Goal: Information Seeking & Learning: Learn about a topic

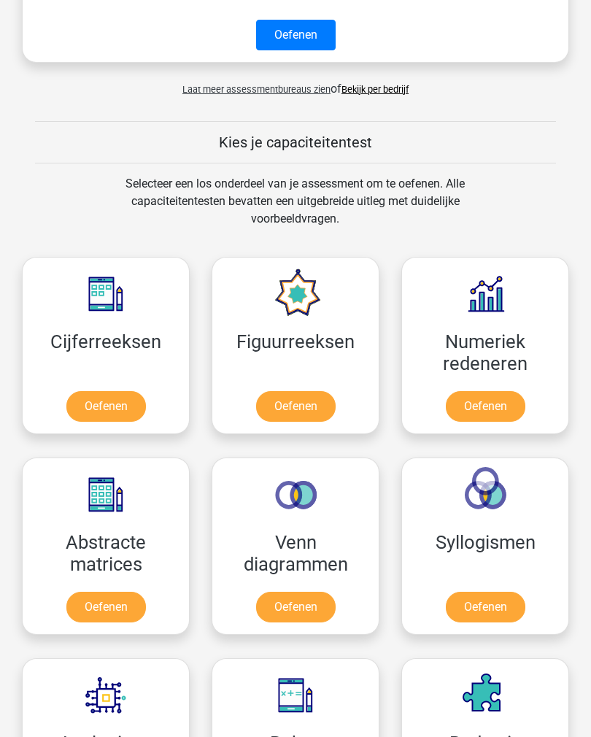
scroll to position [716, 0]
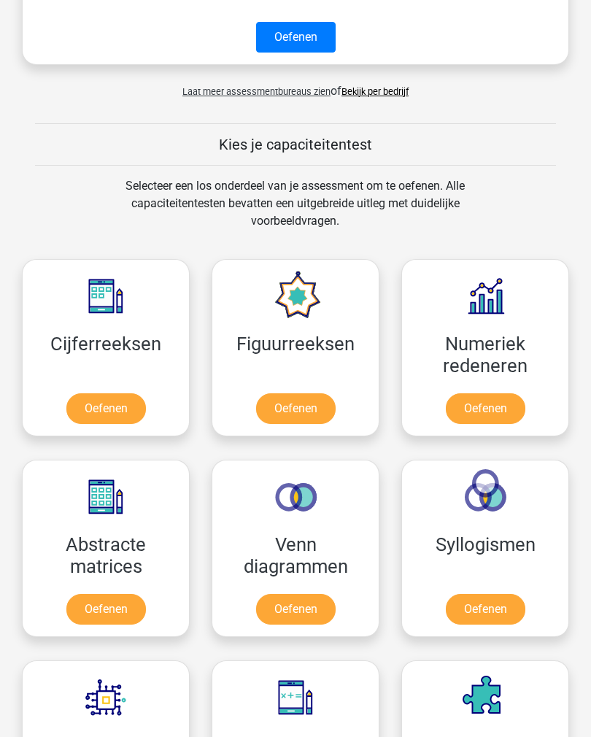
click at [305, 415] on link "Oefenen" at bounding box center [296, 408] width 80 height 31
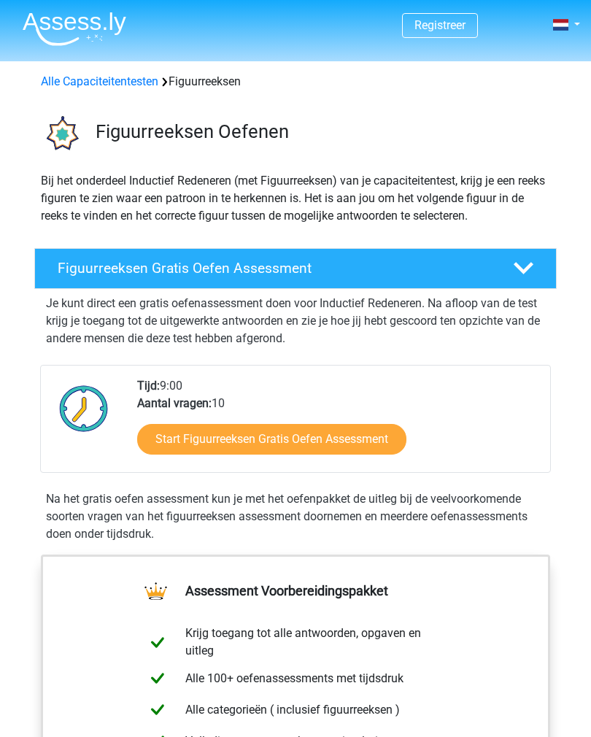
click at [367, 437] on link "Start Figuurreeksen Gratis Oefen Assessment" at bounding box center [271, 439] width 269 height 31
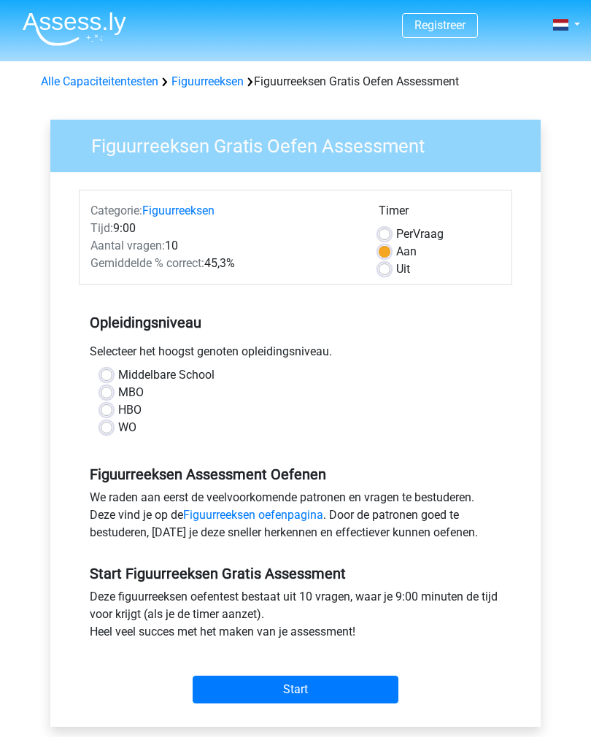
click at [118, 392] on label "MBO" at bounding box center [131, 393] width 26 height 18
click at [110, 392] on input "MBO" at bounding box center [107, 391] width 12 height 15
radio input "true"
click at [296, 688] on input "Start" at bounding box center [296, 690] width 206 height 28
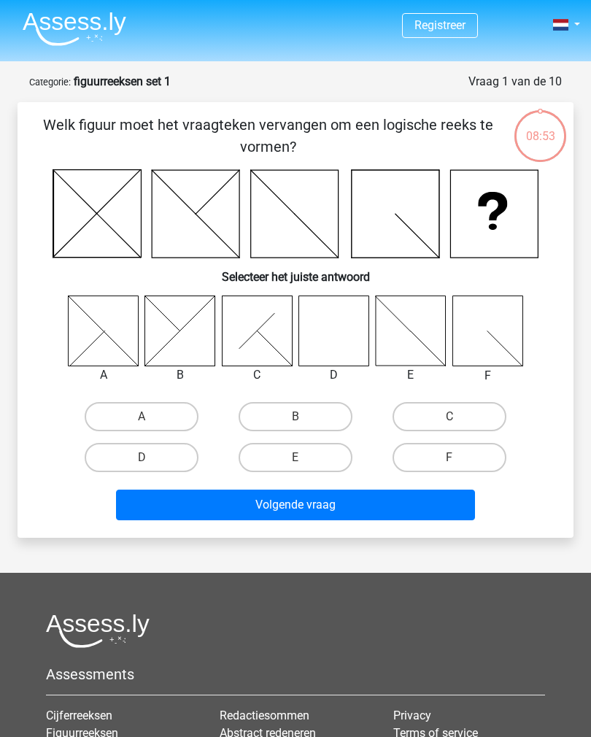
click at [169, 457] on label "D" at bounding box center [142, 457] width 114 height 29
click at [151, 458] on input "D" at bounding box center [146, 462] width 9 height 9
radio input "true"
click at [273, 510] on button "Volgende vraag" at bounding box center [296, 505] width 360 height 31
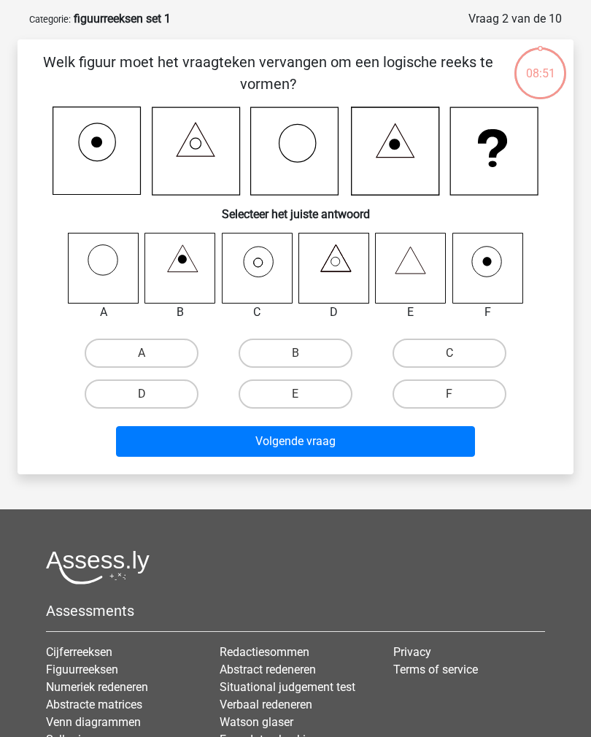
scroll to position [73, 0]
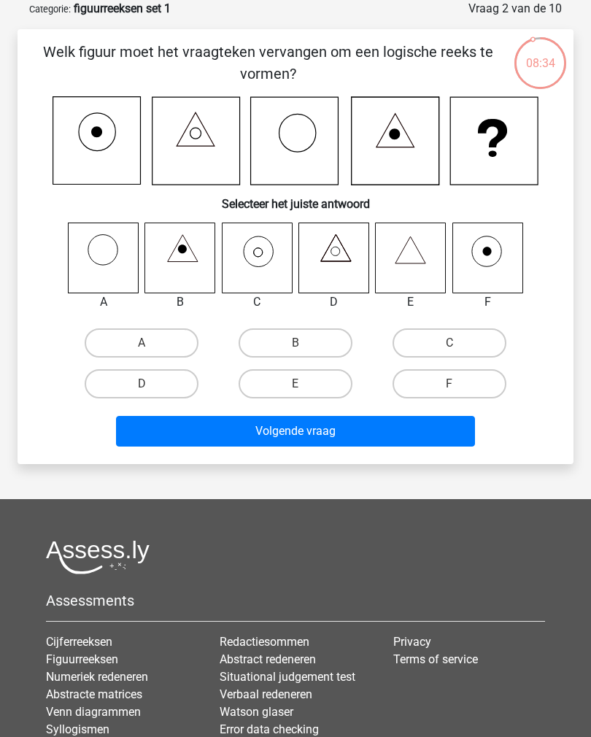
click at [440, 339] on label "C" at bounding box center [450, 342] width 114 height 29
click at [450, 343] on input "C" at bounding box center [454, 347] width 9 height 9
radio input "true"
click at [334, 436] on button "Volgende vraag" at bounding box center [296, 431] width 360 height 31
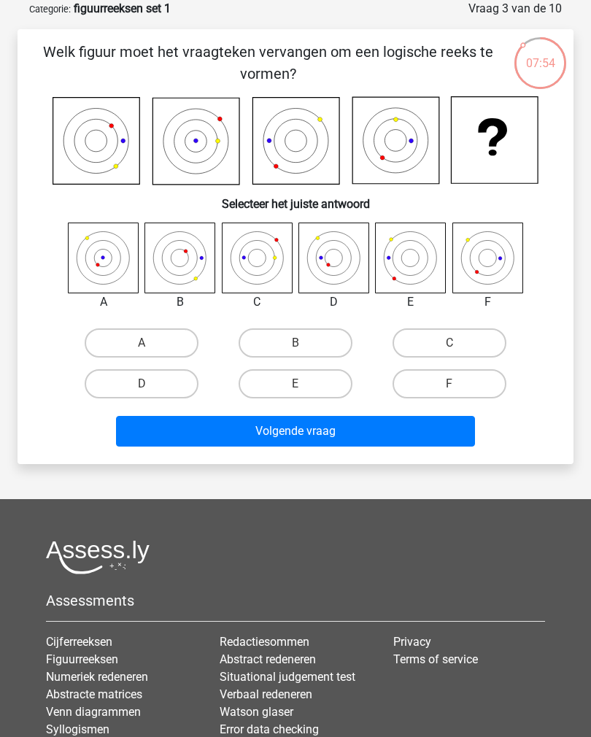
click at [310, 381] on label "E" at bounding box center [296, 383] width 114 height 29
click at [305, 384] on input "E" at bounding box center [300, 388] width 9 height 9
radio input "true"
click at [326, 433] on button "Volgende vraag" at bounding box center [296, 431] width 360 height 31
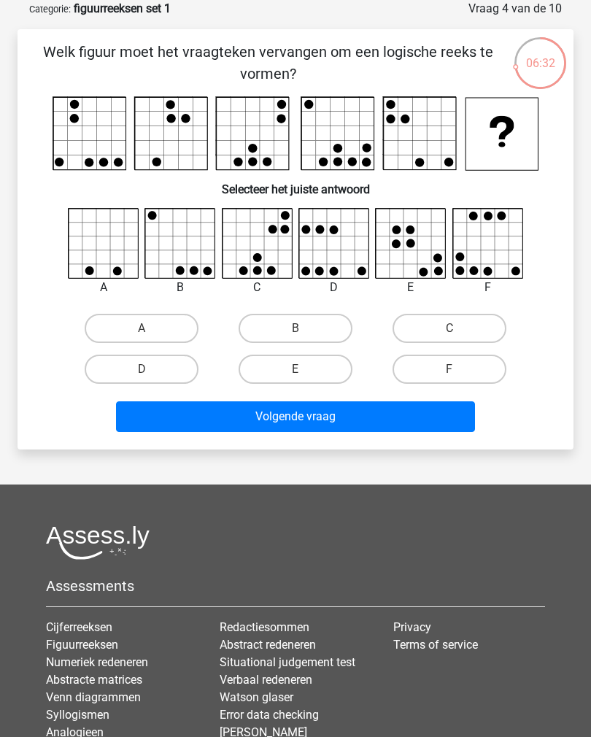
click at [431, 320] on label "C" at bounding box center [450, 328] width 114 height 29
click at [450, 328] on input "C" at bounding box center [454, 332] width 9 height 9
radio input "true"
click at [321, 423] on button "Volgende vraag" at bounding box center [296, 416] width 360 height 31
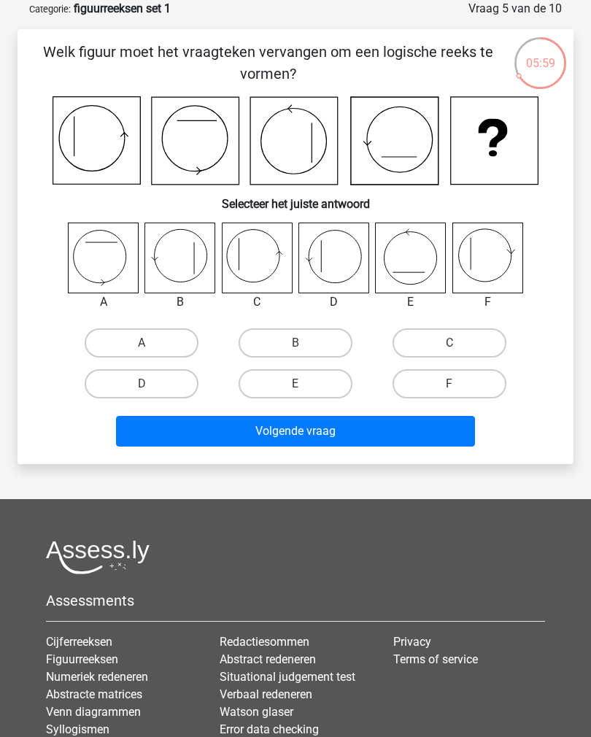
click at [428, 339] on label "C" at bounding box center [450, 342] width 114 height 29
click at [450, 343] on input "C" at bounding box center [454, 347] width 9 height 9
radio input "true"
click at [340, 431] on button "Volgende vraag" at bounding box center [296, 431] width 360 height 31
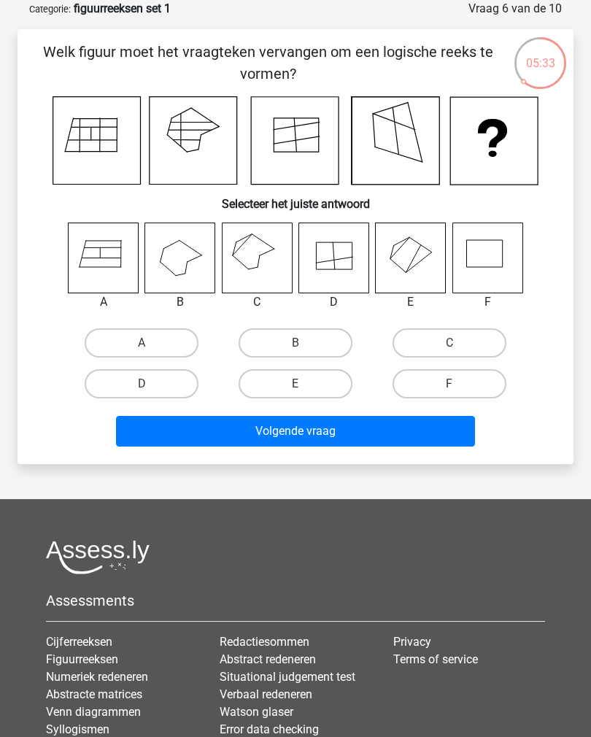
click at [440, 335] on label "C" at bounding box center [450, 342] width 114 height 29
click at [450, 343] on input "C" at bounding box center [454, 347] width 9 height 9
radio input "true"
click at [361, 439] on button "Volgende vraag" at bounding box center [296, 431] width 360 height 31
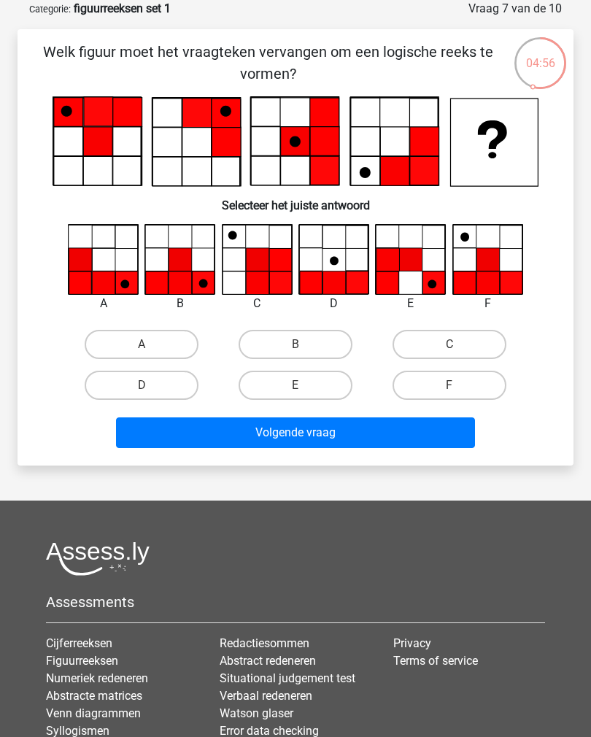
click at [281, 341] on label "B" at bounding box center [296, 344] width 114 height 29
click at [296, 345] on input "B" at bounding box center [300, 349] width 9 height 9
radio input "true"
click at [341, 437] on button "Volgende vraag" at bounding box center [296, 433] width 360 height 31
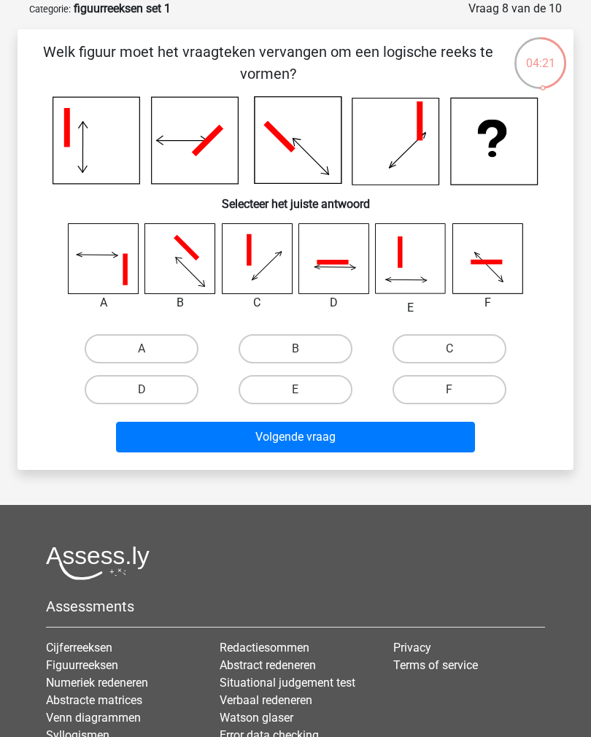
click at [317, 347] on label "B" at bounding box center [296, 348] width 114 height 29
click at [305, 349] on input "B" at bounding box center [300, 353] width 9 height 9
radio input "true"
click at [339, 440] on button "Volgende vraag" at bounding box center [296, 437] width 360 height 31
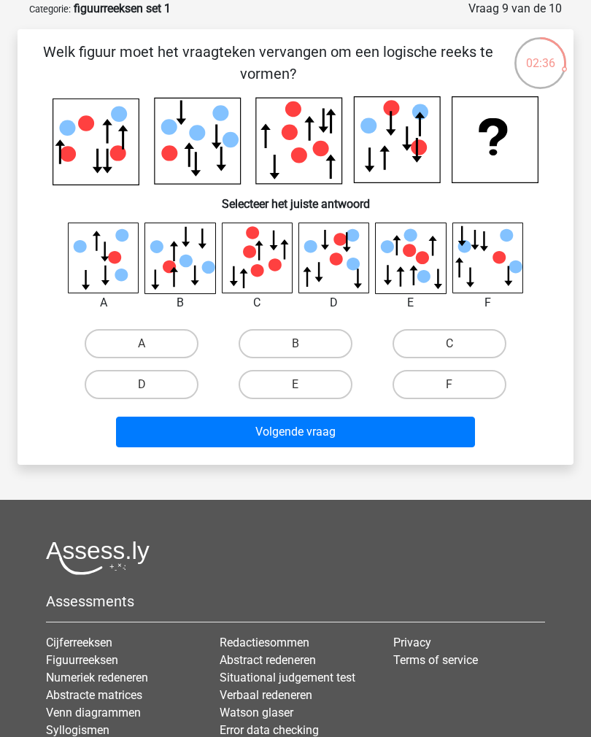
click at [463, 380] on label "F" at bounding box center [450, 384] width 114 height 29
click at [459, 385] on input "F" at bounding box center [454, 389] width 9 height 9
radio input "true"
click at [444, 428] on button "Volgende vraag" at bounding box center [296, 432] width 360 height 31
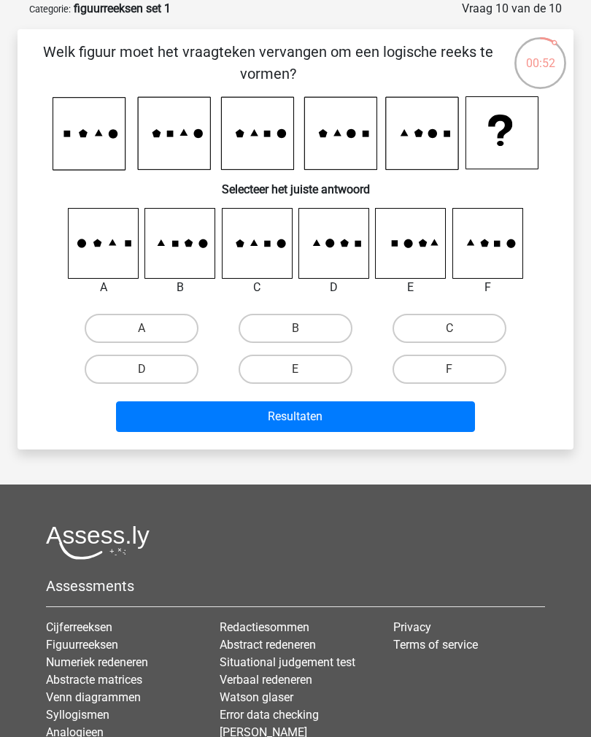
click at [340, 328] on label "B" at bounding box center [296, 328] width 114 height 29
click at [305, 328] on input "B" at bounding box center [300, 332] width 9 height 9
radio input "true"
click at [362, 412] on button "Resultaten" at bounding box center [296, 416] width 360 height 31
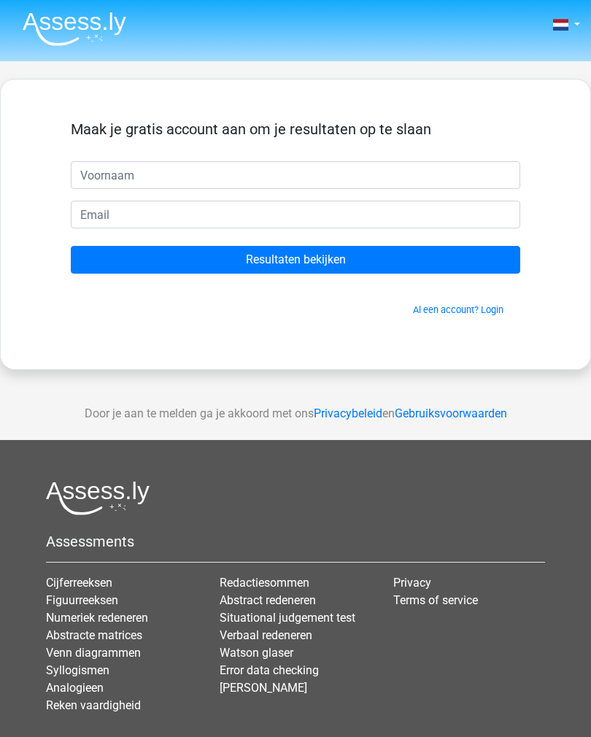
click at [426, 161] on input "text" at bounding box center [296, 175] width 450 height 28
type input "N"
type input "Diel"
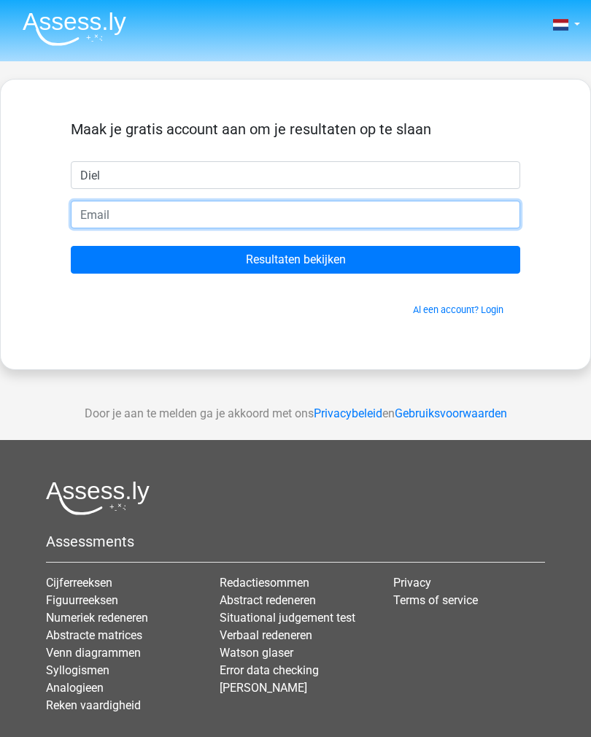
click at [337, 204] on input "email" at bounding box center [296, 215] width 450 height 28
type input "[EMAIL_ADDRESS][DOMAIN_NAME]"
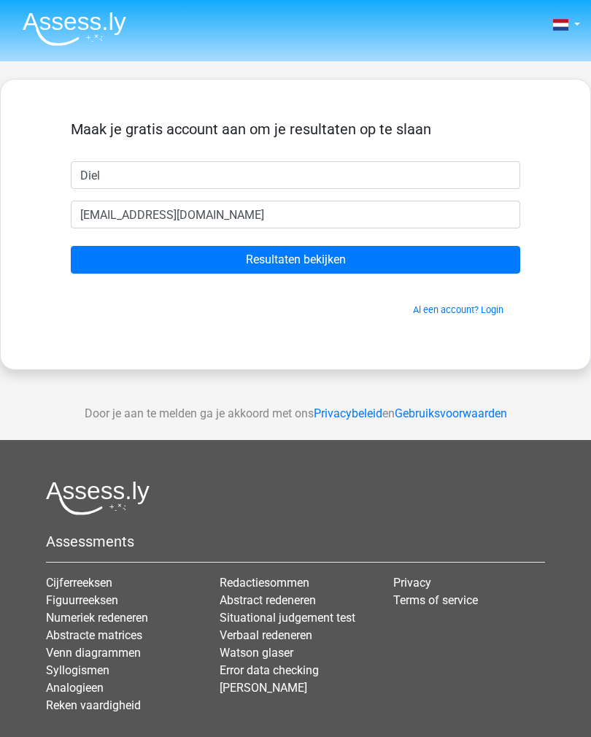
click at [358, 259] on input "Resultaten bekijken" at bounding box center [296, 260] width 450 height 28
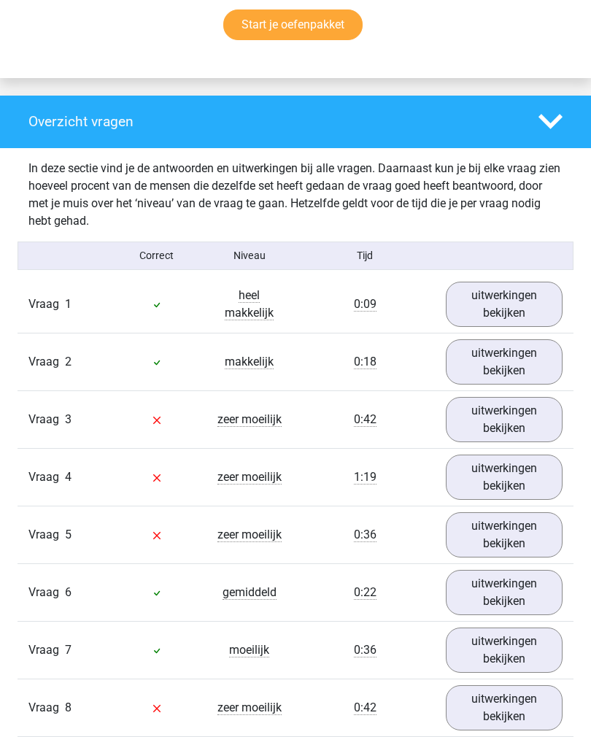
scroll to position [1017, 0]
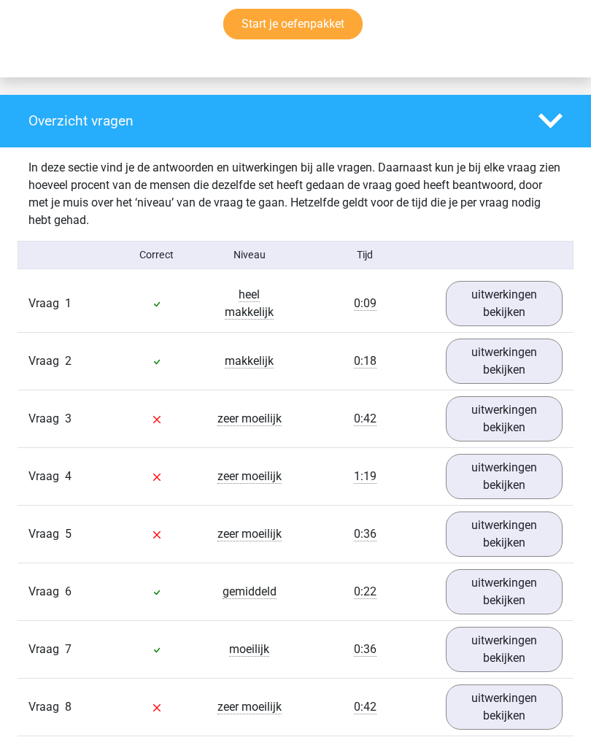
click at [525, 422] on link "uitwerkingen bekijken" at bounding box center [505, 419] width 118 height 45
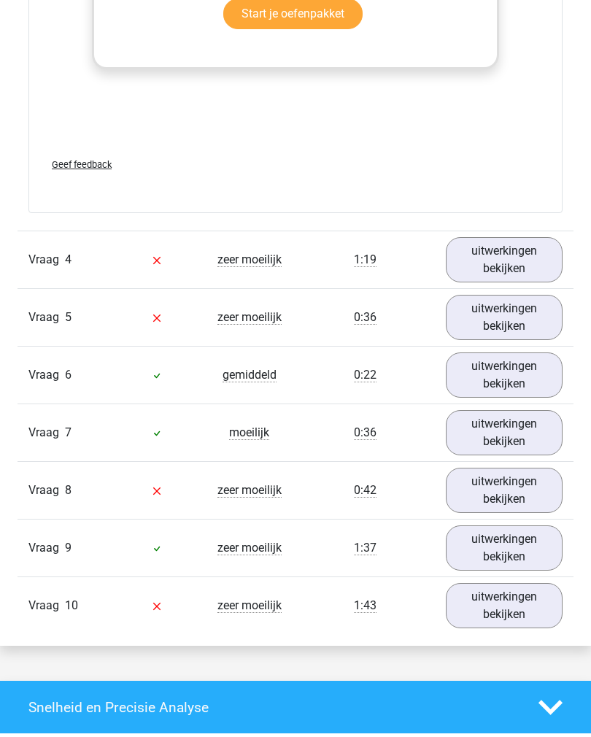
scroll to position [2348, 0]
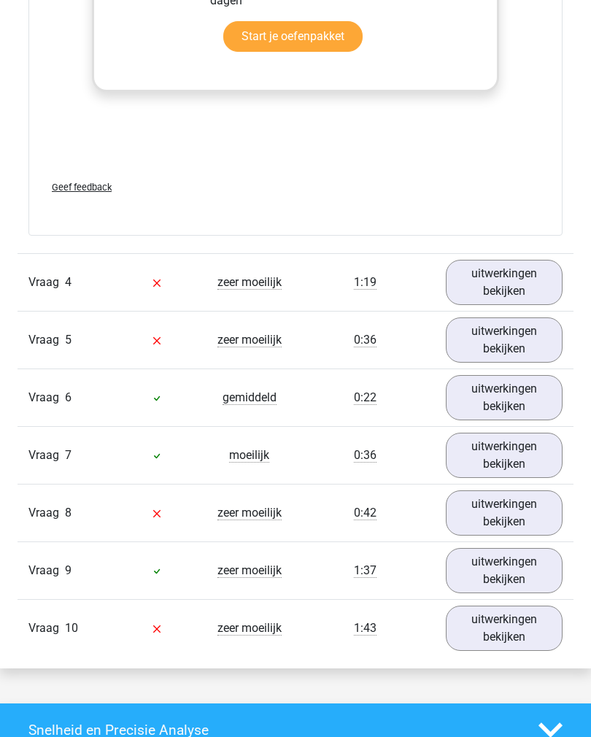
click at [523, 285] on link "uitwerkingen bekijken" at bounding box center [505, 283] width 118 height 45
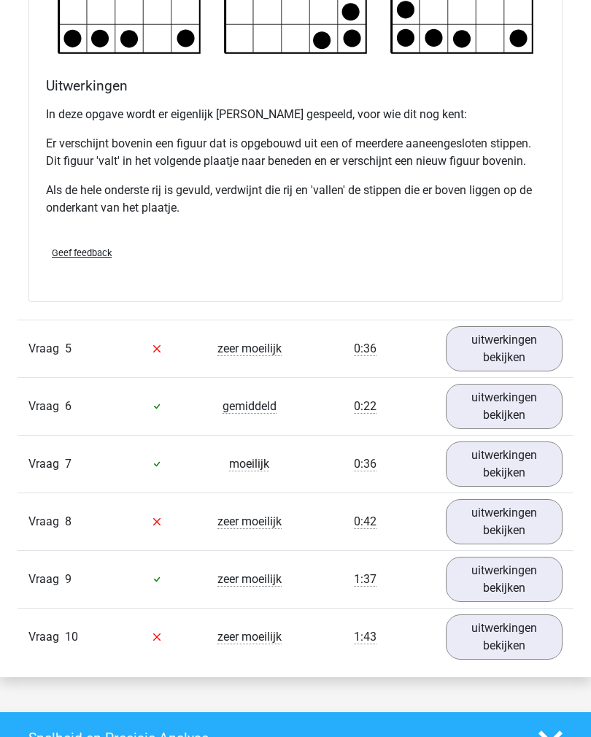
scroll to position [3118, 0]
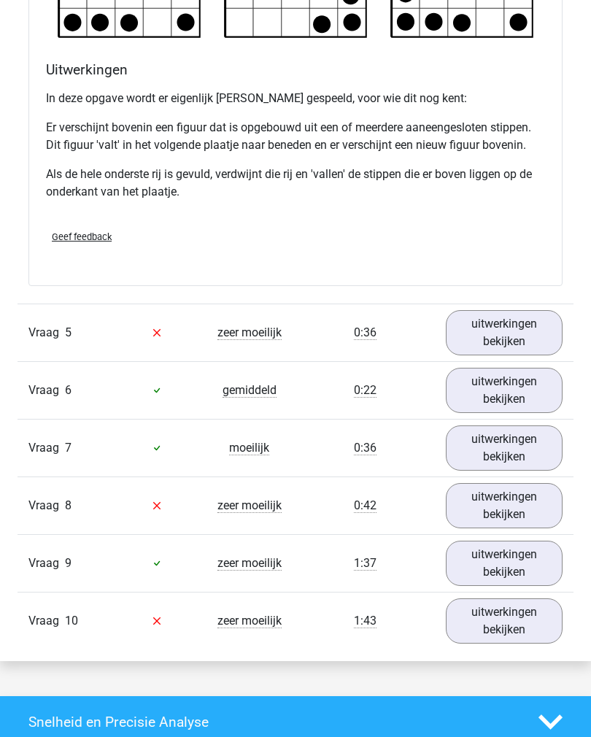
click at [544, 332] on link "uitwerkingen bekijken" at bounding box center [505, 332] width 118 height 45
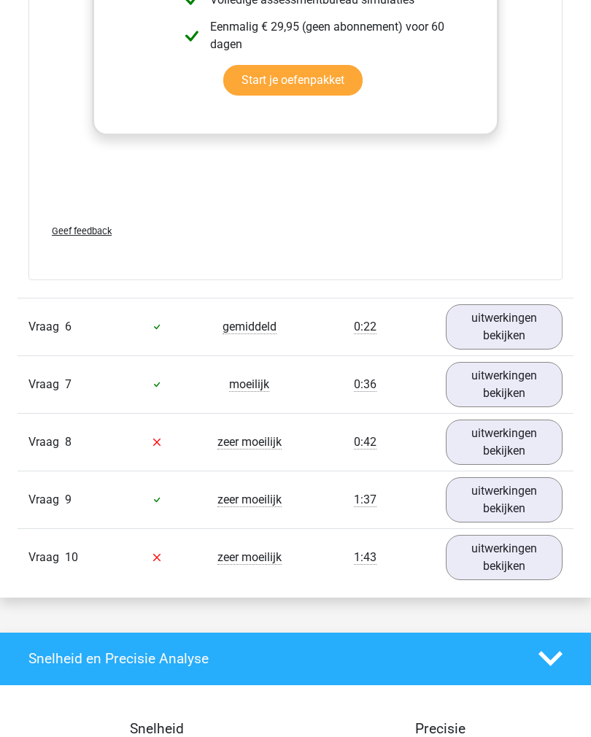
scroll to position [4297, 0]
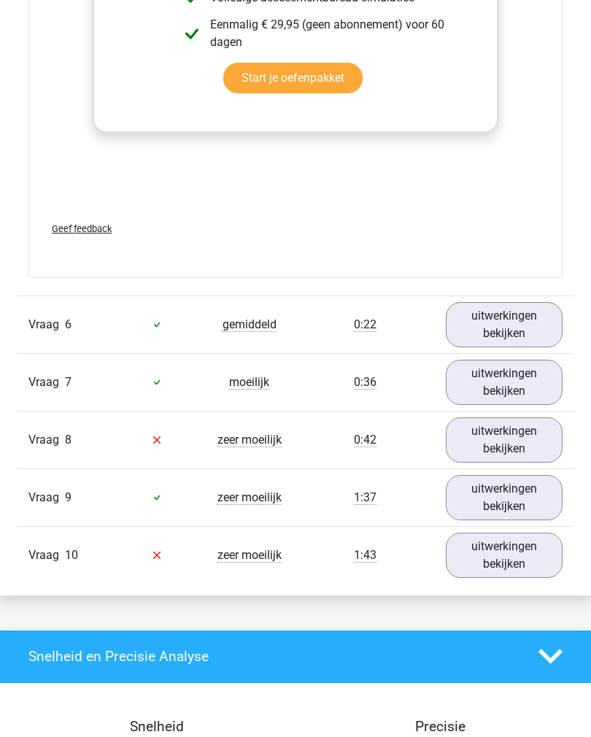
click at [510, 440] on link "uitwerkingen bekijken" at bounding box center [505, 440] width 118 height 45
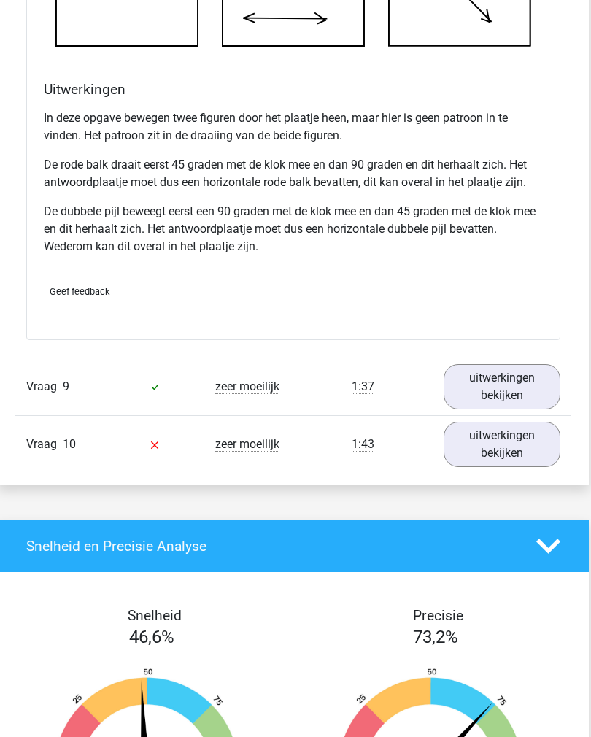
scroll to position [5253, 2]
click at [517, 443] on link "uitwerkingen bekijken" at bounding box center [503, 444] width 118 height 45
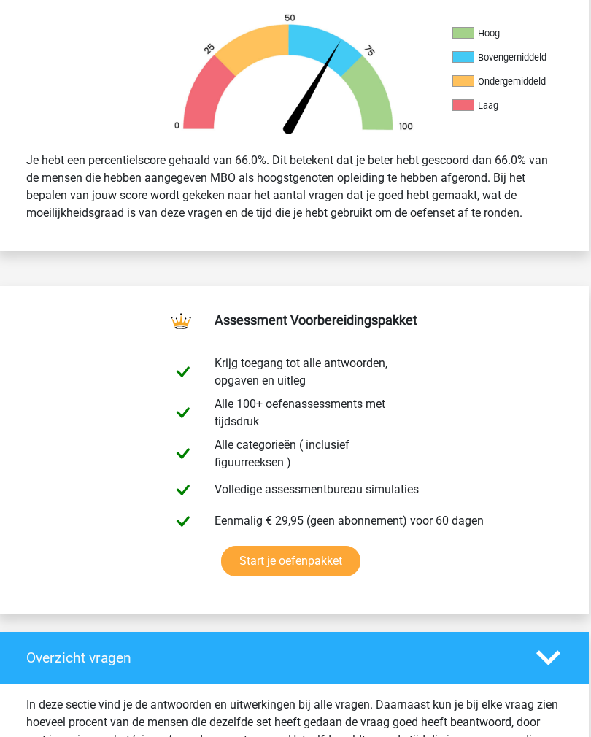
scroll to position [0, 2]
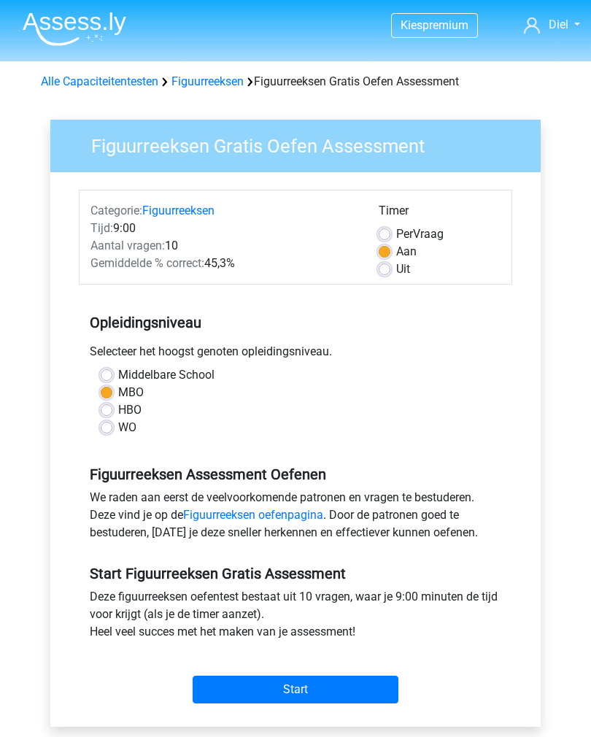
click at [101, 34] on img at bounding box center [75, 29] width 104 height 34
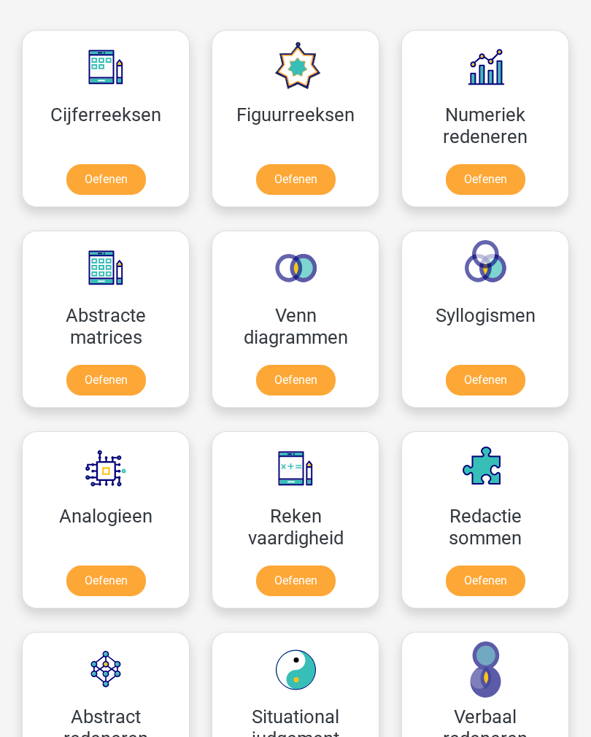
scroll to position [960, 0]
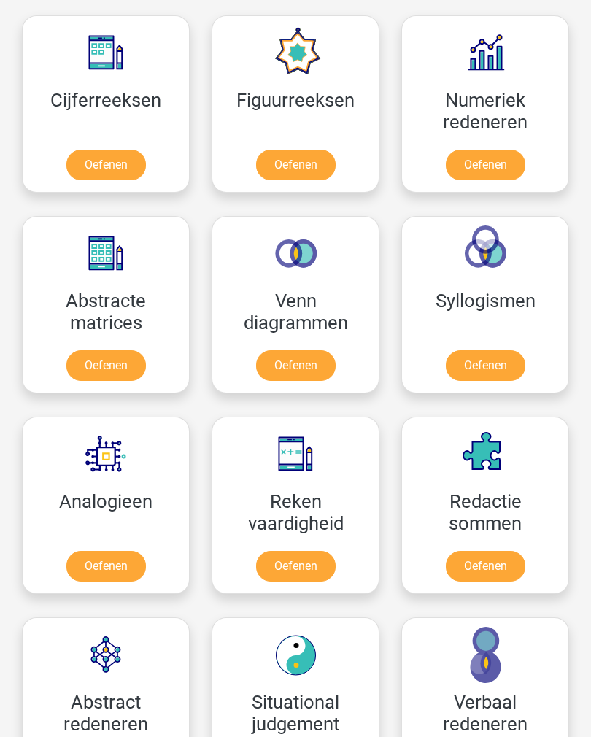
click at [313, 364] on link "Oefenen" at bounding box center [296, 365] width 80 height 31
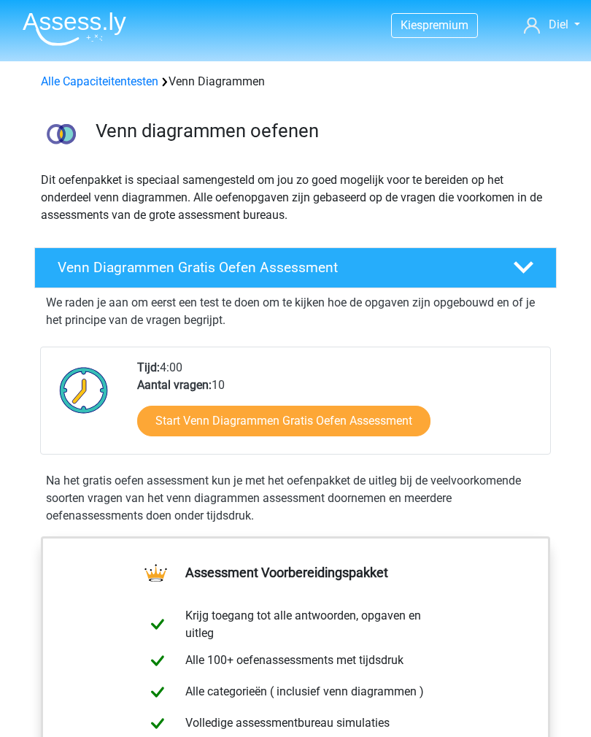
click at [526, 266] on icon at bounding box center [524, 268] width 20 height 20
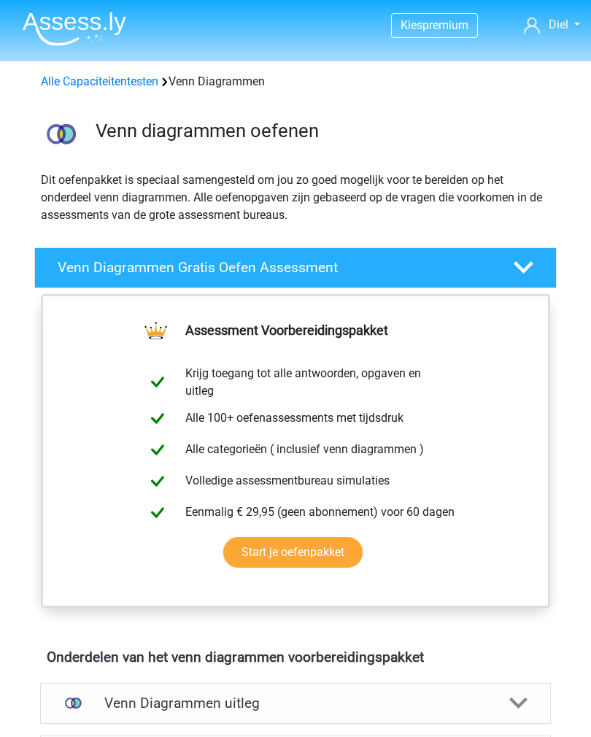
click at [528, 261] on icon at bounding box center [524, 268] width 20 height 20
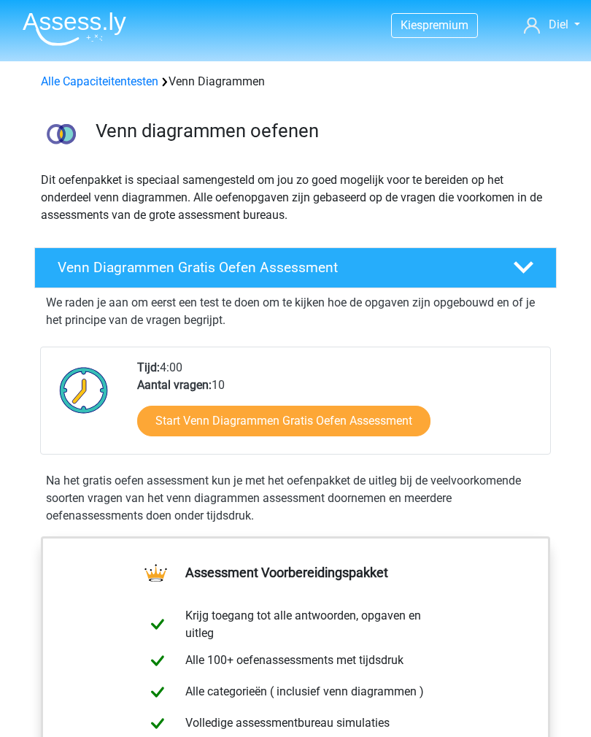
click at [383, 423] on link "Start Venn Diagrammen Gratis Oefen Assessment" at bounding box center [283, 421] width 293 height 31
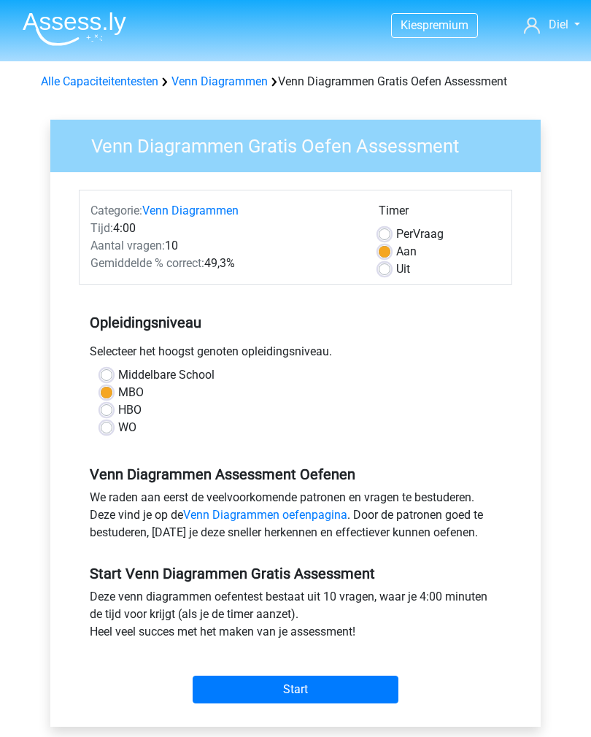
click at [344, 687] on input "Start" at bounding box center [296, 690] width 206 height 28
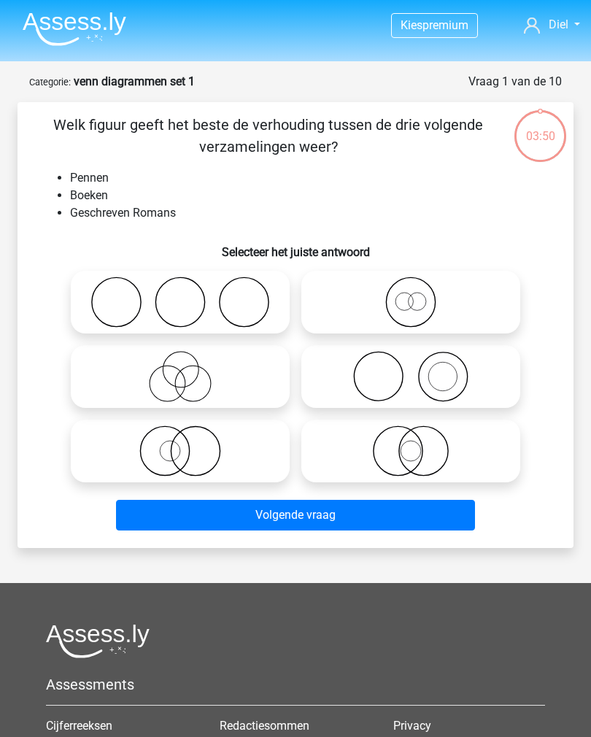
click at [440, 379] on icon at bounding box center [410, 376] width 207 height 51
click at [420, 369] on input "radio" at bounding box center [415, 364] width 9 height 9
radio input "true"
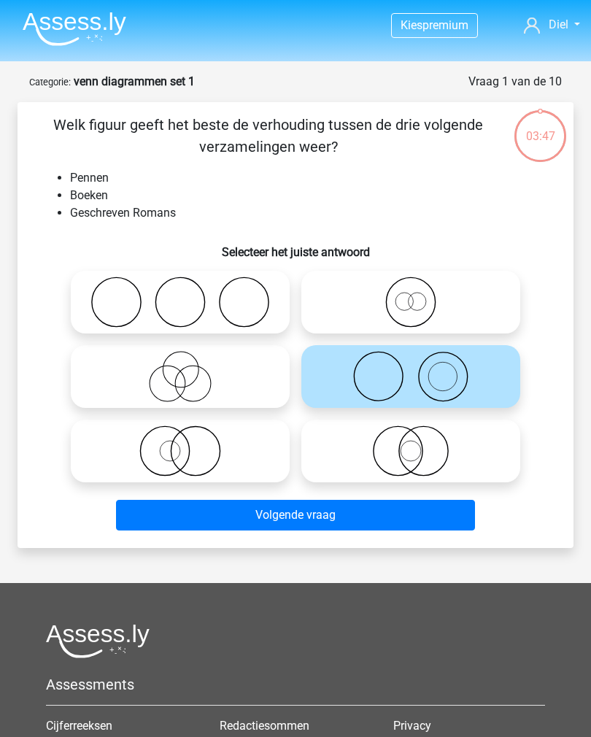
click at [341, 517] on button "Volgende vraag" at bounding box center [296, 515] width 360 height 31
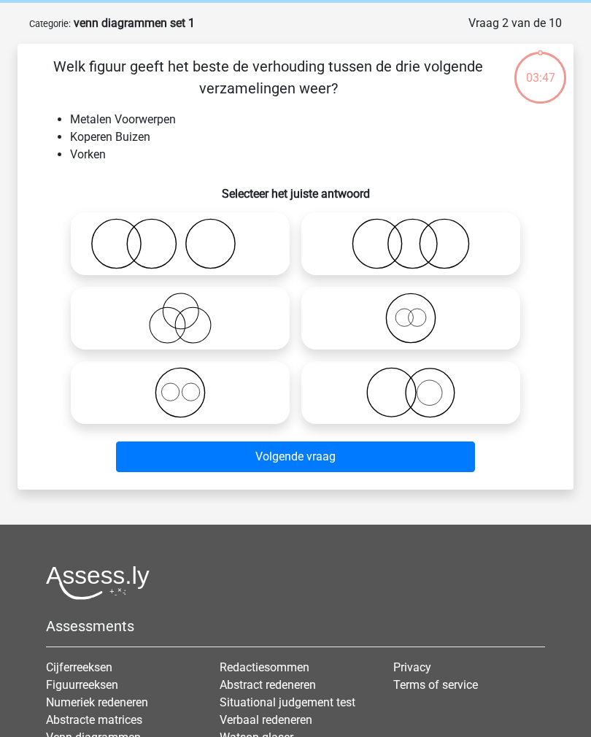
scroll to position [73, 0]
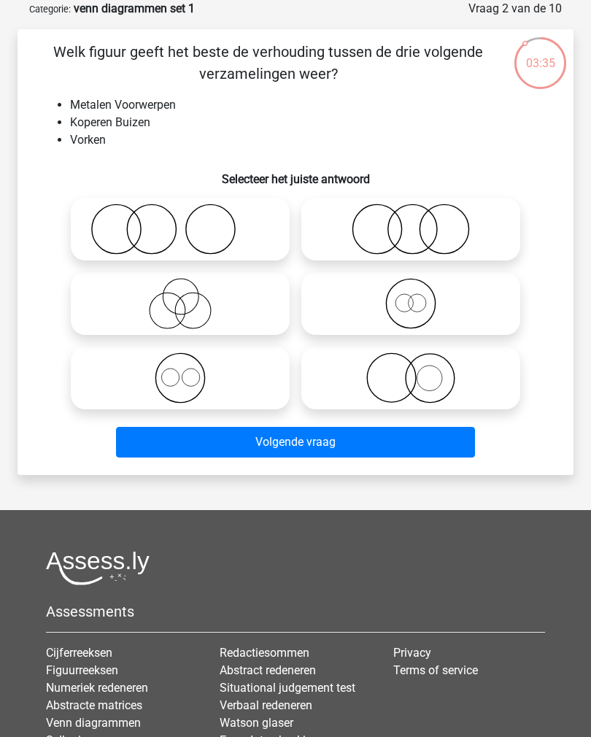
click at [435, 228] on icon at bounding box center [410, 229] width 207 height 51
click at [420, 222] on input "radio" at bounding box center [415, 216] width 9 height 9
radio input "true"
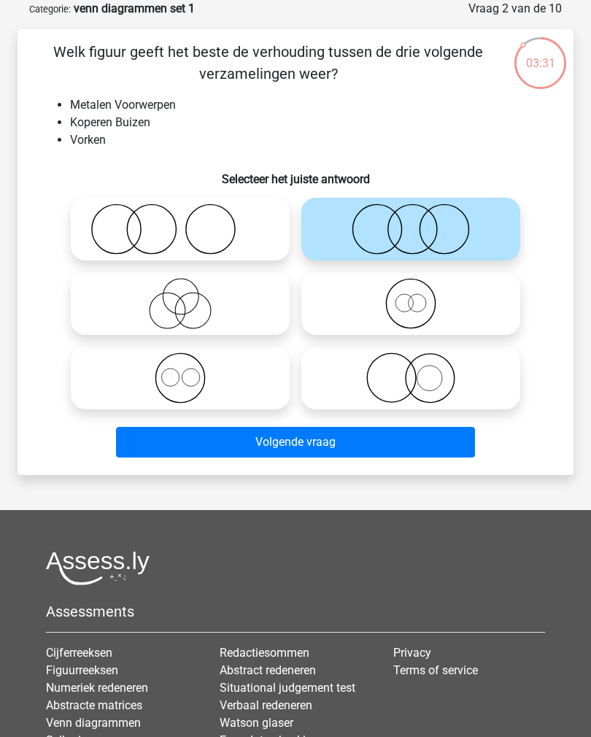
click at [325, 442] on button "Volgende vraag" at bounding box center [296, 442] width 360 height 31
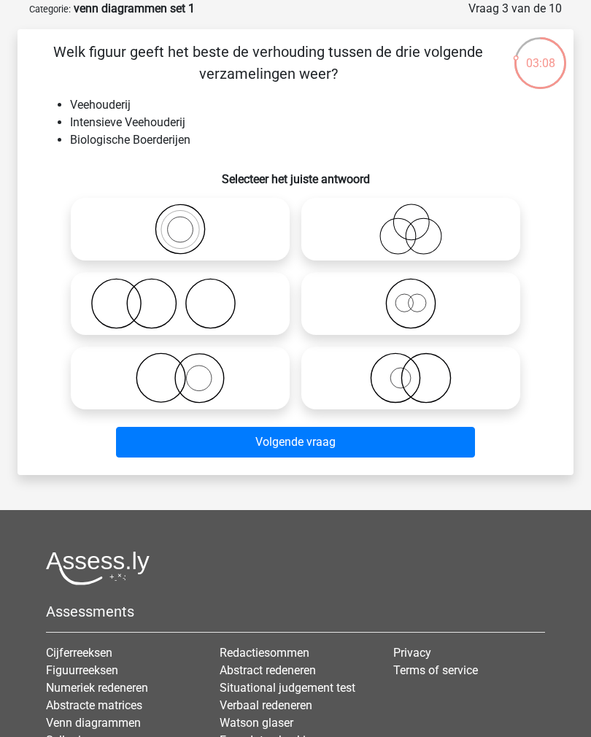
click at [440, 300] on icon at bounding box center [410, 303] width 207 height 51
click at [420, 296] on input "radio" at bounding box center [415, 291] width 9 height 9
radio input "true"
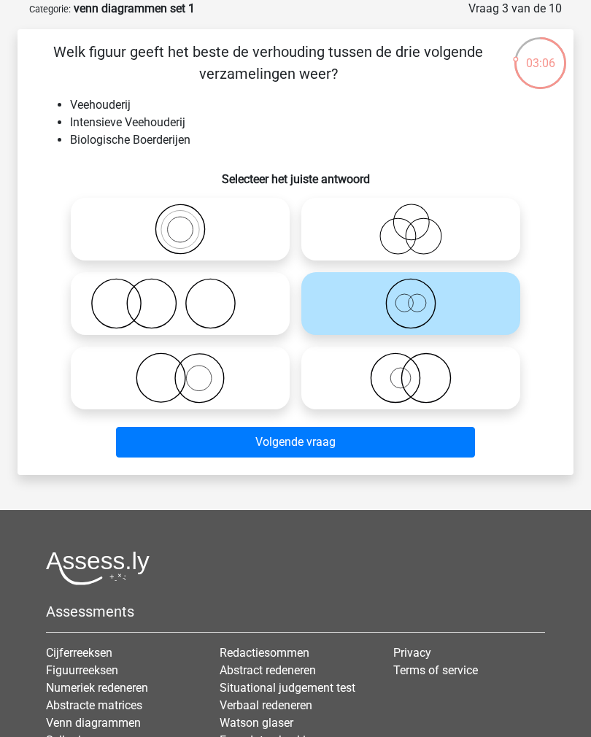
click at [225, 227] on icon at bounding box center [180, 229] width 207 height 51
click at [190, 222] on input "radio" at bounding box center [184, 216] width 9 height 9
radio input "true"
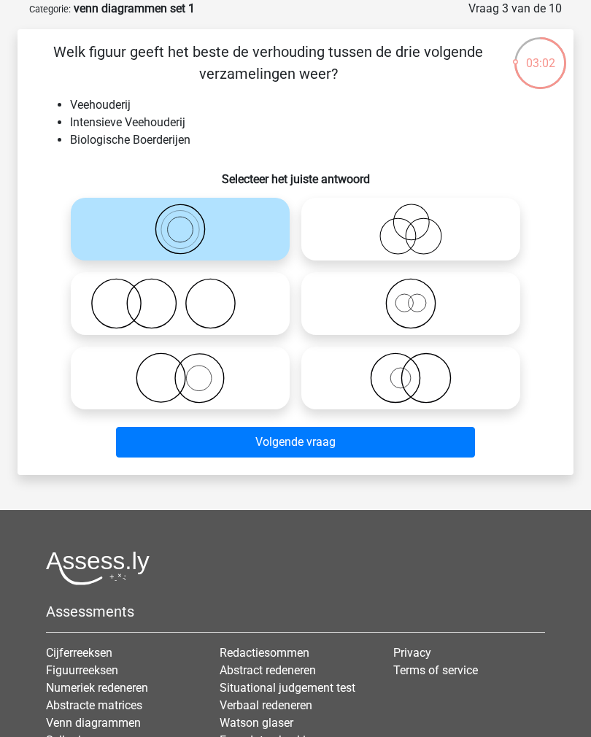
click at [293, 444] on button "Volgende vraag" at bounding box center [296, 442] width 360 height 31
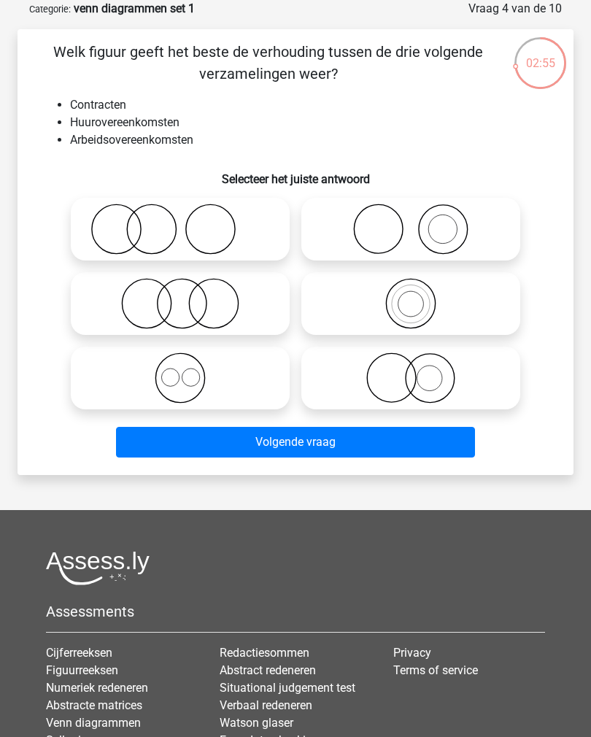
click at [199, 373] on circle at bounding box center [191, 378] width 18 height 18
click at [190, 371] on input "radio" at bounding box center [184, 365] width 9 height 9
radio input "true"
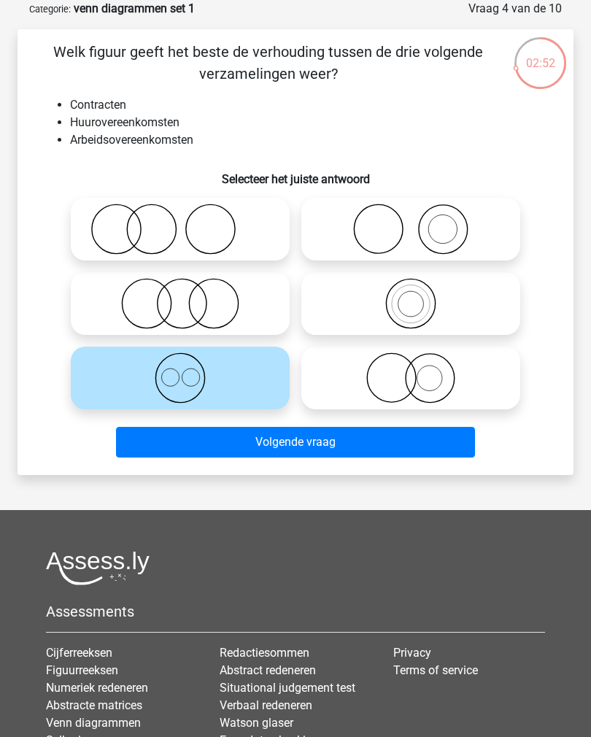
click at [288, 444] on button "Volgende vraag" at bounding box center [296, 442] width 360 height 31
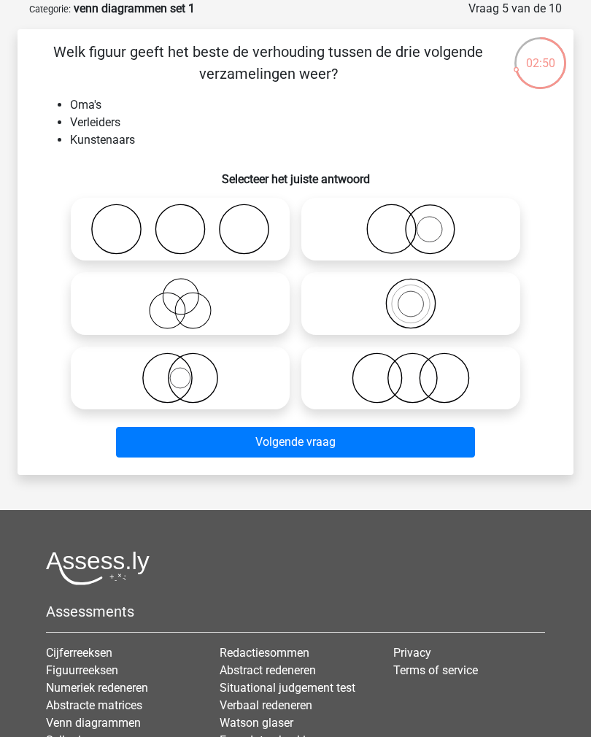
click at [198, 293] on circle at bounding box center [193, 311] width 36 height 36
click at [190, 293] on input "radio" at bounding box center [184, 291] width 9 height 9
radio input "true"
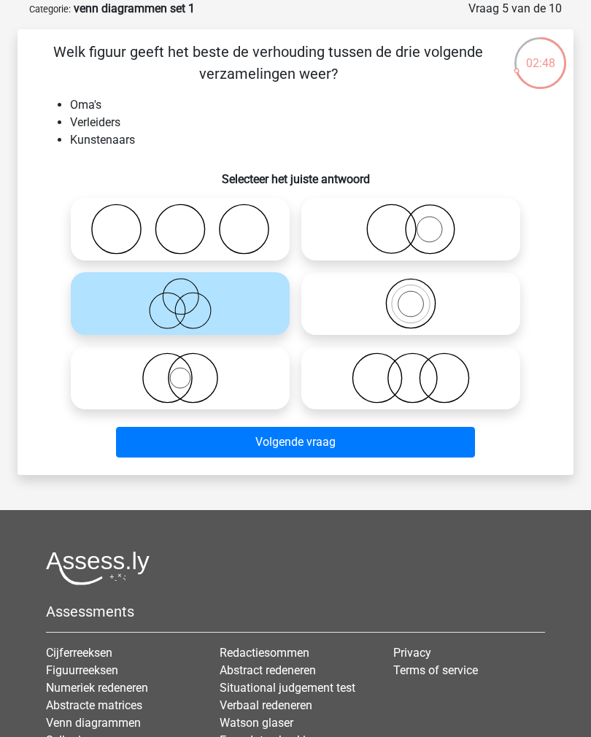
click at [317, 446] on button "Volgende vraag" at bounding box center [296, 442] width 360 height 31
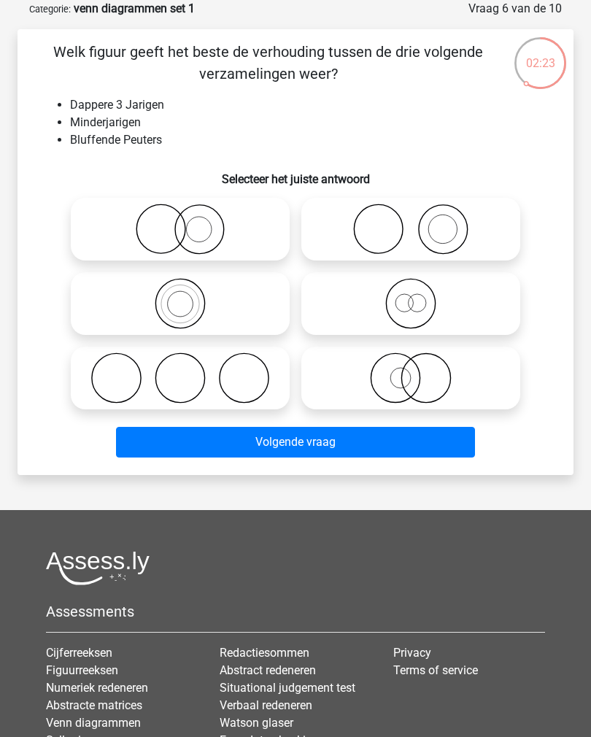
click at [222, 234] on icon at bounding box center [180, 229] width 207 height 51
click at [190, 222] on input "radio" at bounding box center [184, 216] width 9 height 9
radio input "true"
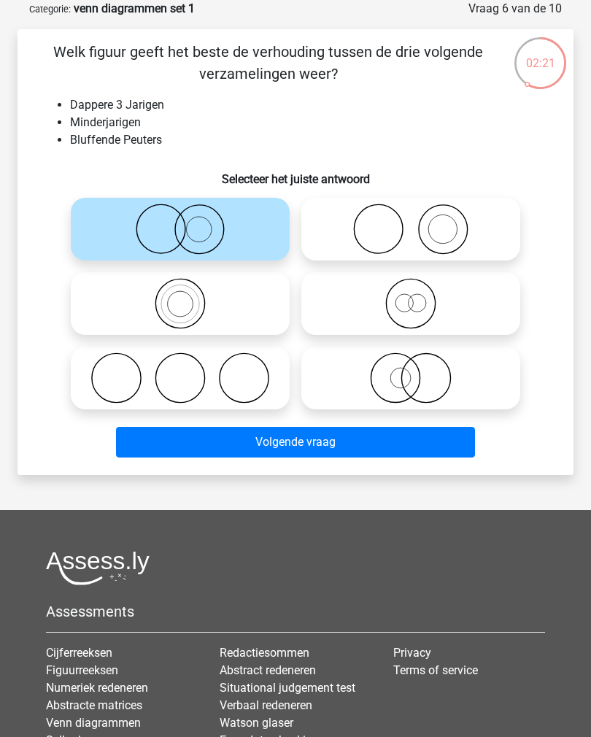
click at [308, 443] on button "Volgende vraag" at bounding box center [296, 442] width 360 height 31
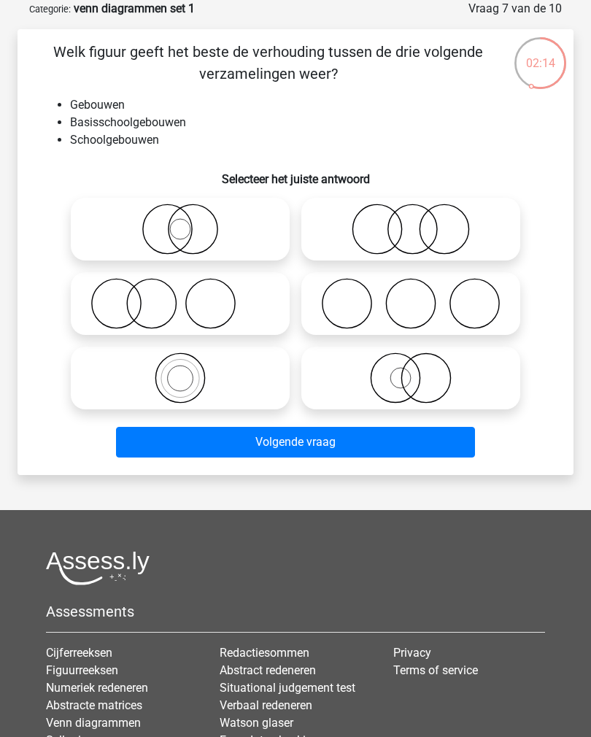
click at [196, 388] on icon at bounding box center [180, 378] width 207 height 51
click at [190, 371] on input "radio" at bounding box center [184, 365] width 9 height 9
radio input "true"
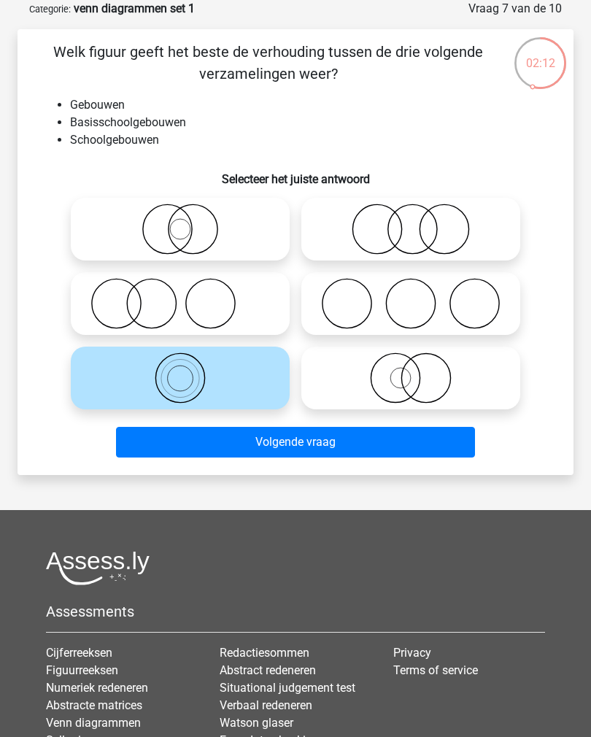
click at [285, 444] on button "Volgende vraag" at bounding box center [296, 442] width 360 height 31
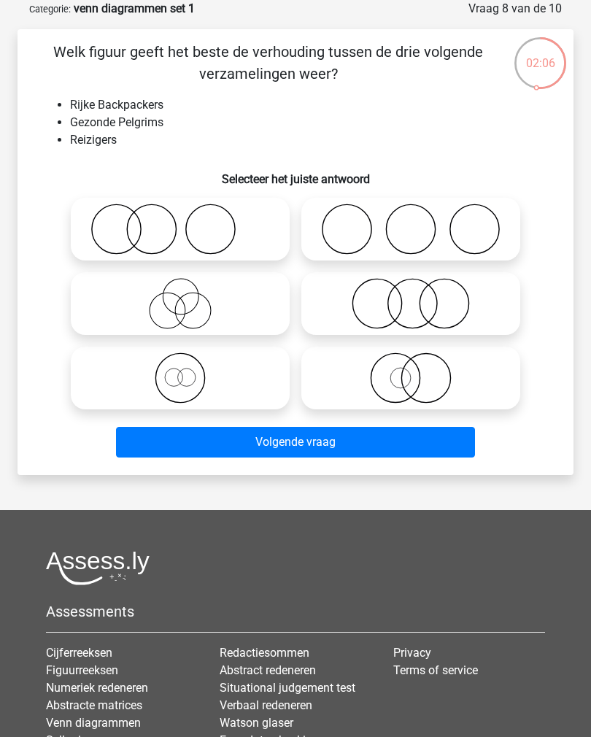
click at [220, 304] on icon at bounding box center [180, 303] width 207 height 51
click at [190, 296] on input "radio" at bounding box center [184, 291] width 9 height 9
radio input "true"
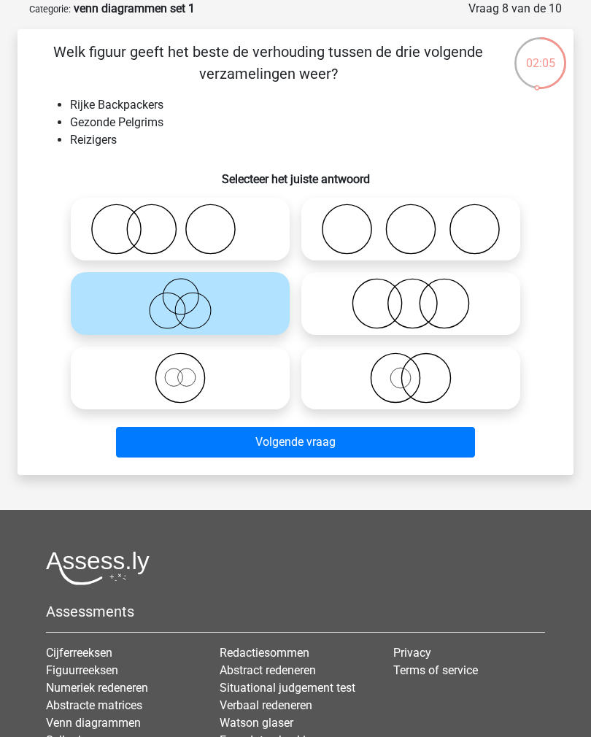
click at [310, 444] on button "Volgende vraag" at bounding box center [296, 442] width 360 height 31
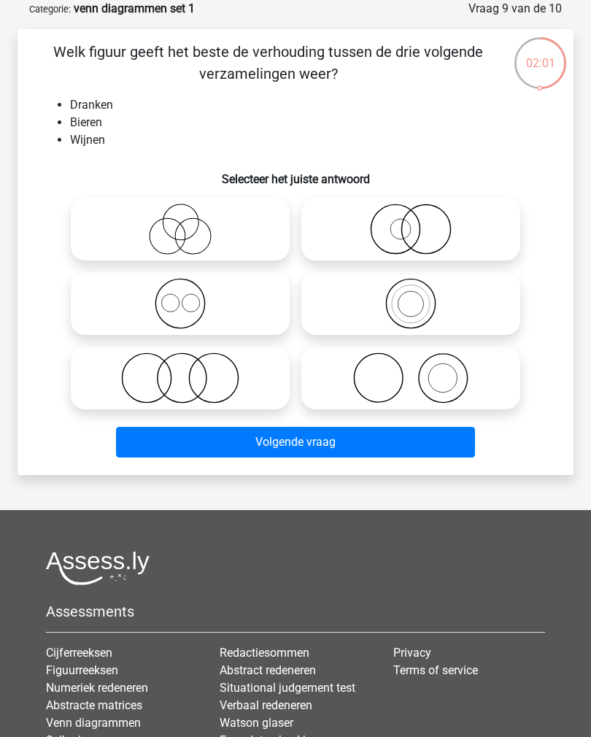
click at [194, 306] on icon at bounding box center [180, 303] width 207 height 51
click at [190, 296] on input "radio" at bounding box center [184, 291] width 9 height 9
radio input "true"
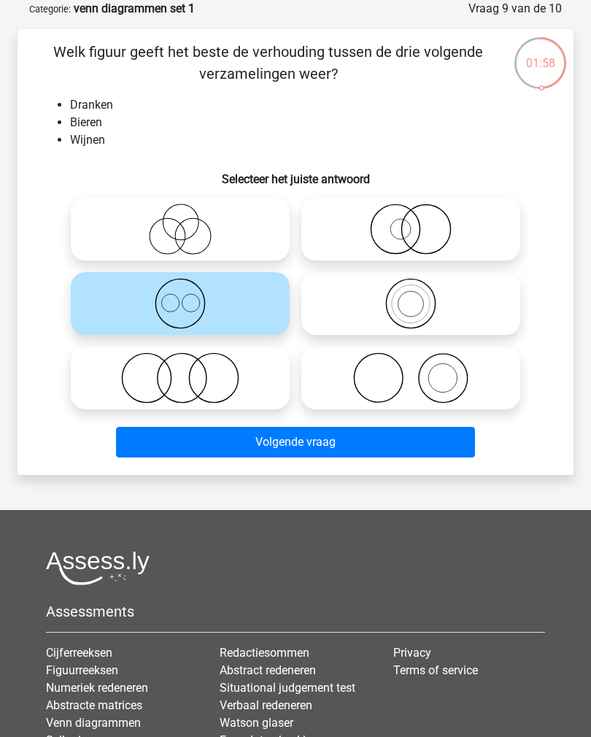
click at [285, 443] on button "Volgende vraag" at bounding box center [296, 442] width 360 height 31
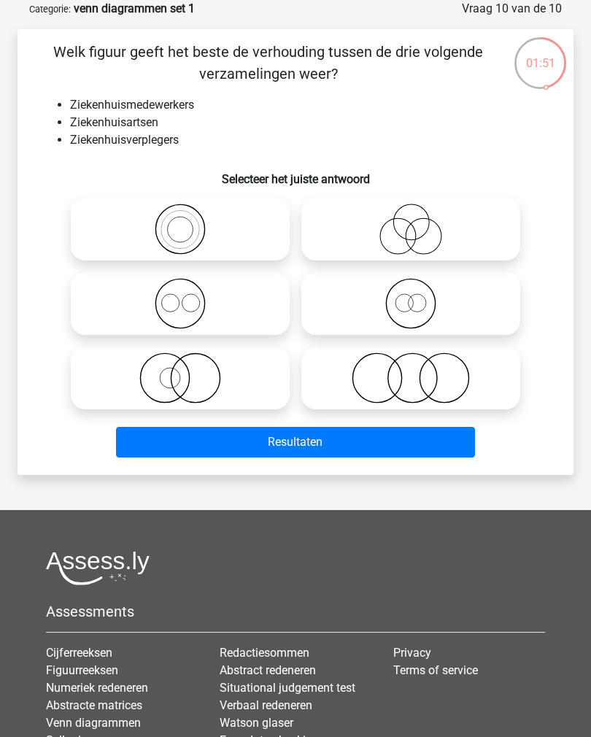
click at [189, 307] on icon at bounding box center [180, 303] width 207 height 51
click at [189, 296] on input "radio" at bounding box center [184, 291] width 9 height 9
radio input "true"
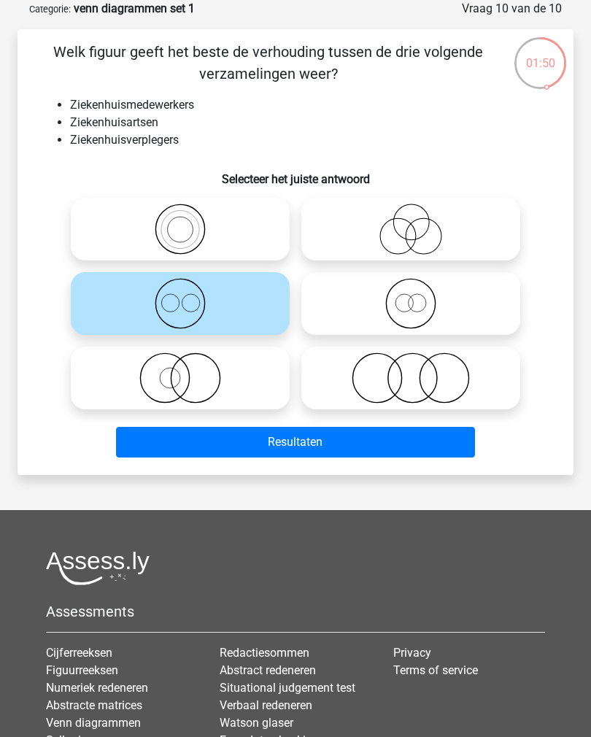
click at [277, 440] on button "Resultaten" at bounding box center [296, 442] width 360 height 31
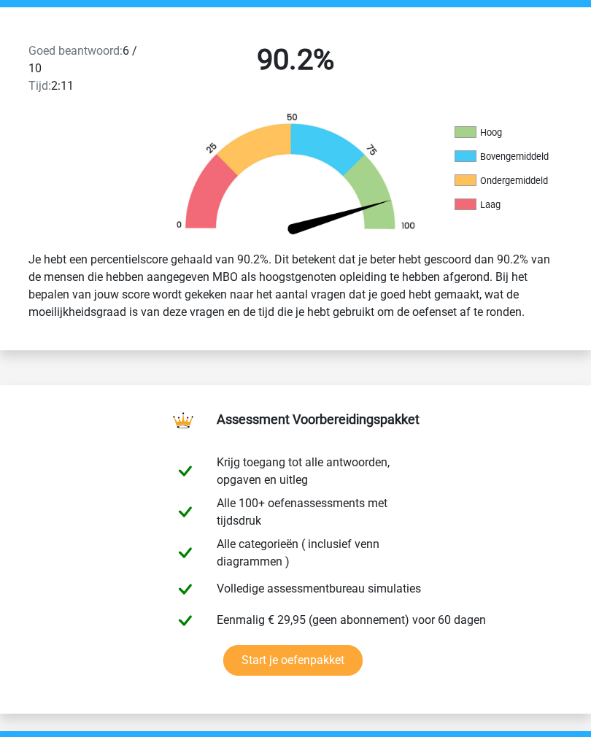
scroll to position [380, 0]
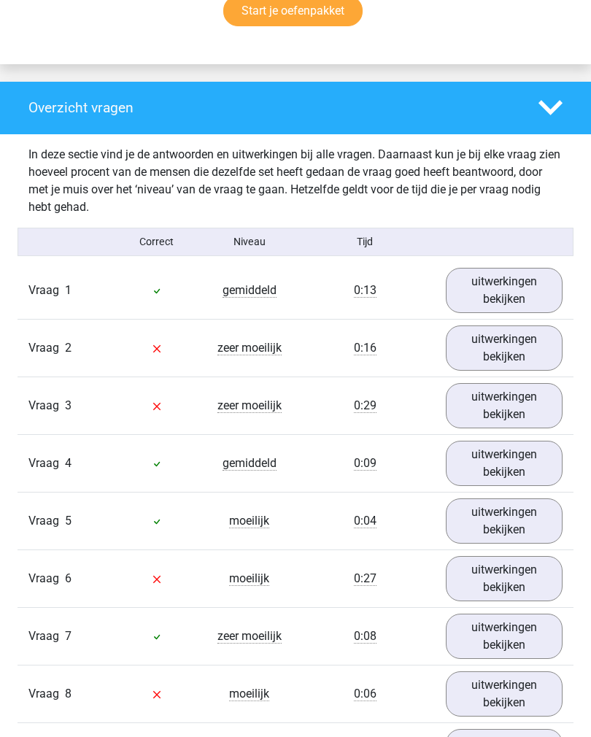
click at [506, 350] on link "uitwerkingen bekijken" at bounding box center [505, 348] width 118 height 45
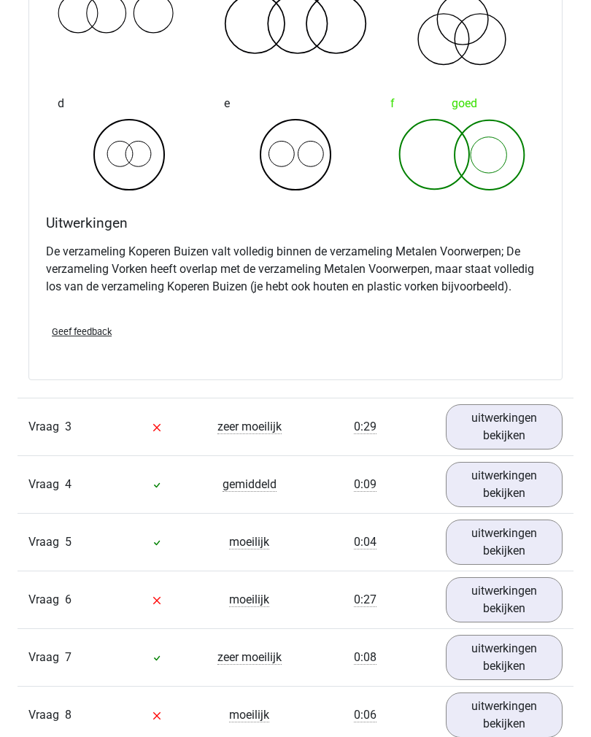
scroll to position [1610, 0]
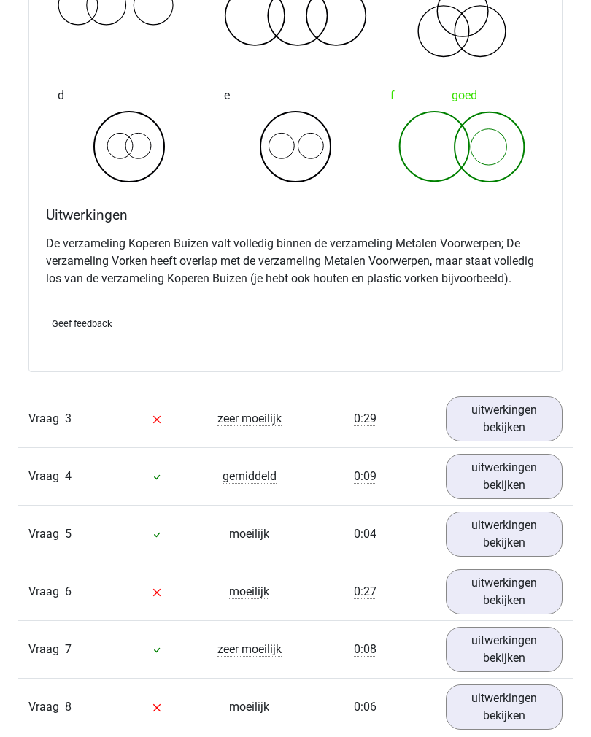
click at [508, 412] on link "uitwerkingen bekijken" at bounding box center [505, 418] width 118 height 45
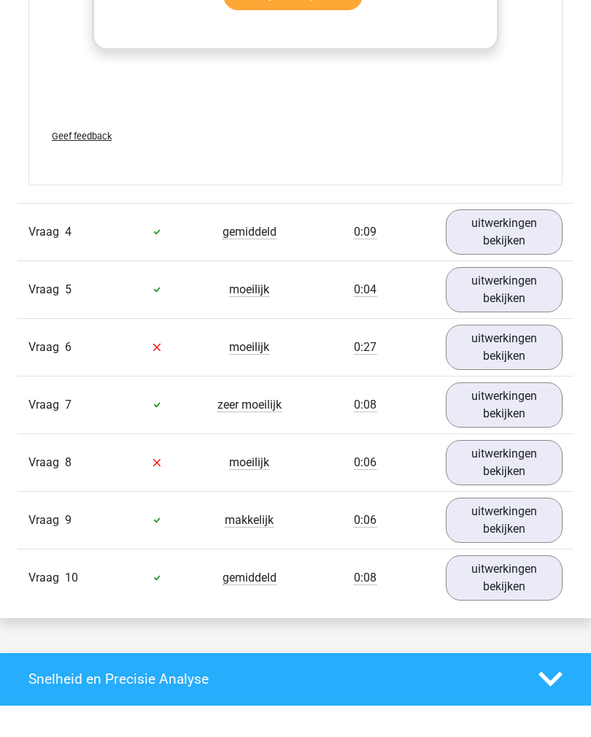
scroll to position [2805, 0]
click at [510, 345] on link "uitwerkingen bekijken" at bounding box center [505, 347] width 118 height 45
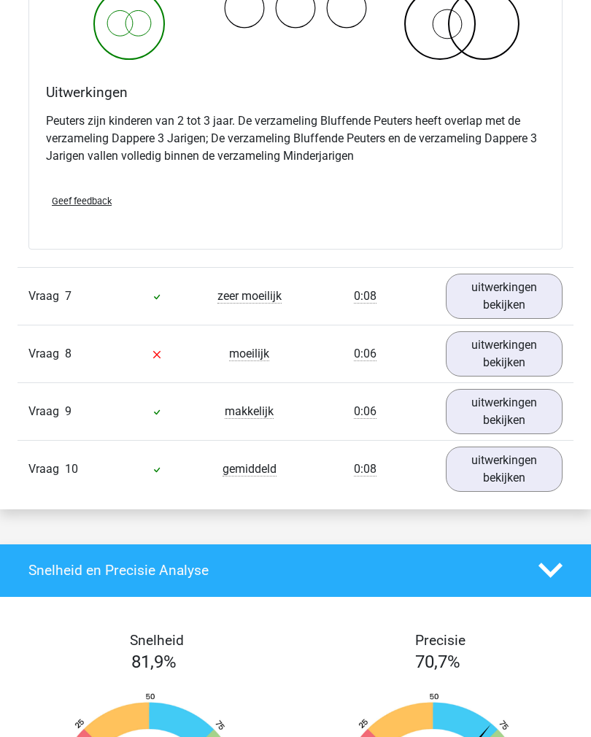
scroll to position [3494, 0]
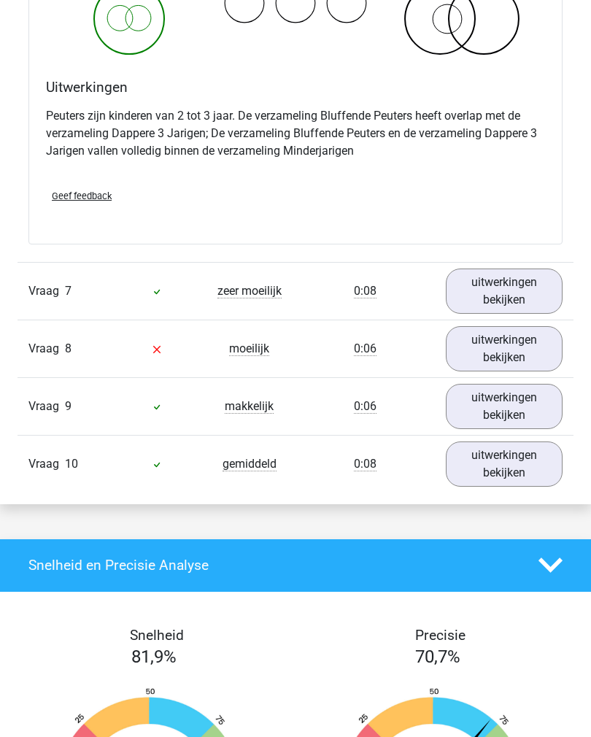
click at [523, 344] on link "uitwerkingen bekijken" at bounding box center [505, 348] width 118 height 45
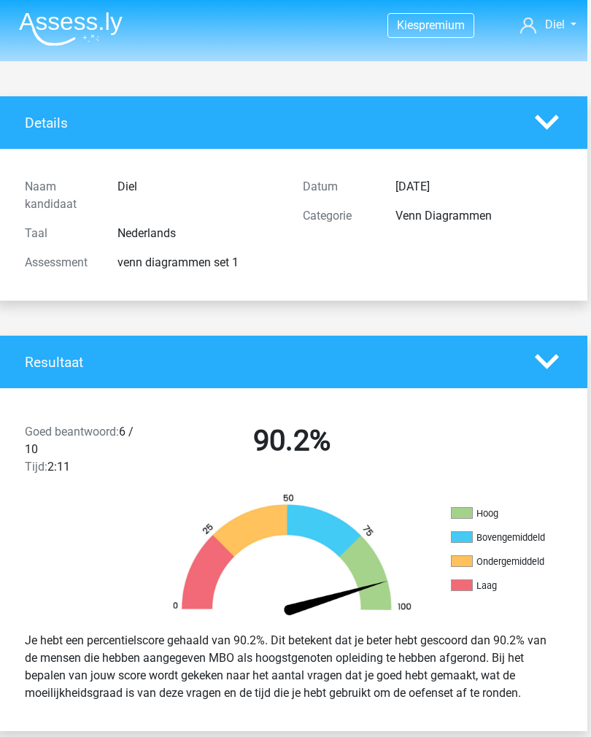
scroll to position [0, 0]
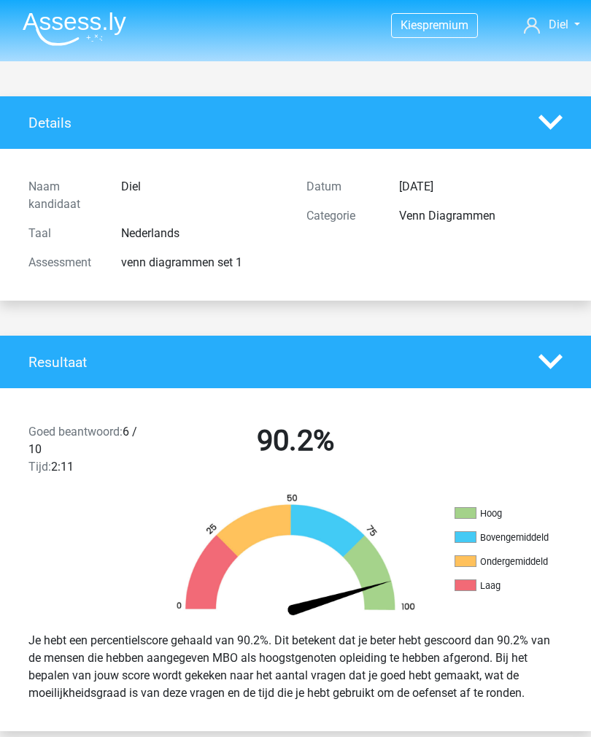
click at [93, 34] on img at bounding box center [75, 29] width 104 height 34
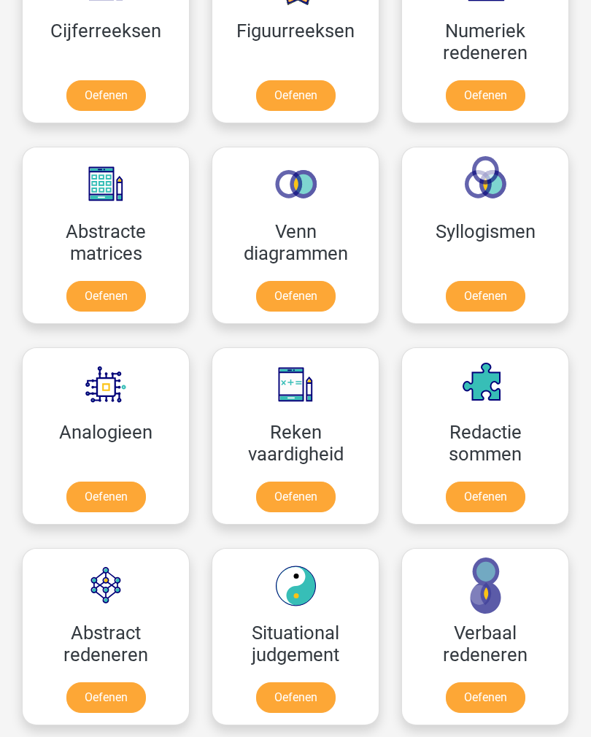
scroll to position [1028, 0]
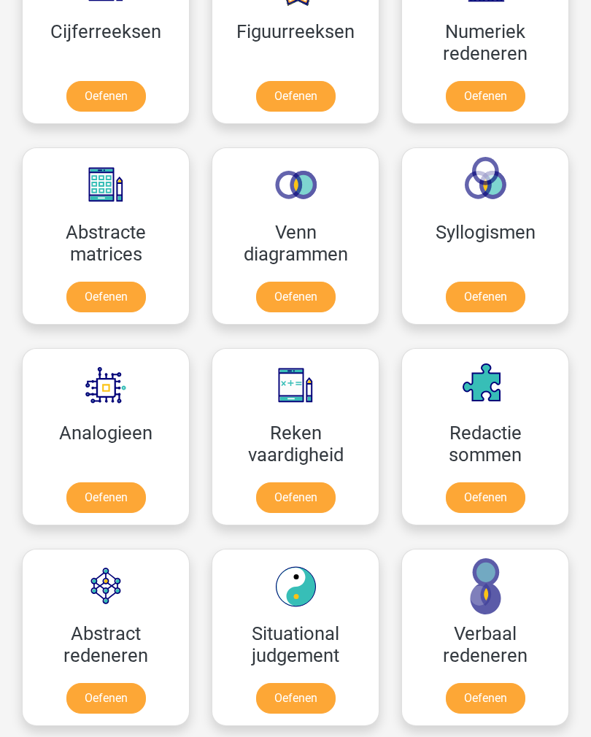
click at [125, 498] on link "Oefenen" at bounding box center [106, 498] width 80 height 31
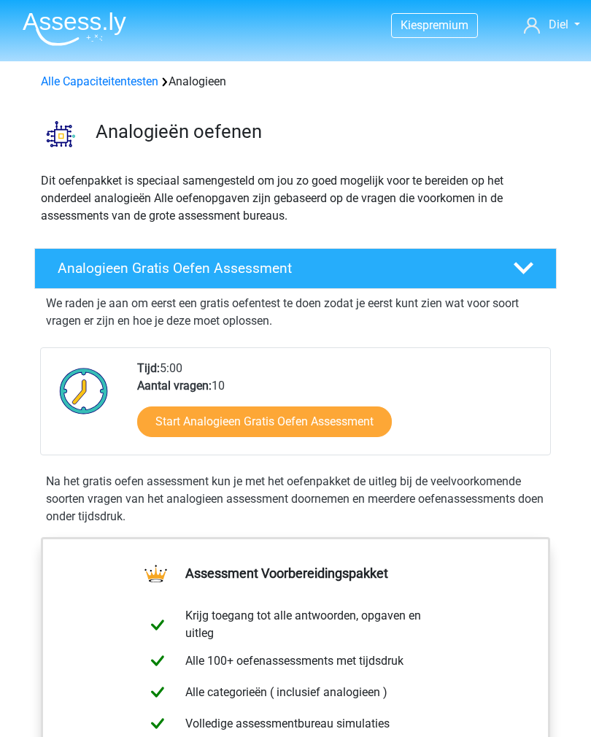
click at [350, 421] on link "Start Analogieen Gratis Oefen Assessment" at bounding box center [264, 422] width 255 height 31
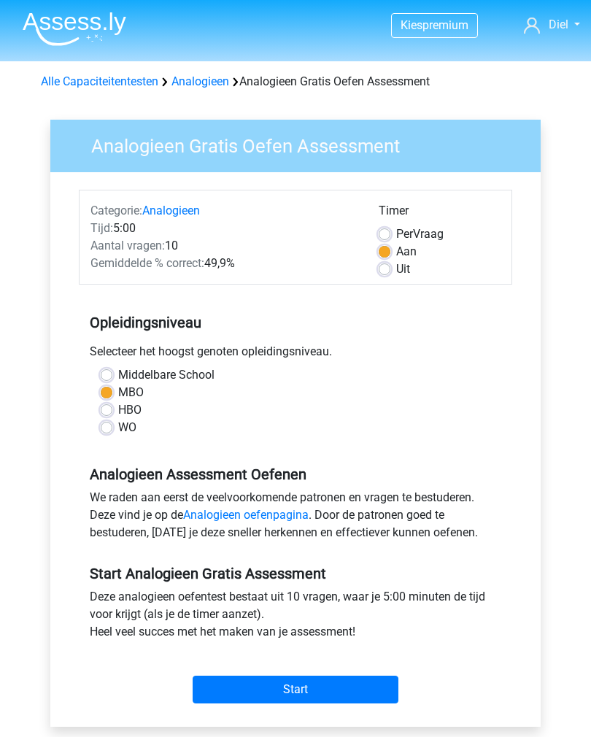
click at [322, 688] on input "Start" at bounding box center [296, 690] width 206 height 28
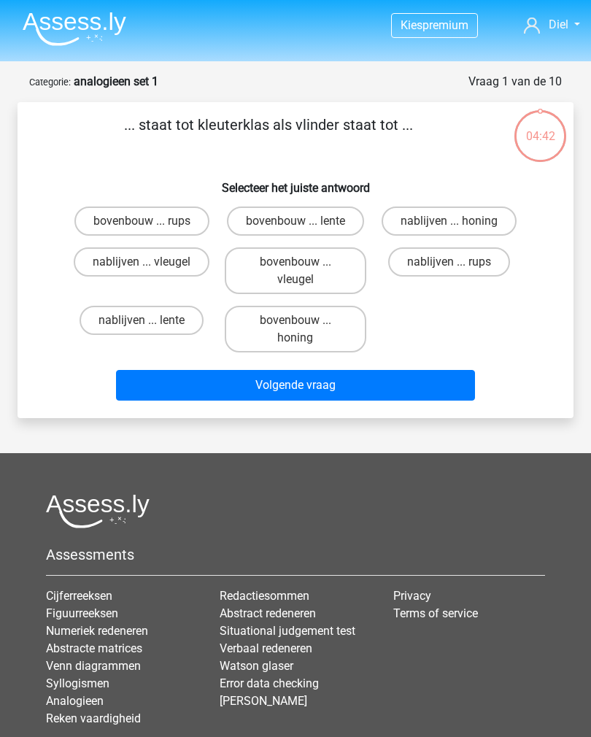
click at [177, 217] on label "bovenbouw ... rups" at bounding box center [141, 221] width 135 height 29
click at [151, 221] on input "bovenbouw ... rups" at bounding box center [146, 225] width 9 height 9
radio input "true"
click at [326, 401] on button "Volgende vraag" at bounding box center [296, 385] width 360 height 31
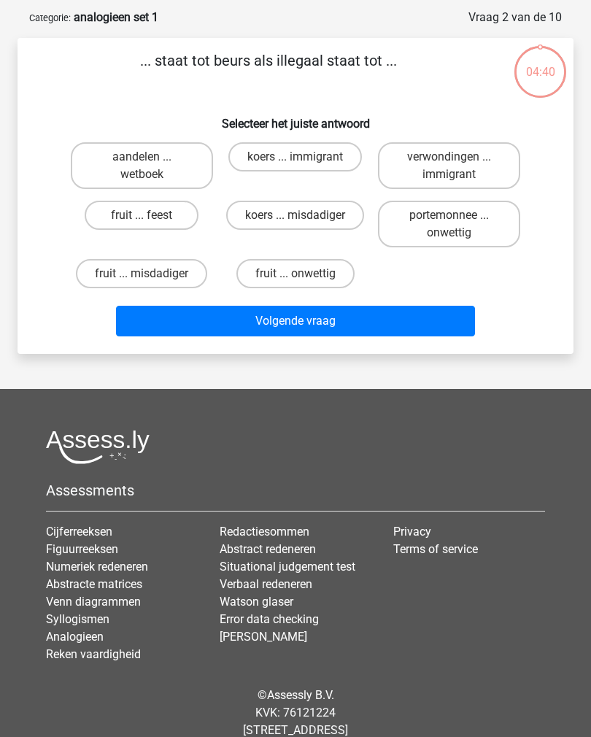
scroll to position [73, 0]
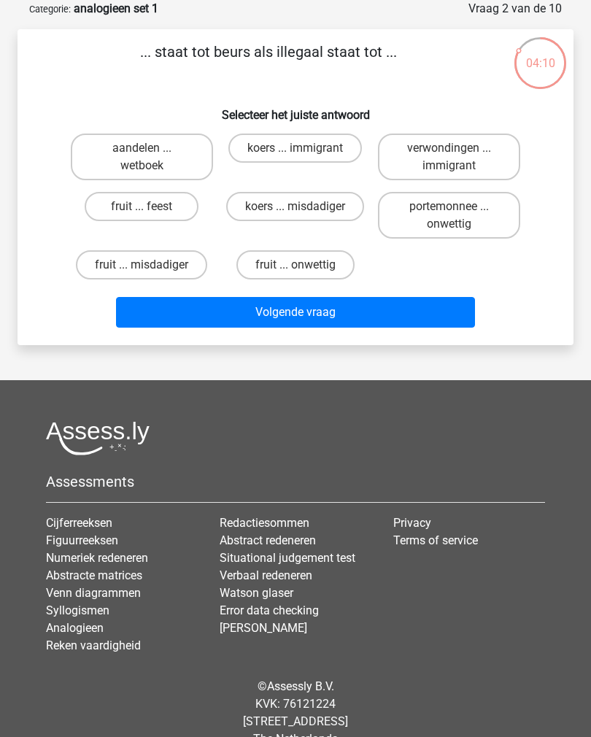
click at [164, 205] on label "fruit ... feest" at bounding box center [142, 206] width 114 height 29
click at [151, 207] on input "fruit ... feest" at bounding box center [146, 211] width 9 height 9
radio input "true"
click at [282, 313] on button "Volgende vraag" at bounding box center [296, 312] width 360 height 31
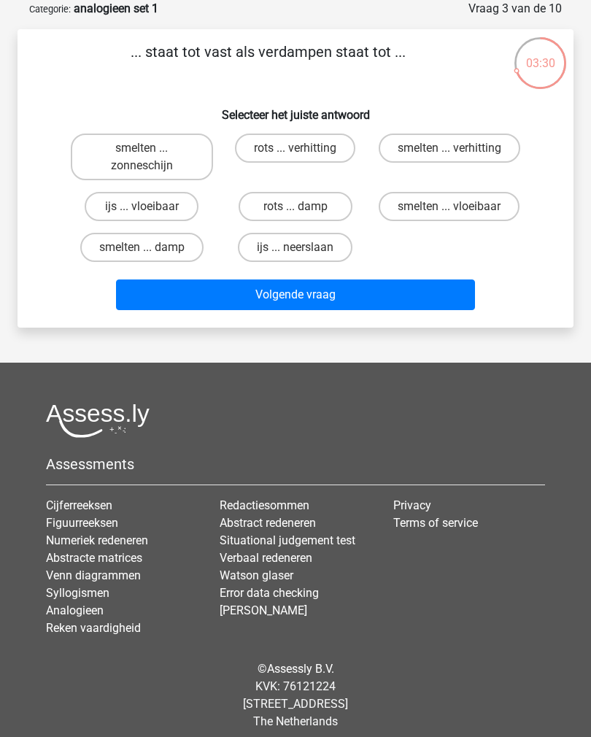
click at [326, 149] on label "rots ... verhitting" at bounding box center [295, 148] width 120 height 29
click at [305, 149] on input "rots ... verhitting" at bounding box center [300, 152] width 9 height 9
radio input "true"
click at [350, 304] on button "Volgende vraag" at bounding box center [296, 295] width 360 height 31
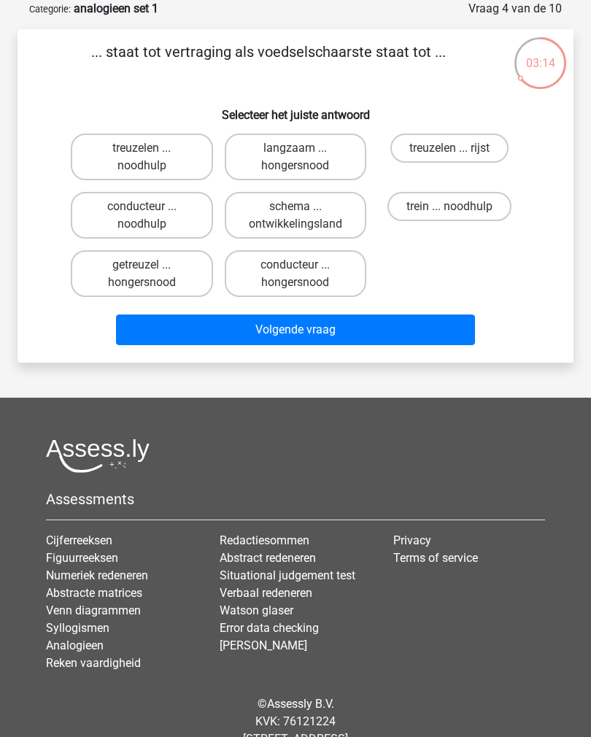
click at [172, 273] on label "getreuzel ... hongersnood" at bounding box center [142, 273] width 142 height 47
click at [151, 273] on input "getreuzel ... hongersnood" at bounding box center [146, 269] width 9 height 9
radio input "true"
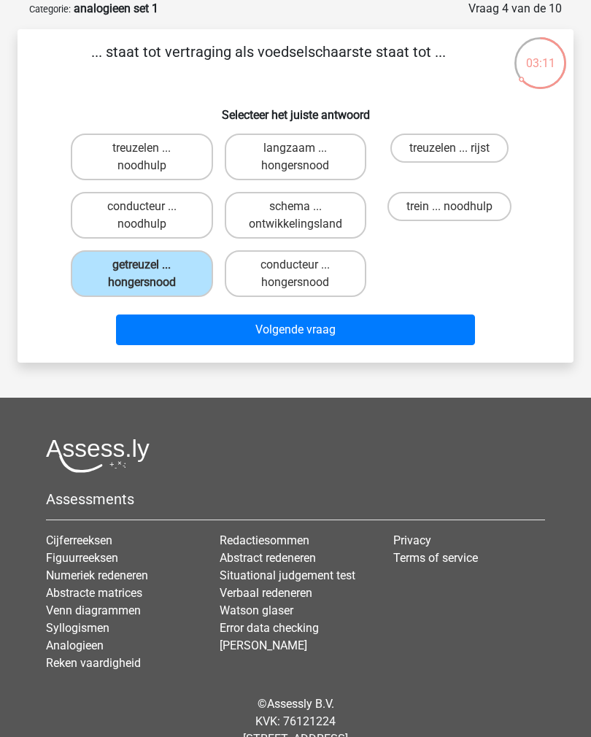
click at [220, 323] on button "Volgende vraag" at bounding box center [296, 330] width 360 height 31
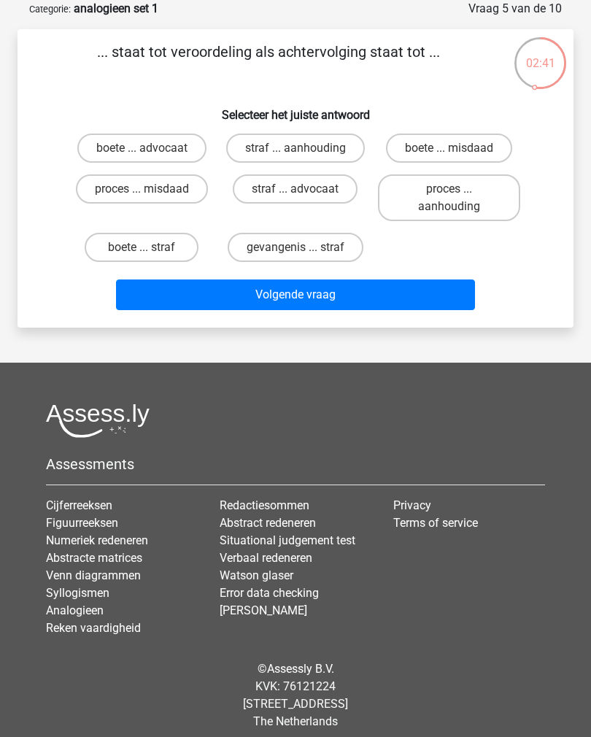
click at [329, 141] on label "straf ... aanhouding" at bounding box center [295, 148] width 139 height 29
click at [305, 148] on input "straf ... aanhouding" at bounding box center [300, 152] width 9 height 9
radio input "true"
click at [330, 310] on button "Volgende vraag" at bounding box center [296, 295] width 360 height 31
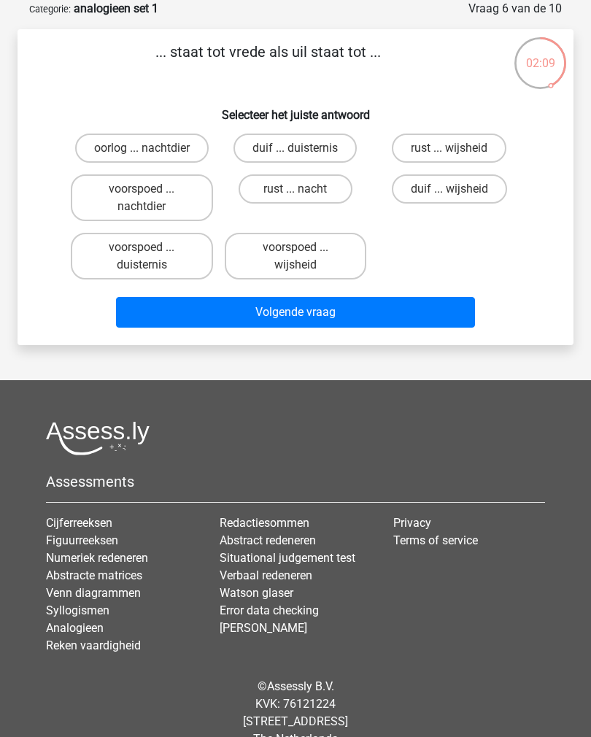
click at [439, 188] on label "duif ... wijsheid" at bounding box center [449, 188] width 115 height 29
click at [450, 189] on input "duif ... wijsheid" at bounding box center [454, 193] width 9 height 9
radio input "true"
click at [358, 318] on button "Volgende vraag" at bounding box center [296, 312] width 360 height 31
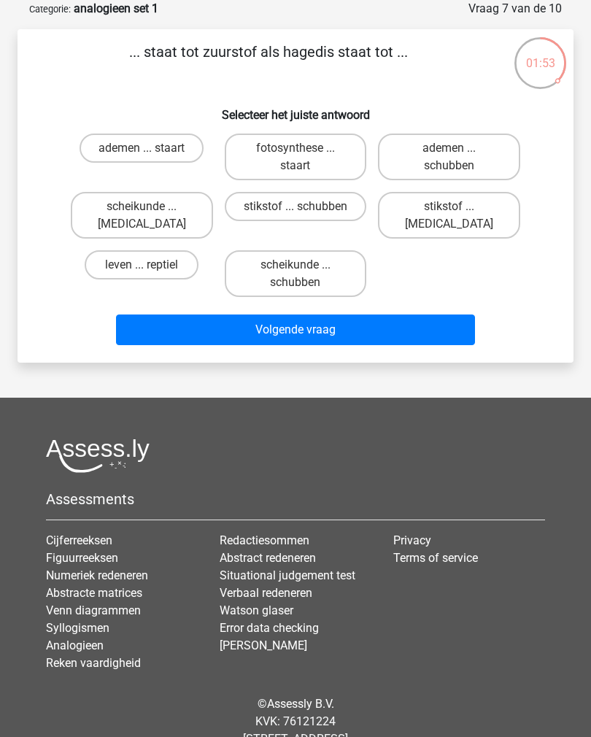
click at [412, 208] on label "stikstof ... krokodil" at bounding box center [449, 215] width 142 height 47
click at [450, 208] on input "stikstof ... krokodil" at bounding box center [454, 211] width 9 height 9
radio input "true"
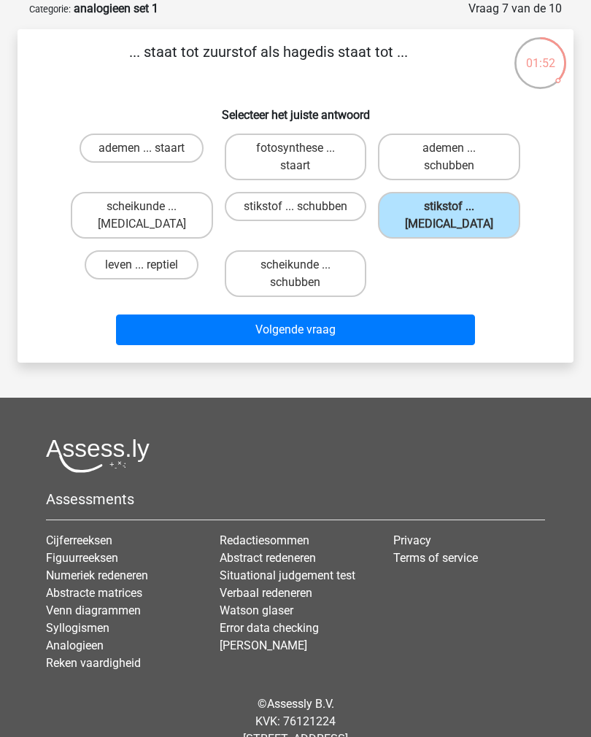
click at [337, 329] on button "Volgende vraag" at bounding box center [296, 330] width 360 height 31
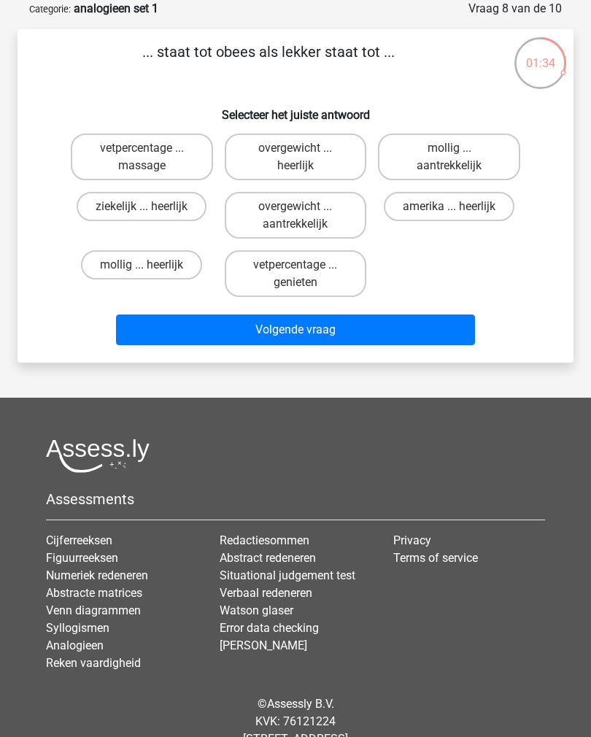
click at [324, 155] on label "overgewicht ... heerlijk" at bounding box center [296, 157] width 142 height 47
click at [305, 155] on input "overgewicht ... heerlijk" at bounding box center [300, 152] width 9 height 9
radio input "true"
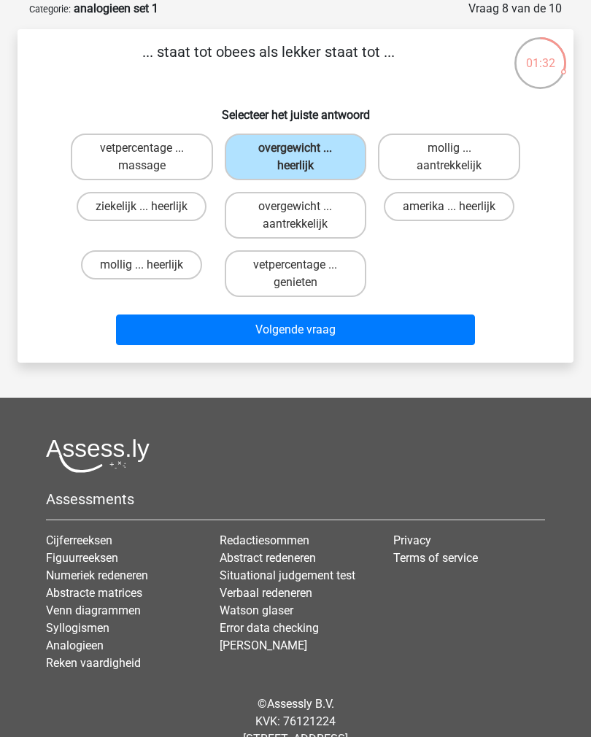
click at [307, 333] on button "Volgende vraag" at bounding box center [296, 330] width 360 height 31
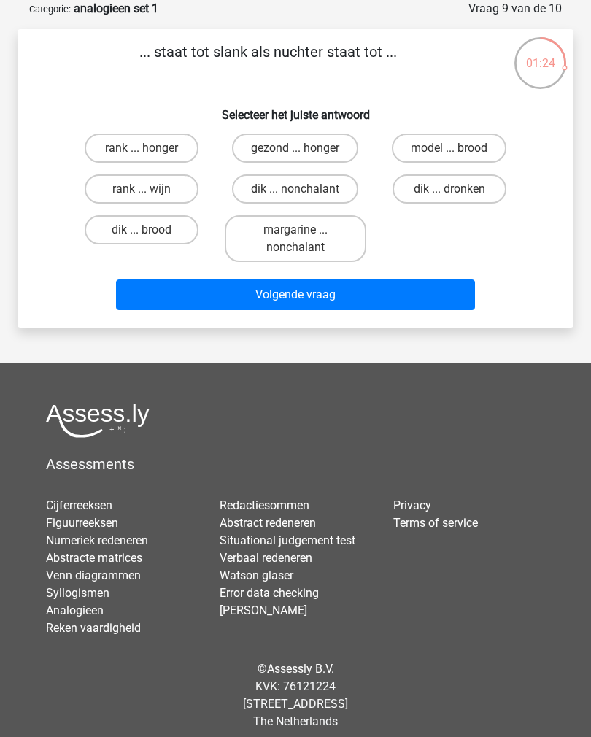
click at [453, 190] on input "dik ... dronken" at bounding box center [454, 193] width 9 height 9
radio input "true"
click at [375, 295] on button "Volgende vraag" at bounding box center [296, 295] width 360 height 31
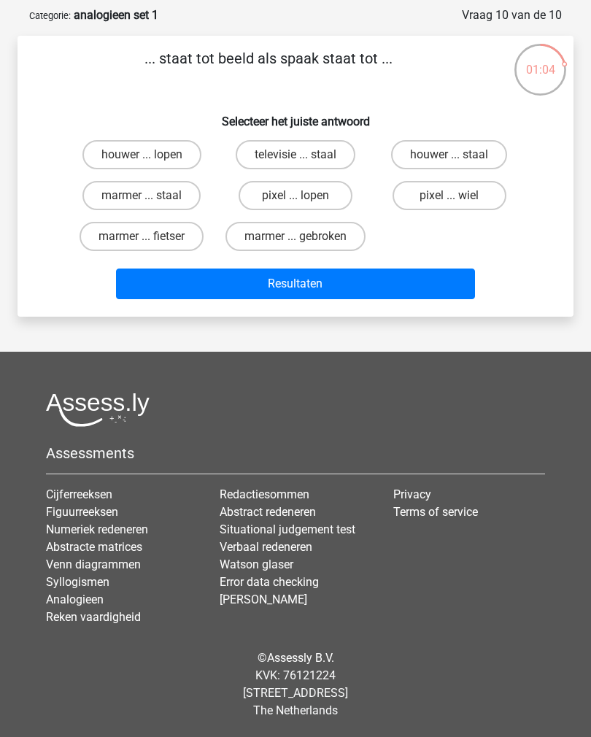
click at [310, 144] on label "televisie ... staal" at bounding box center [296, 154] width 120 height 29
click at [305, 155] on input "televisie ... staal" at bounding box center [300, 159] width 9 height 9
radio input "true"
click at [282, 185] on label "pixel ... lopen" at bounding box center [296, 195] width 114 height 29
click at [296, 196] on input "pixel ... lopen" at bounding box center [300, 200] width 9 height 9
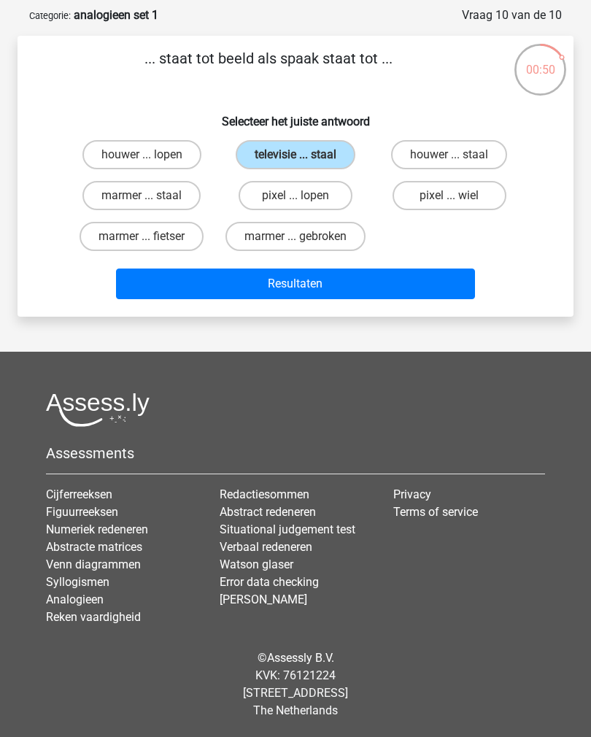
radio input "true"
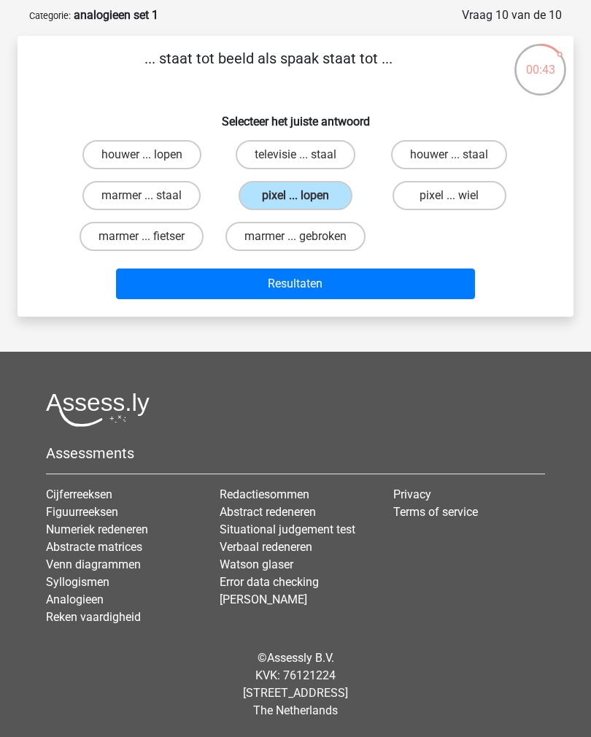
click at [322, 142] on label "televisie ... staal" at bounding box center [296, 154] width 120 height 29
click at [305, 155] on input "televisie ... staal" at bounding box center [300, 159] width 9 height 9
radio input "true"
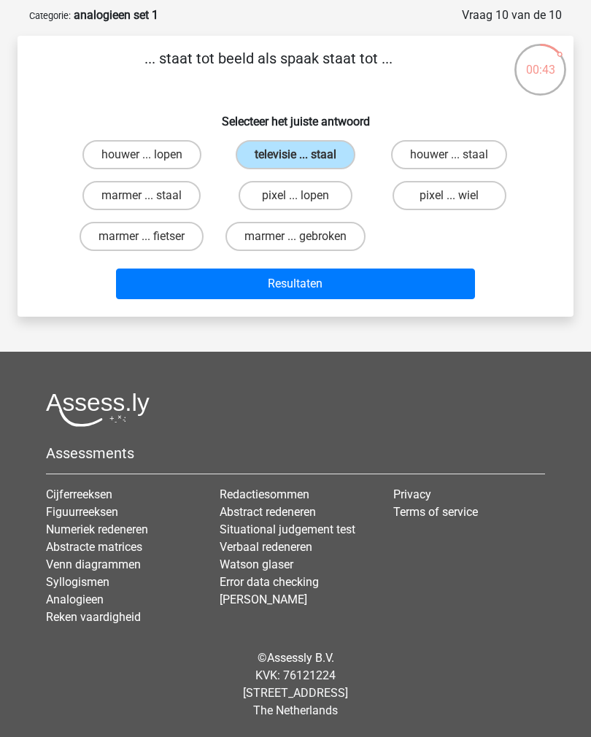
click at [286, 299] on button "Resultaten" at bounding box center [296, 284] width 360 height 31
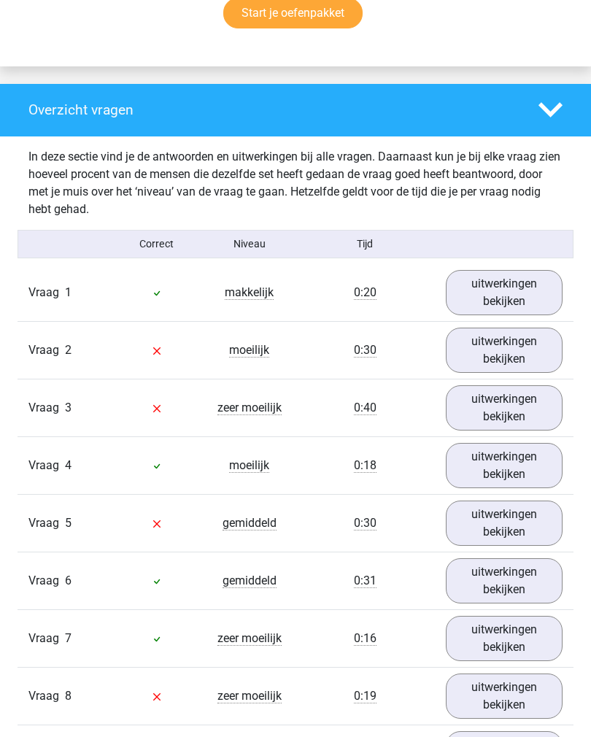
scroll to position [1073, 0]
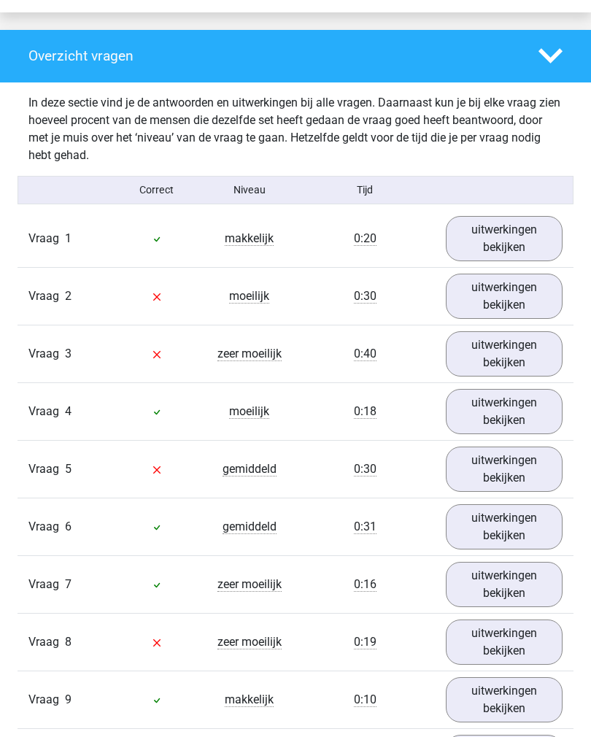
click at [525, 300] on link "uitwerkingen bekijken" at bounding box center [505, 296] width 118 height 45
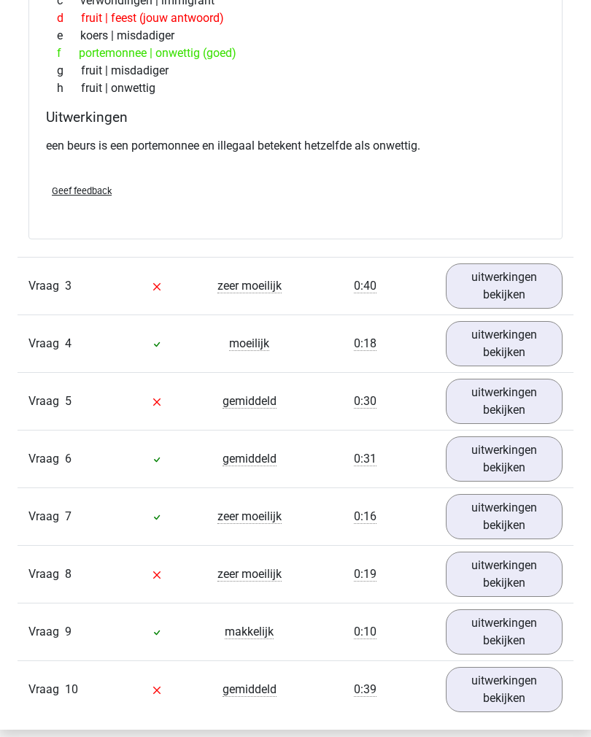
scroll to position [1506, 0]
click at [515, 293] on link "uitwerkingen bekijken" at bounding box center [505, 286] width 118 height 45
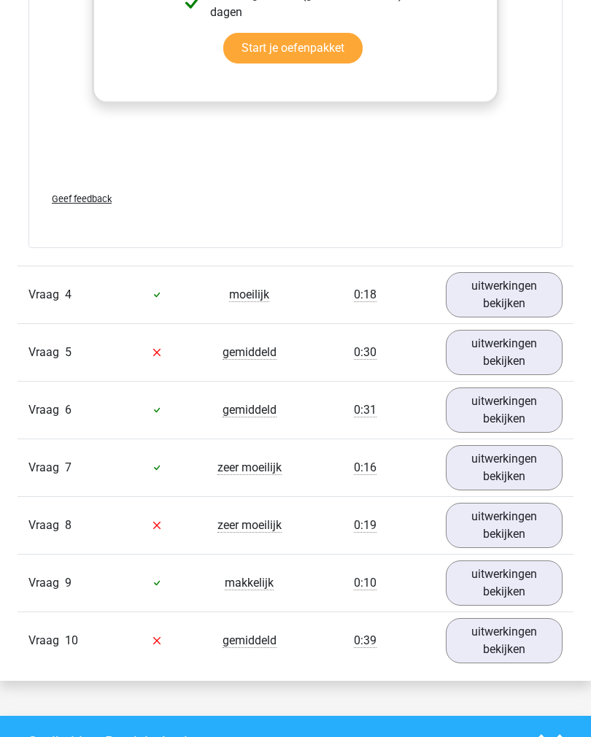
click at [526, 360] on link "uitwerkingen bekijken" at bounding box center [505, 352] width 118 height 45
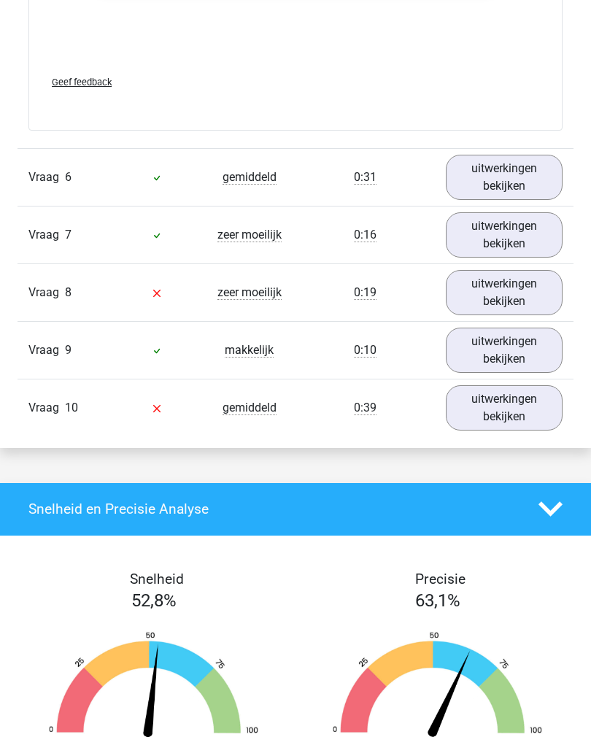
scroll to position [3331, 0]
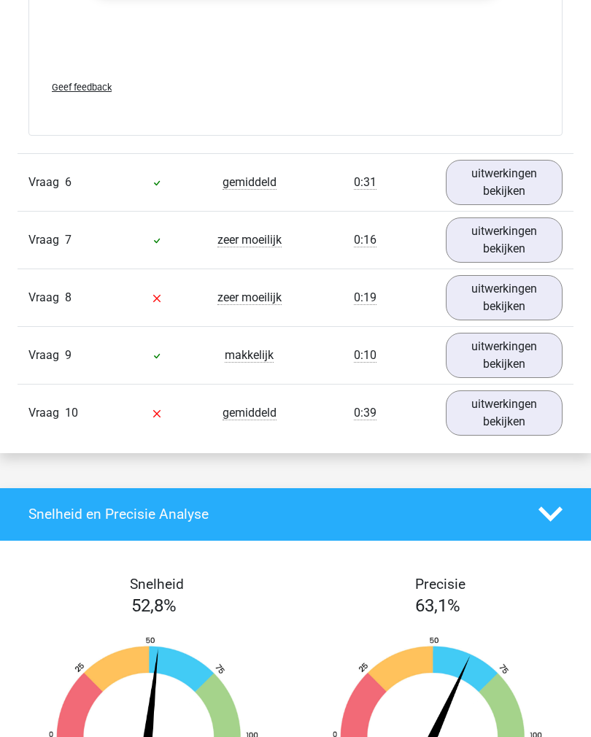
click at [528, 307] on link "uitwerkingen bekijken" at bounding box center [505, 297] width 118 height 45
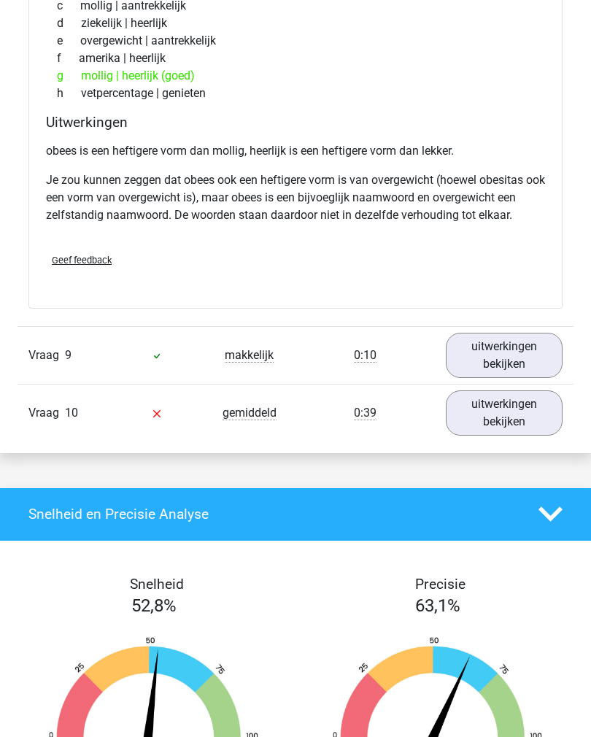
scroll to position [3778, 0]
click at [511, 436] on link "uitwerkingen bekijken" at bounding box center [505, 413] width 118 height 45
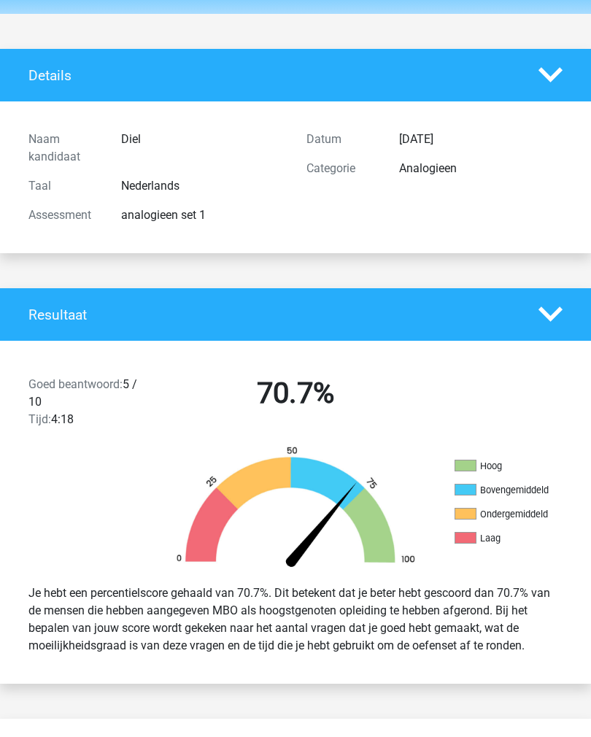
scroll to position [0, 0]
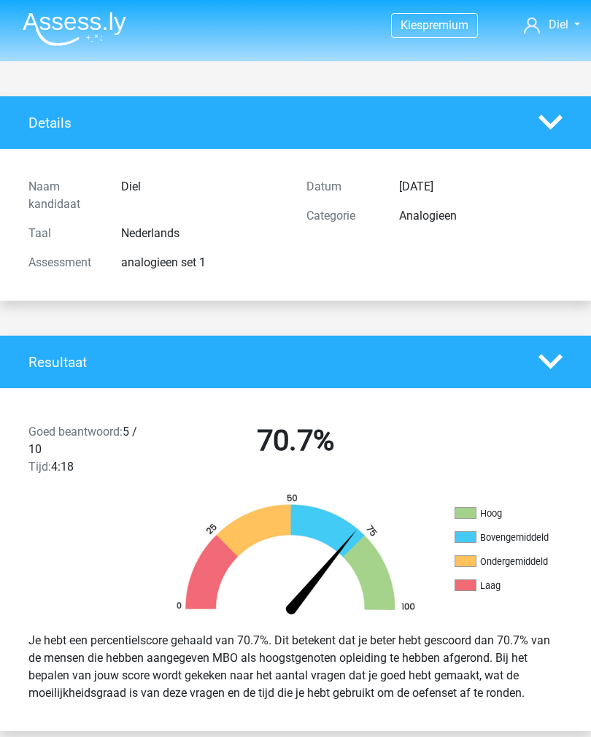
click at [98, 33] on img at bounding box center [75, 29] width 104 height 34
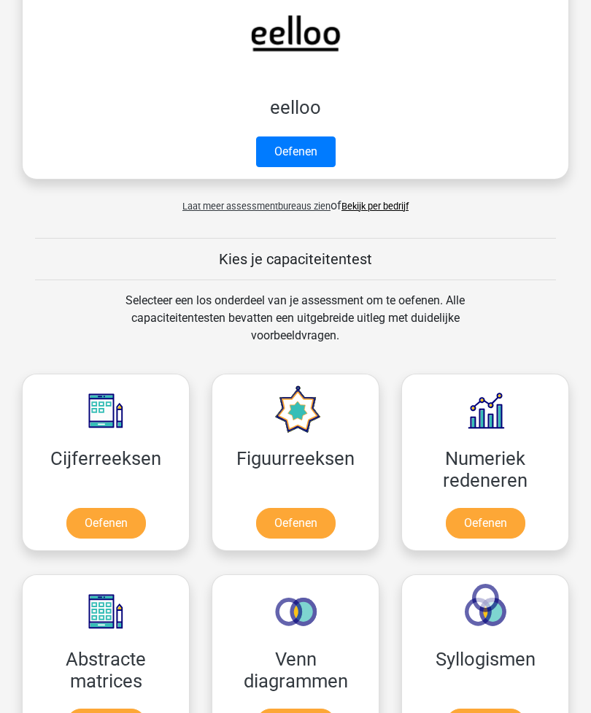
scroll to position [601, 0]
click at [298, 523] on link "Oefenen" at bounding box center [296, 523] width 80 height 31
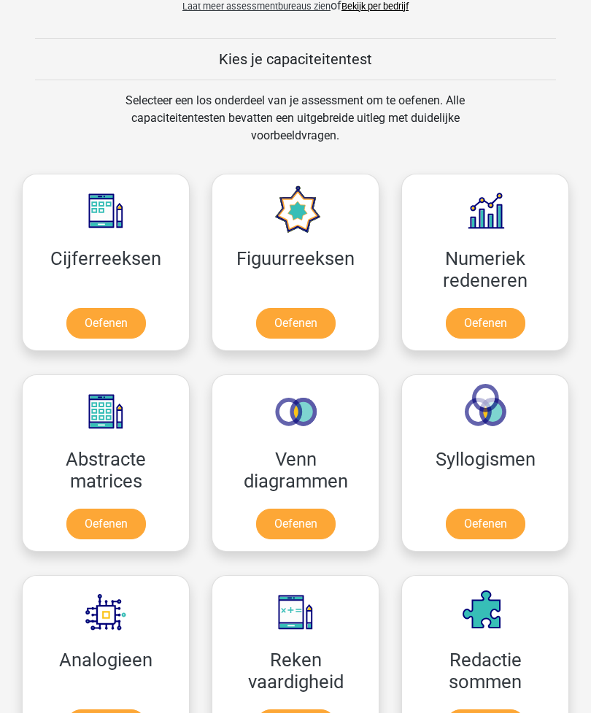
scroll to position [802, 0]
click at [313, 520] on link "Oefenen" at bounding box center [296, 524] width 80 height 31
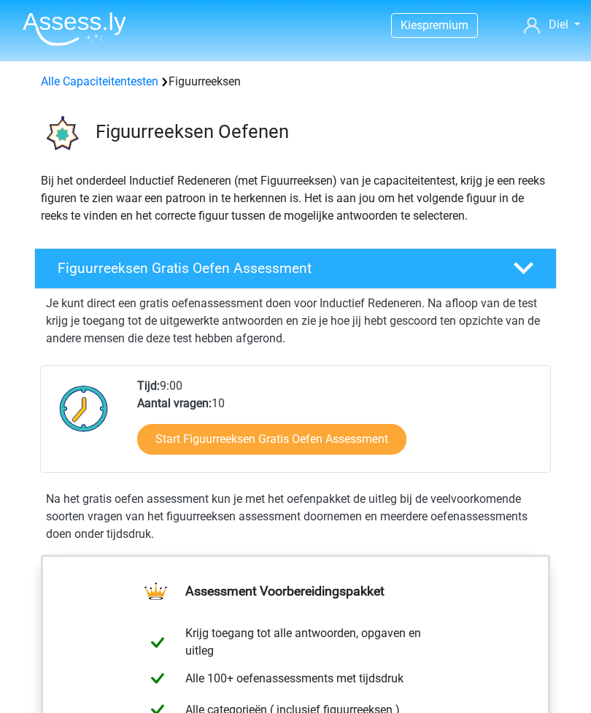
click at [350, 440] on link "Start Figuurreeksen Gratis Oefen Assessment" at bounding box center [271, 439] width 269 height 31
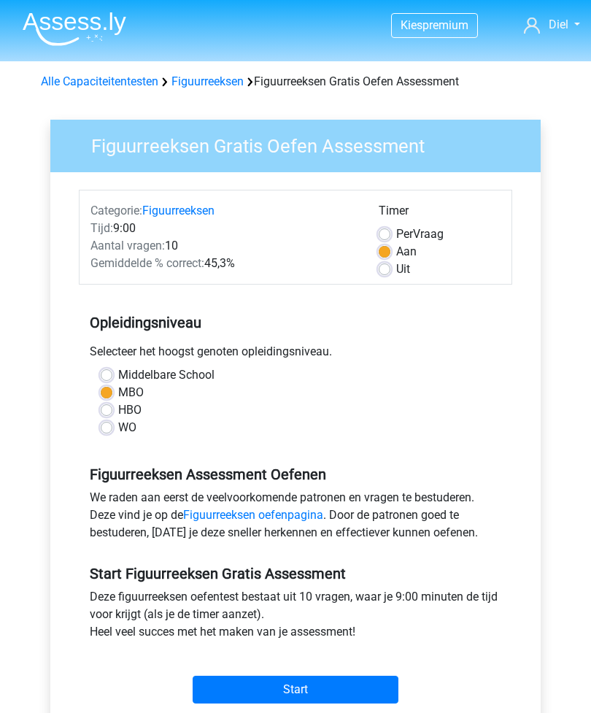
click at [118, 406] on label "HBO" at bounding box center [129, 410] width 23 height 18
click at [109, 406] on input "HBO" at bounding box center [107, 408] width 12 height 15
radio input "true"
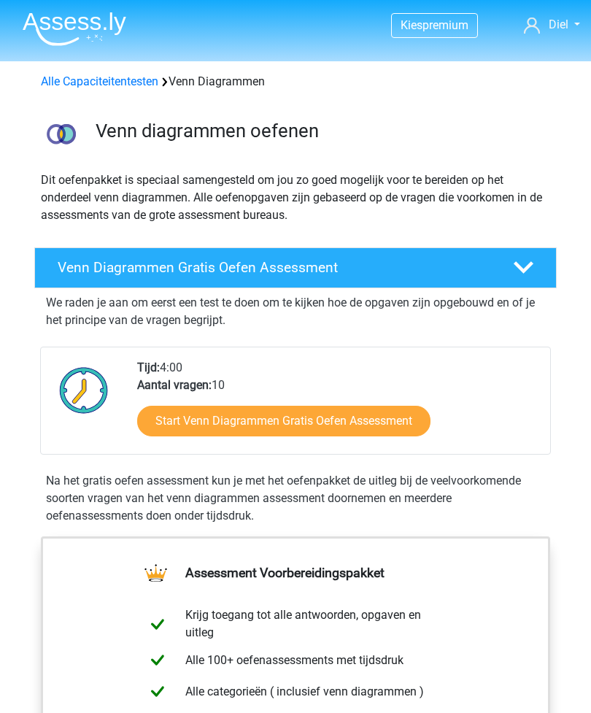
click at [355, 420] on link "Start Venn Diagrammen Gratis Oefen Assessment" at bounding box center [283, 421] width 293 height 31
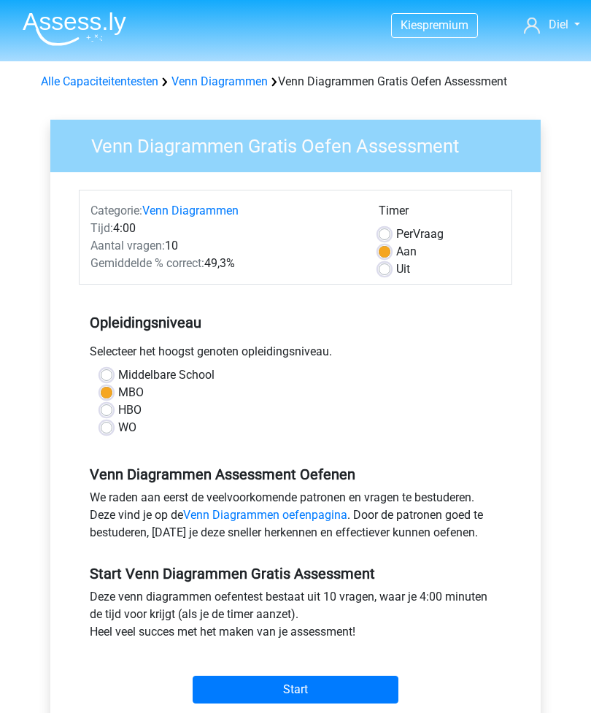
click at [118, 404] on label "HBO" at bounding box center [129, 410] width 23 height 18
click at [108, 404] on input "HBO" at bounding box center [107, 408] width 12 height 15
radio input "true"
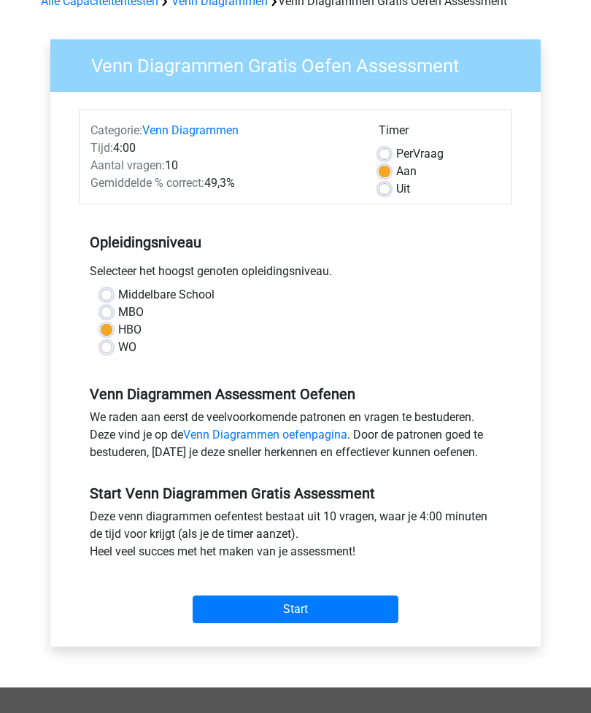
scroll to position [77, 0]
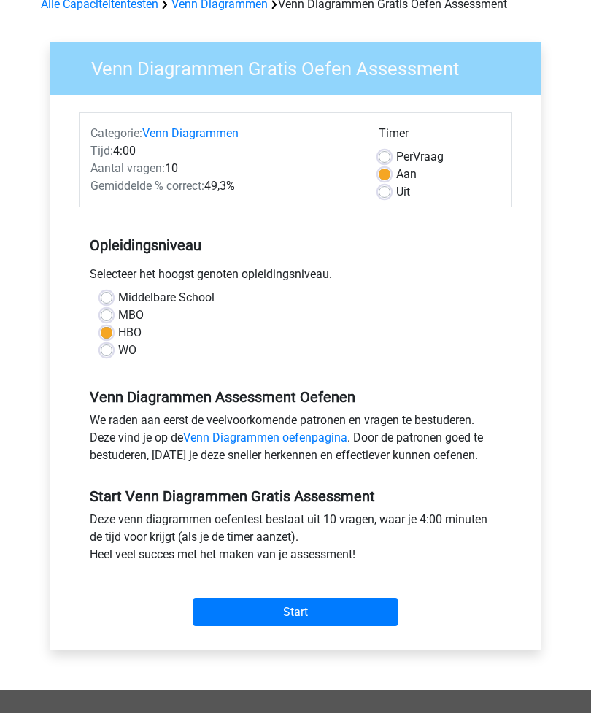
click at [333, 616] on input "Start" at bounding box center [296, 613] width 206 height 28
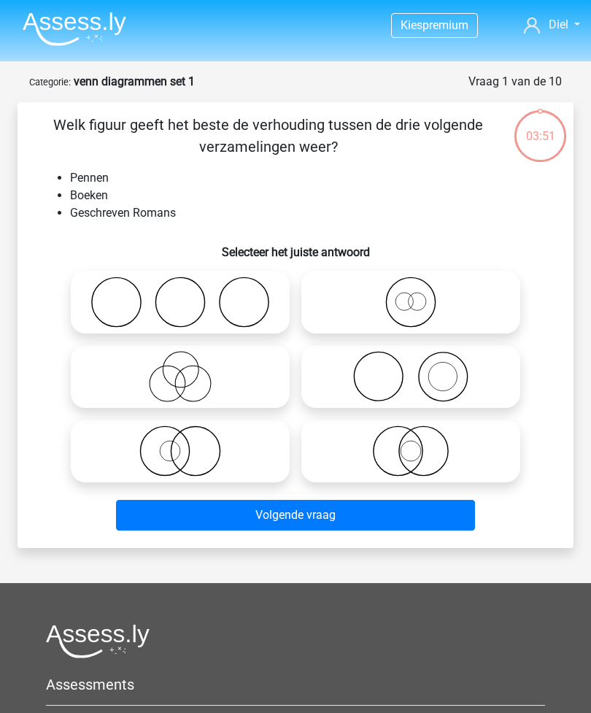
click at [440, 371] on icon at bounding box center [410, 376] width 207 height 51
click at [420, 369] on input "radio" at bounding box center [415, 364] width 9 height 9
radio input "true"
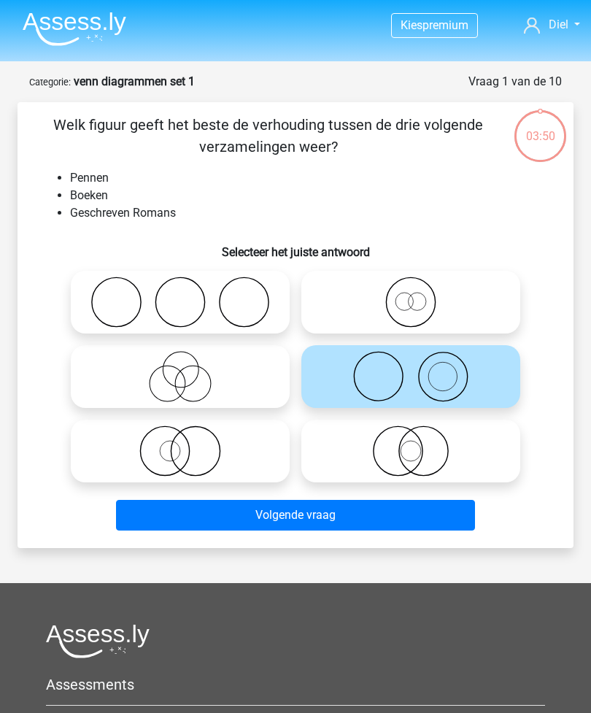
click at [351, 518] on button "Volgende vraag" at bounding box center [296, 515] width 360 height 31
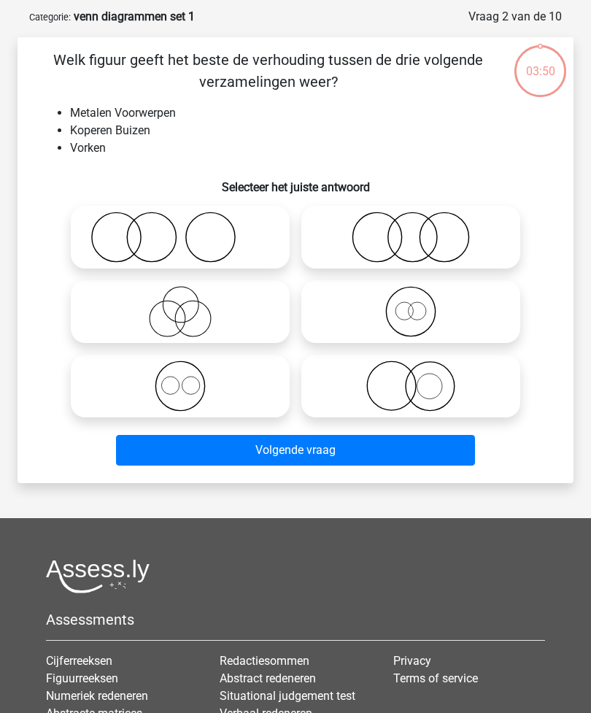
scroll to position [73, 0]
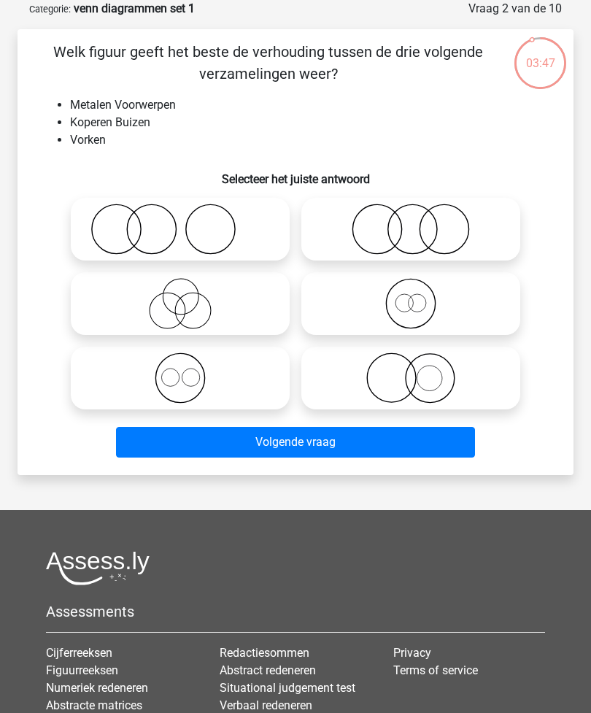
click at [439, 372] on icon at bounding box center [410, 378] width 207 height 51
click at [420, 371] on input "radio" at bounding box center [415, 365] width 9 height 9
radio input "true"
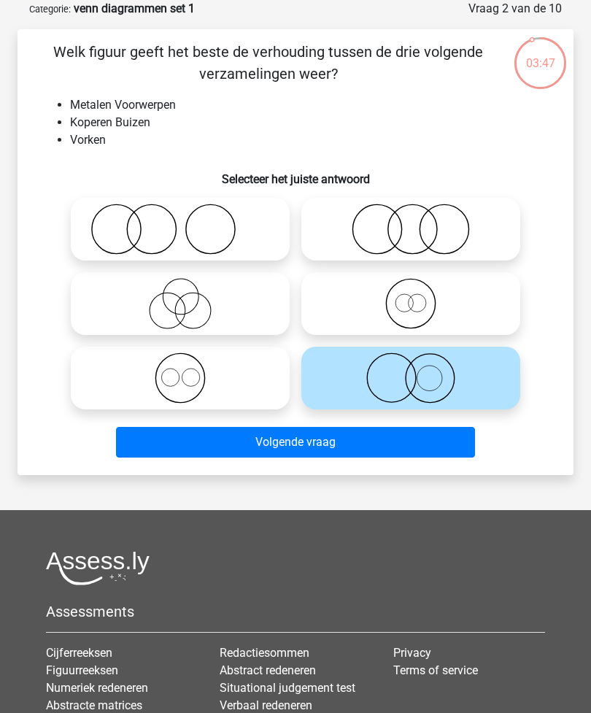
click at [412, 439] on button "Volgende vraag" at bounding box center [296, 442] width 360 height 31
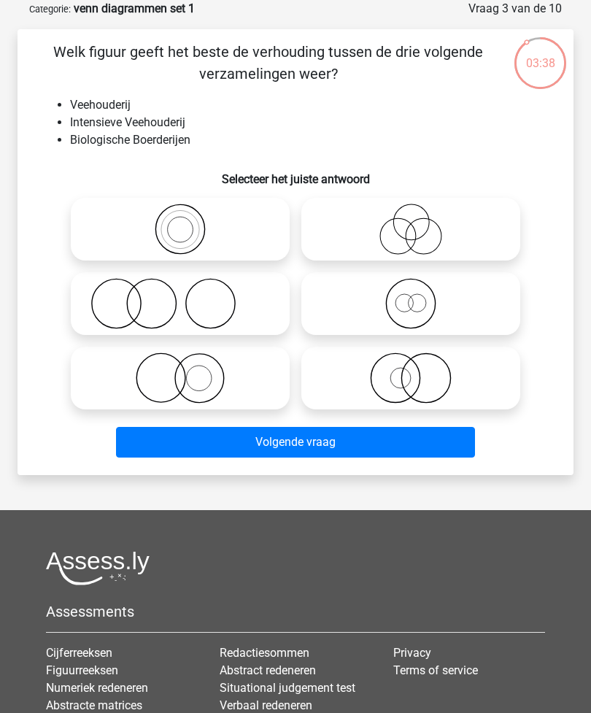
click at [453, 373] on icon at bounding box center [410, 378] width 207 height 51
click at [420, 371] on input "radio" at bounding box center [415, 365] width 9 height 9
radio input "true"
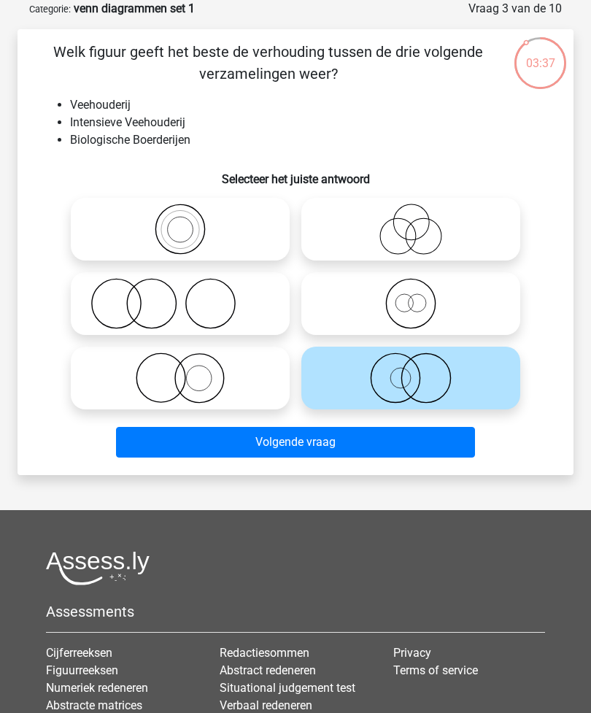
click at [419, 449] on button "Volgende vraag" at bounding box center [296, 442] width 360 height 31
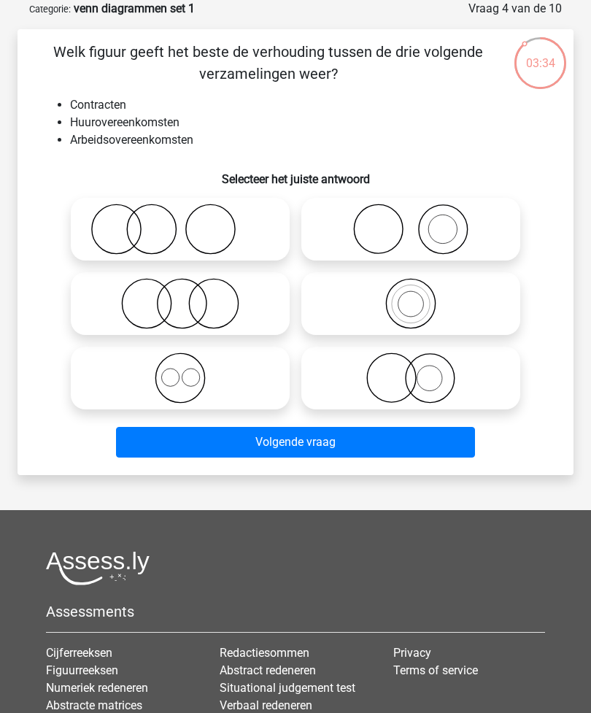
click at [188, 369] on input "radio" at bounding box center [184, 365] width 9 height 9
radio input "true"
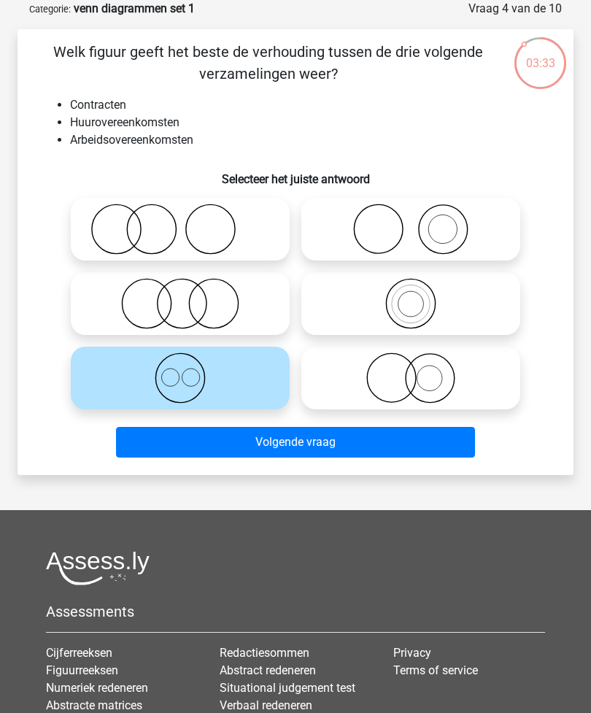
click at [308, 453] on button "Volgende vraag" at bounding box center [296, 442] width 360 height 31
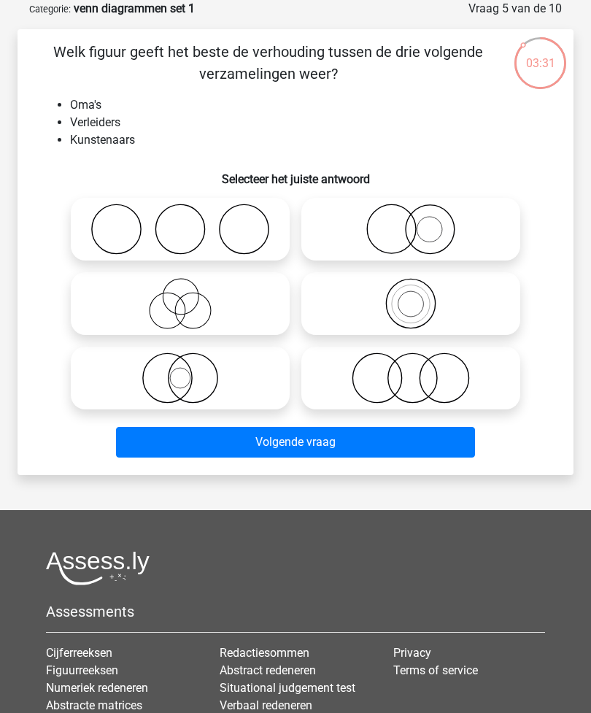
click at [199, 299] on circle at bounding box center [181, 297] width 36 height 36
click at [190, 296] on input "radio" at bounding box center [184, 291] width 9 height 9
radio input "true"
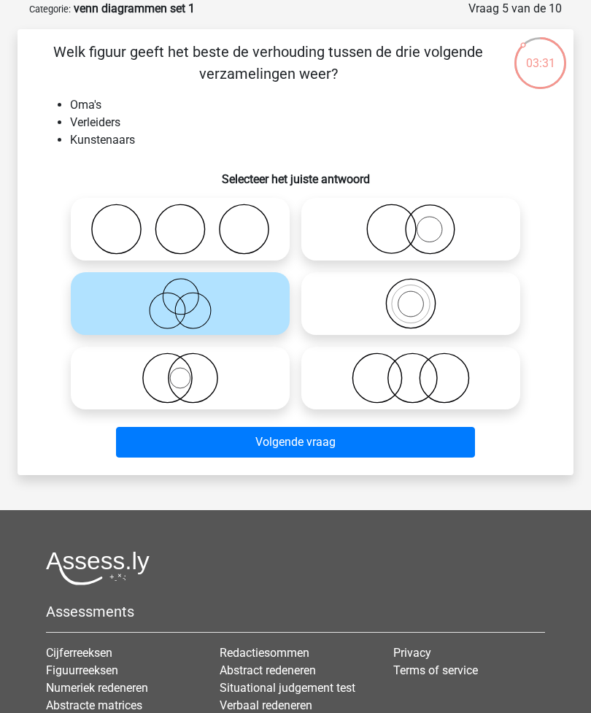
click at [321, 439] on button "Volgende vraag" at bounding box center [296, 442] width 360 height 31
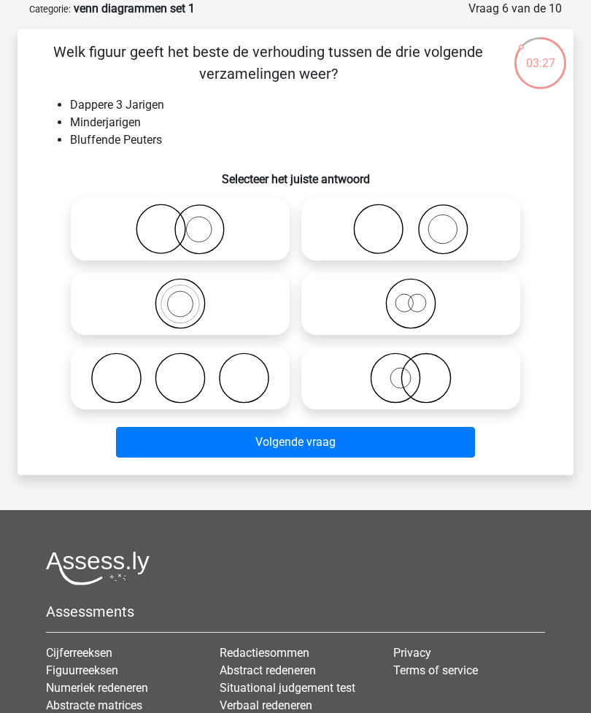
click at [223, 231] on icon at bounding box center [180, 229] width 207 height 51
click at [190, 222] on input "radio" at bounding box center [184, 216] width 9 height 9
radio input "true"
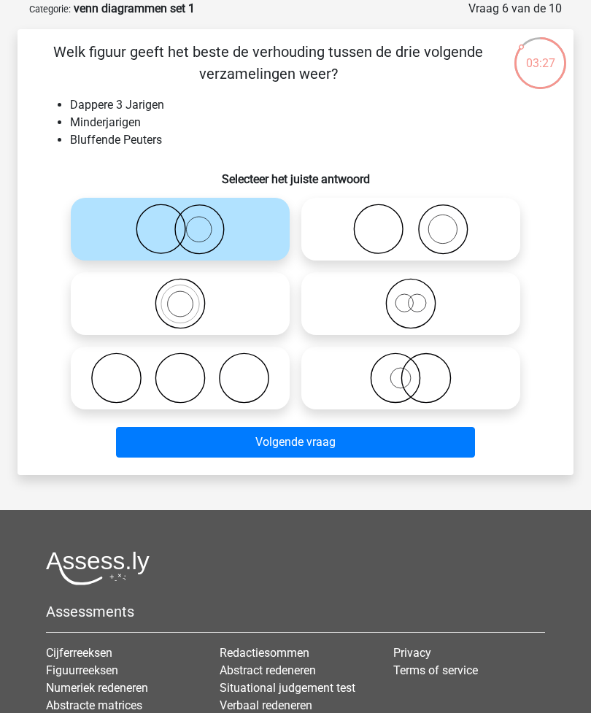
click at [312, 451] on button "Volgende vraag" at bounding box center [296, 442] width 360 height 31
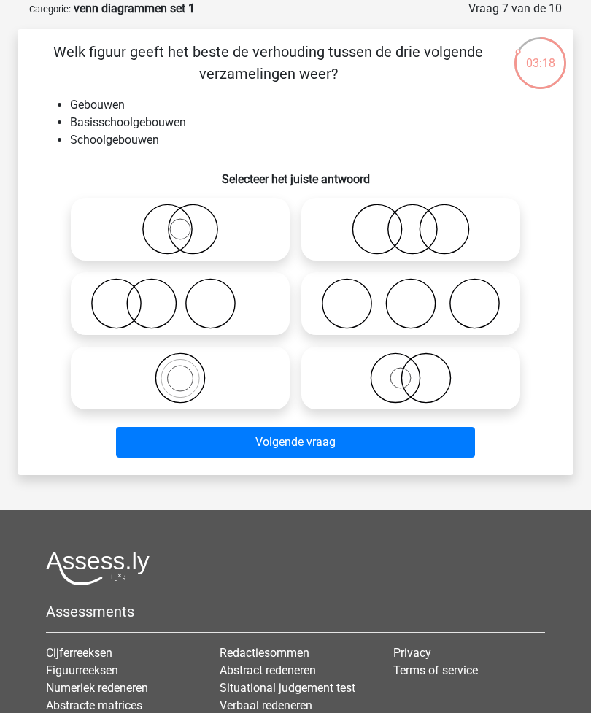
click at [209, 377] on icon at bounding box center [180, 378] width 207 height 51
click at [190, 371] on input "radio" at bounding box center [184, 365] width 9 height 9
radio input "true"
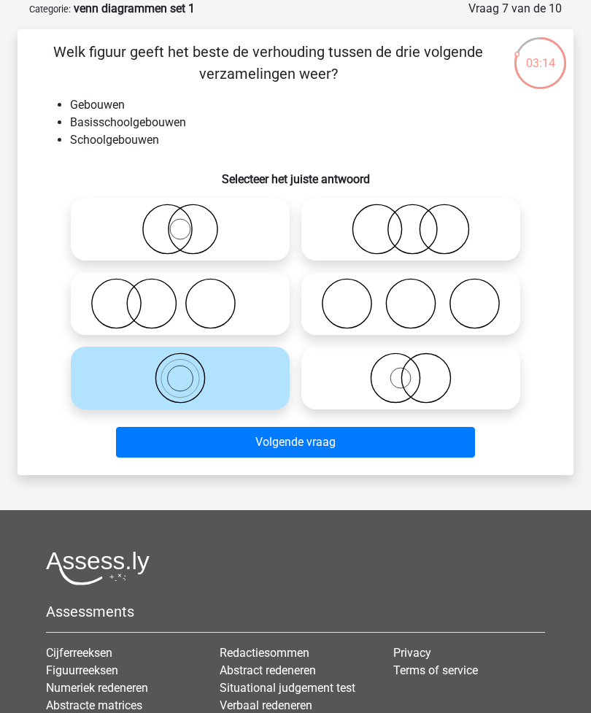
click at [311, 445] on button "Volgende vraag" at bounding box center [296, 442] width 360 height 31
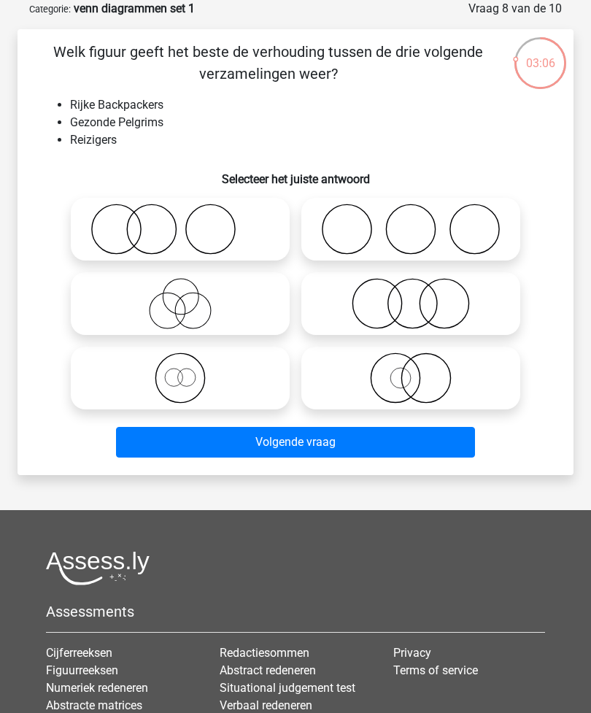
click at [182, 373] on circle at bounding box center [174, 378] width 18 height 18
click at [182, 371] on input "radio" at bounding box center [184, 365] width 9 height 9
radio input "true"
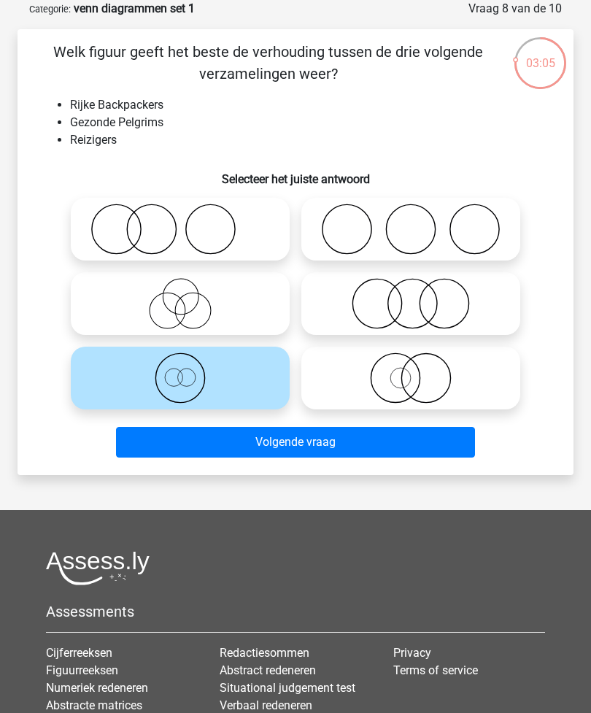
click at [326, 447] on button "Volgende vraag" at bounding box center [296, 442] width 360 height 31
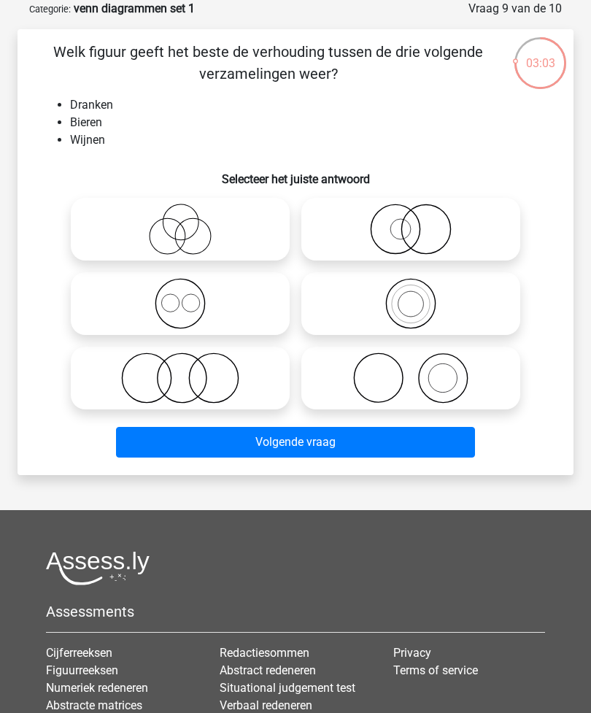
click at [200, 310] on icon at bounding box center [180, 303] width 207 height 51
click at [190, 296] on input "radio" at bounding box center [184, 291] width 9 height 9
radio input "true"
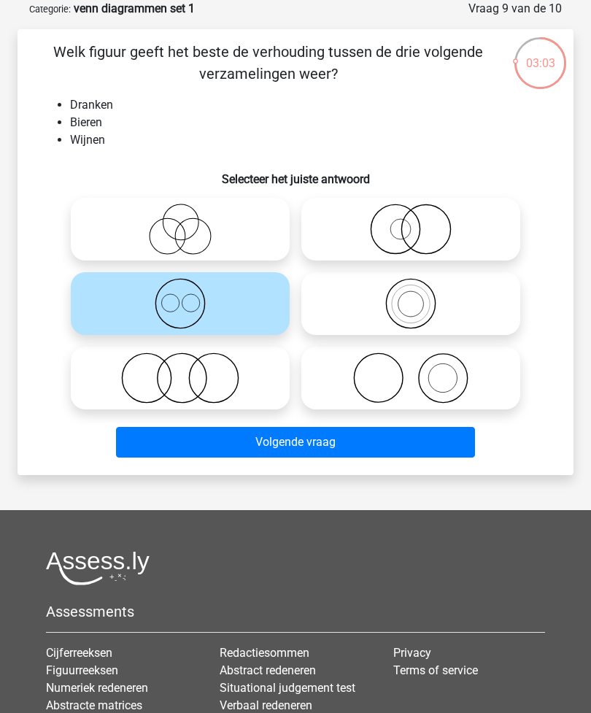
click at [311, 444] on button "Volgende vraag" at bounding box center [296, 442] width 360 height 31
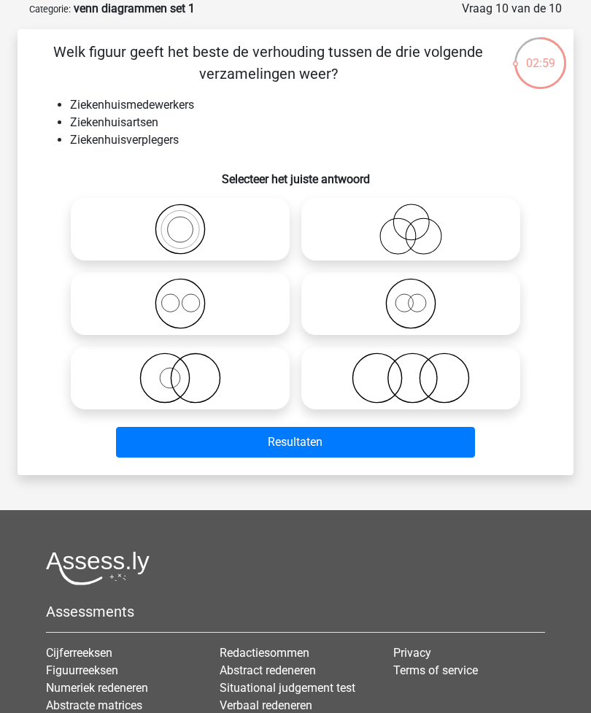
click at [202, 305] on icon at bounding box center [180, 303] width 207 height 51
click at [190, 296] on input "radio" at bounding box center [184, 291] width 9 height 9
radio input "true"
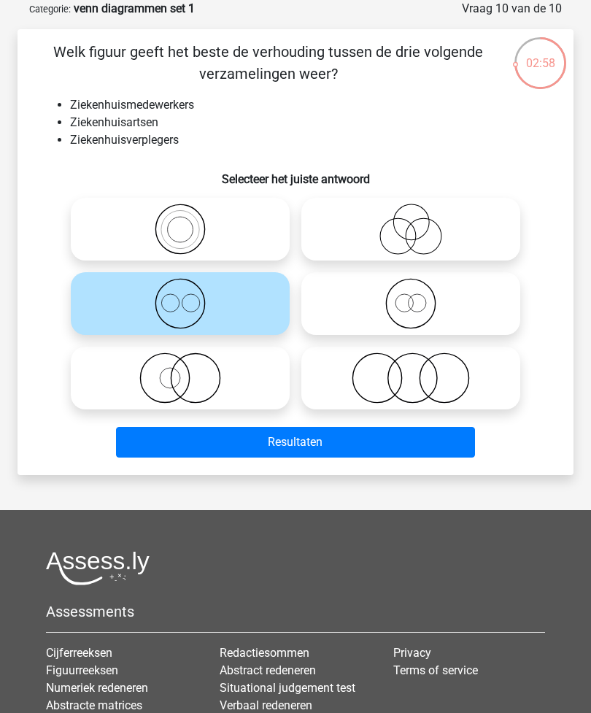
click at [326, 453] on button "Resultaten" at bounding box center [296, 442] width 360 height 31
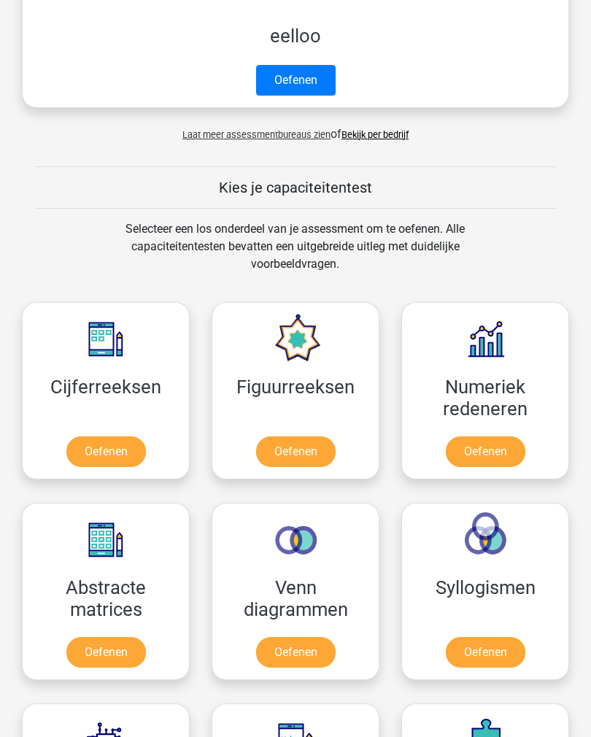
scroll to position [712, 0]
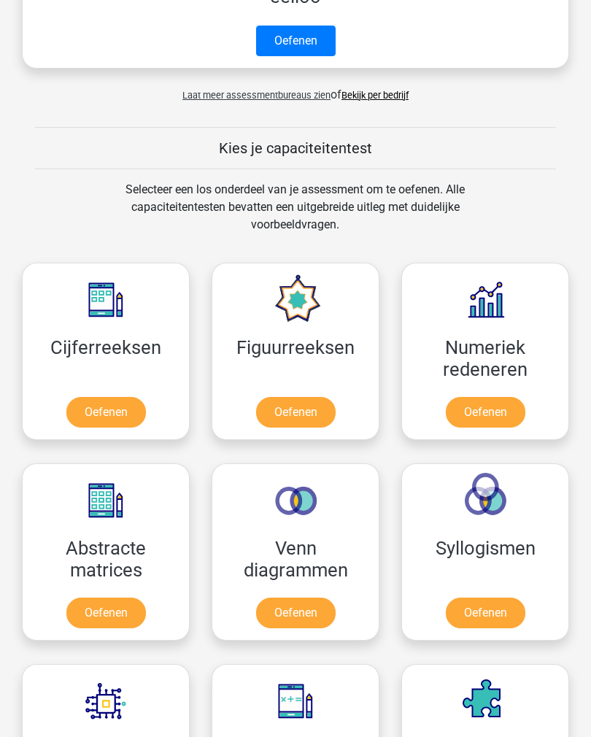
click at [101, 401] on link "Oefenen" at bounding box center [106, 412] width 80 height 31
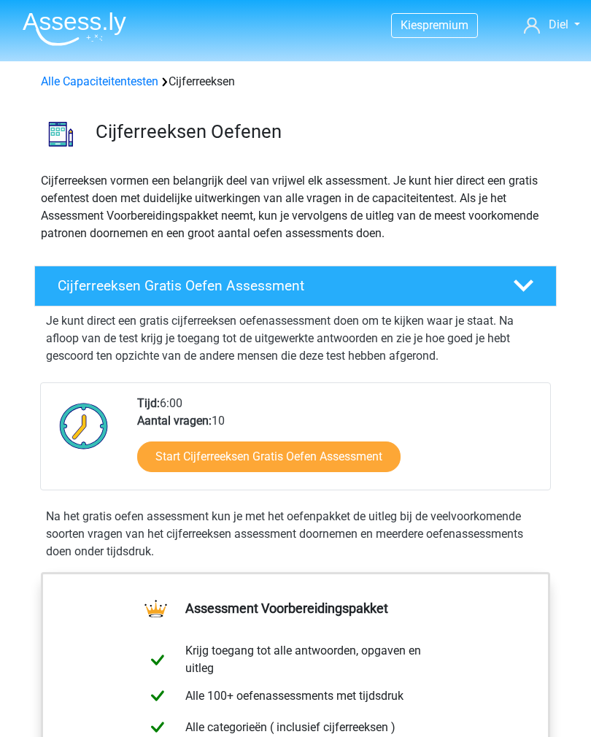
click at [372, 458] on link "Start Cijferreeksen Gratis Oefen Assessment" at bounding box center [269, 457] width 264 height 31
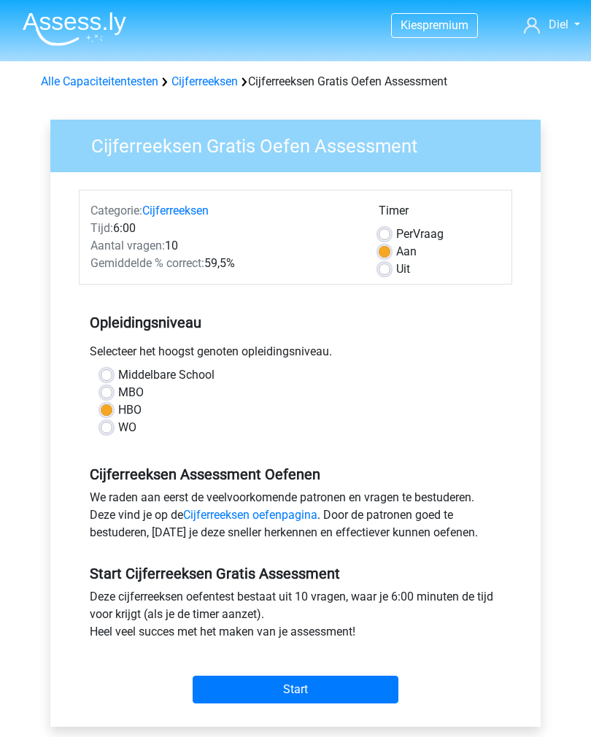
click at [333, 690] on input "Start" at bounding box center [296, 690] width 206 height 28
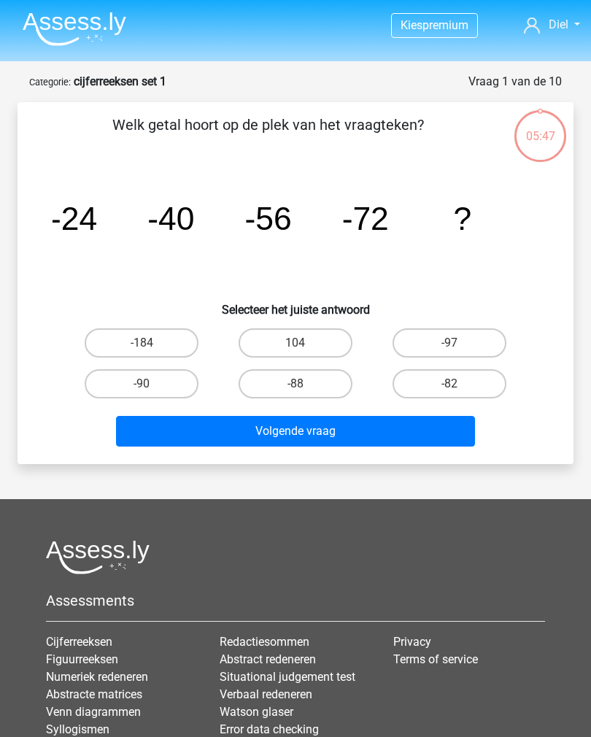
click at [326, 374] on label "-88" at bounding box center [296, 383] width 114 height 29
click at [305, 384] on input "-88" at bounding box center [300, 388] width 9 height 9
radio input "true"
click at [356, 429] on button "Volgende vraag" at bounding box center [296, 431] width 360 height 31
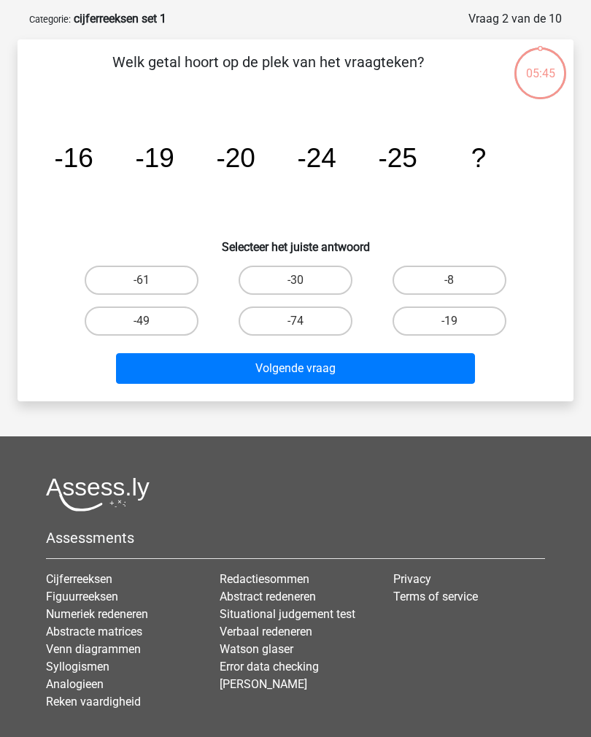
scroll to position [73, 0]
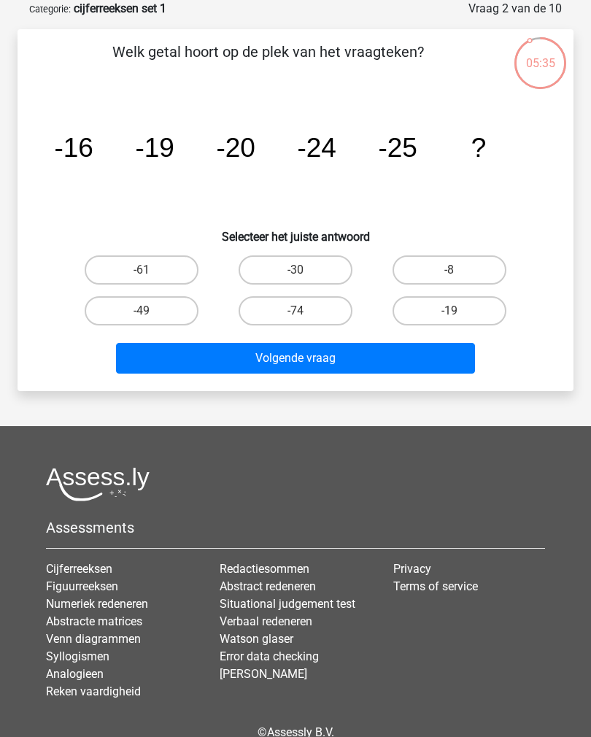
click at [320, 266] on label "-30" at bounding box center [296, 269] width 114 height 29
click at [305, 270] on input "-30" at bounding box center [300, 274] width 9 height 9
radio input "true"
click at [353, 359] on button "Volgende vraag" at bounding box center [296, 358] width 360 height 31
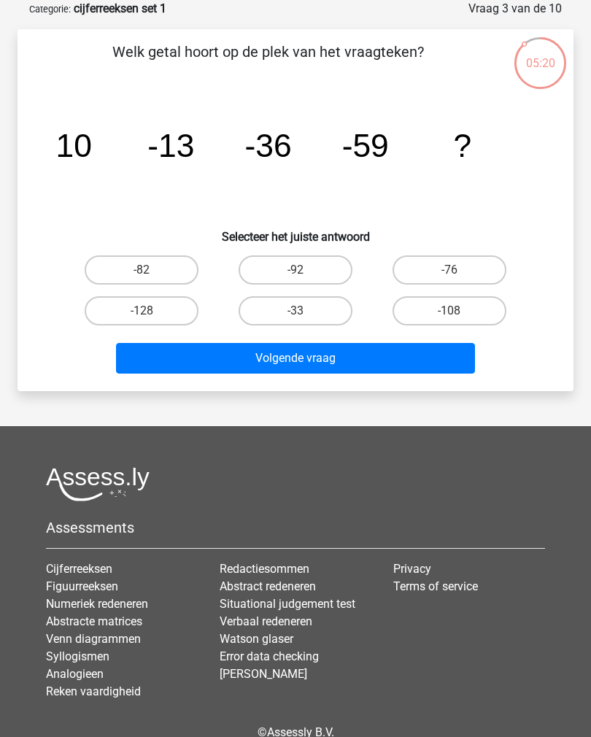
click at [172, 266] on label "-82" at bounding box center [142, 269] width 114 height 29
click at [151, 270] on input "-82" at bounding box center [146, 274] width 9 height 9
radio input "true"
click at [335, 359] on button "Volgende vraag" at bounding box center [296, 358] width 360 height 31
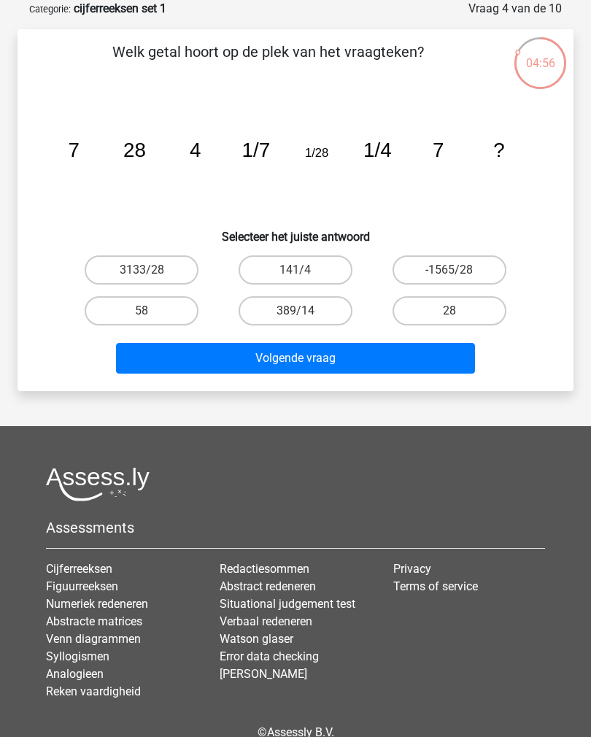
click at [453, 313] on input "28" at bounding box center [454, 315] width 9 height 9
radio input "true"
click at [385, 362] on button "Volgende vraag" at bounding box center [296, 358] width 360 height 31
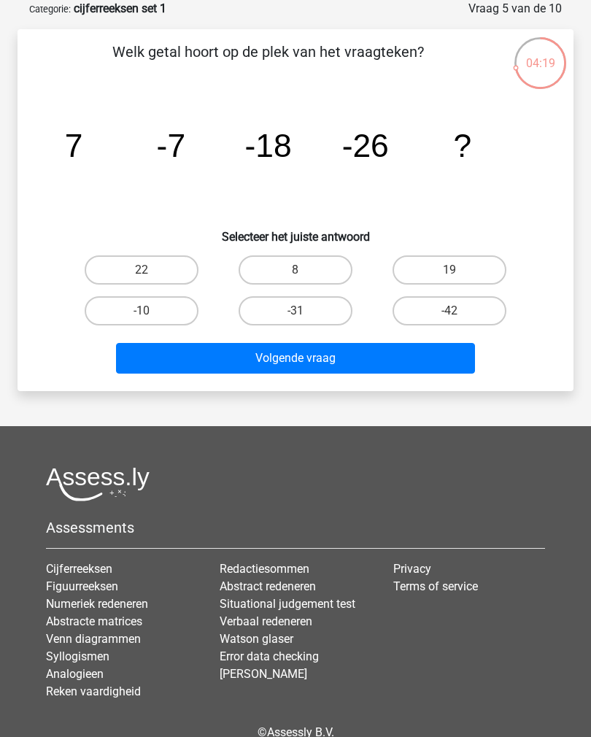
click at [307, 307] on label "-31" at bounding box center [296, 310] width 114 height 29
click at [305, 311] on input "-31" at bounding box center [300, 315] width 9 height 9
radio input "true"
click at [327, 361] on button "Volgende vraag" at bounding box center [296, 358] width 360 height 31
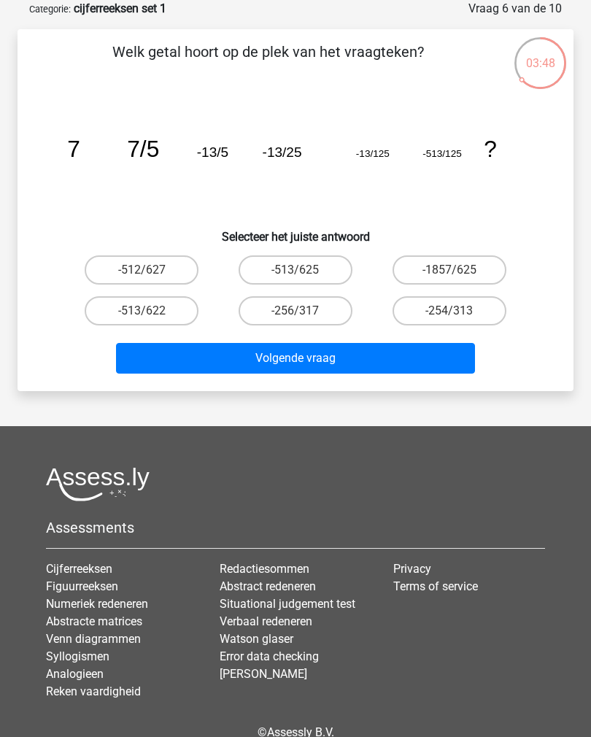
click at [318, 266] on label "-513/625" at bounding box center [296, 269] width 114 height 29
click at [305, 270] on input "-513/625" at bounding box center [300, 274] width 9 height 9
radio input "true"
click at [355, 359] on button "Volgende vraag" at bounding box center [296, 358] width 360 height 31
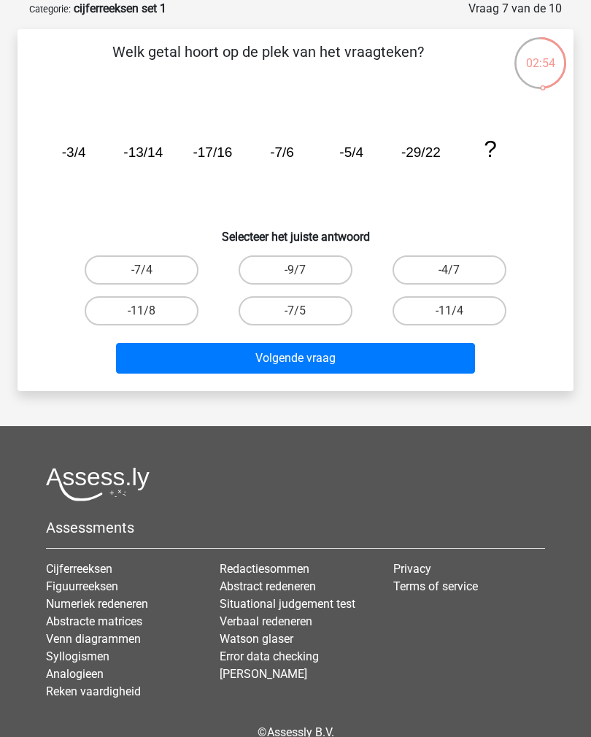
click at [172, 307] on label "-11/8" at bounding box center [142, 310] width 114 height 29
click at [151, 311] on input "-11/8" at bounding box center [146, 315] width 9 height 9
radio input "true"
click at [291, 364] on button "Volgende vraag" at bounding box center [296, 358] width 360 height 31
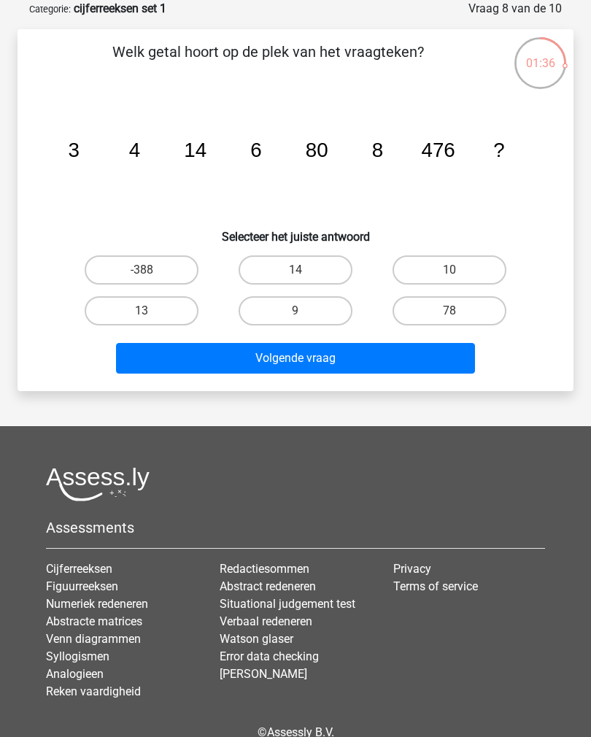
click at [423, 308] on label "78" at bounding box center [450, 310] width 114 height 29
click at [450, 311] on input "78" at bounding box center [454, 315] width 9 height 9
radio input "true"
click at [356, 365] on button "Volgende vraag" at bounding box center [296, 358] width 360 height 31
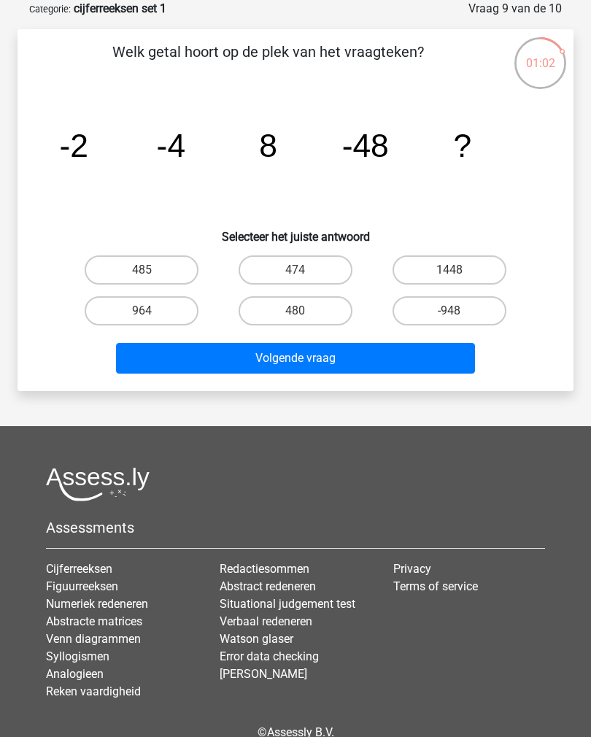
click at [166, 266] on label "485" at bounding box center [142, 269] width 114 height 29
click at [151, 270] on input "485" at bounding box center [146, 274] width 9 height 9
radio input "true"
click at [280, 361] on button "Volgende vraag" at bounding box center [296, 358] width 360 height 31
click at [322, 273] on label "359" at bounding box center [296, 269] width 114 height 29
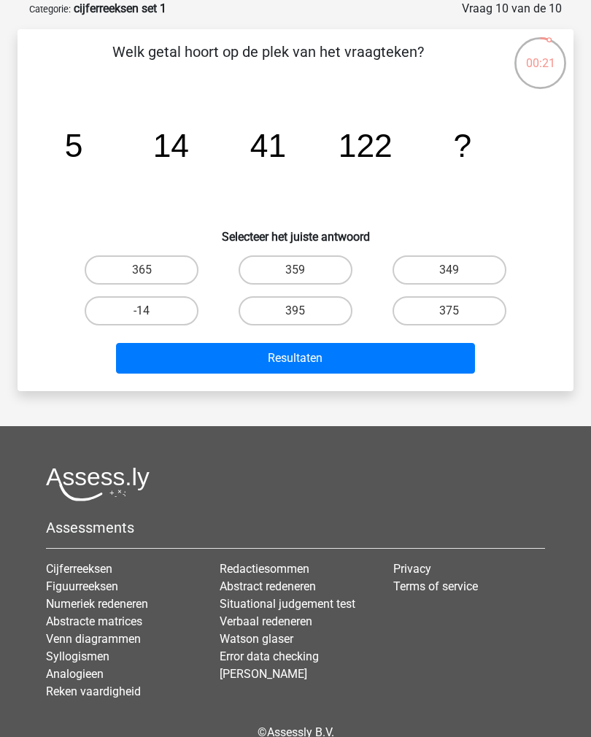
click at [305, 273] on input "359" at bounding box center [300, 274] width 9 height 9
radio input "true"
click at [327, 367] on button "Resultaten" at bounding box center [296, 358] width 360 height 31
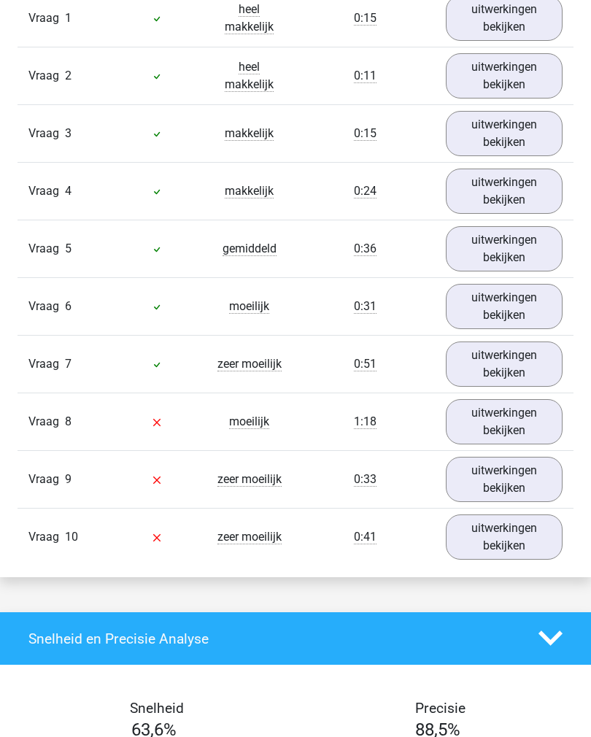
scroll to position [1303, 0]
click at [504, 422] on link "uitwerkingen bekijken" at bounding box center [505, 421] width 118 height 45
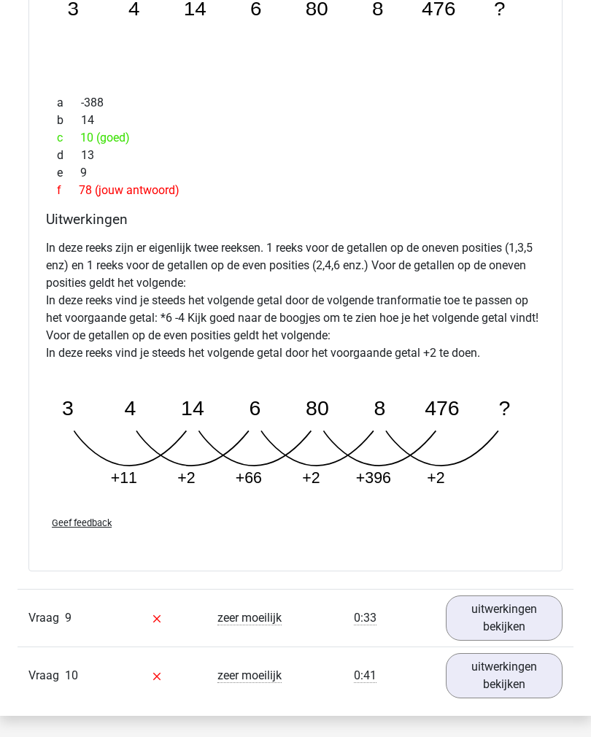
scroll to position [1868, 0]
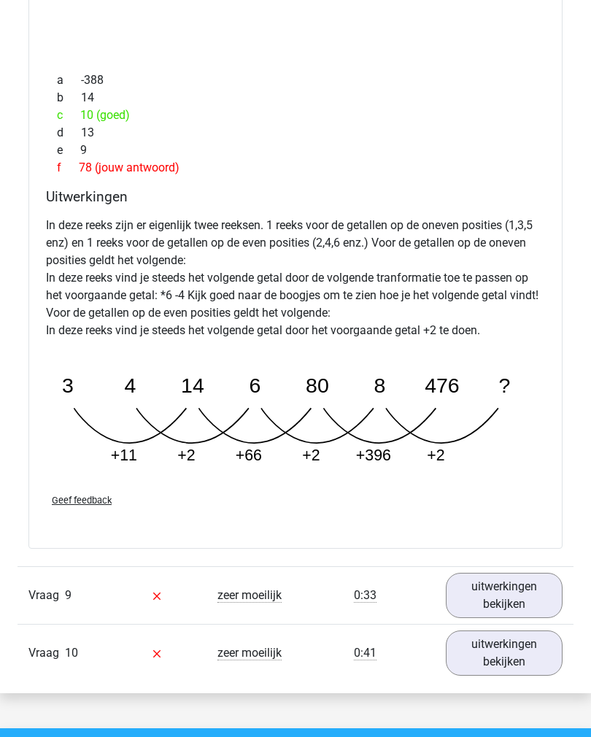
click at [509, 590] on link "uitwerkingen bekijken" at bounding box center [505, 596] width 118 height 45
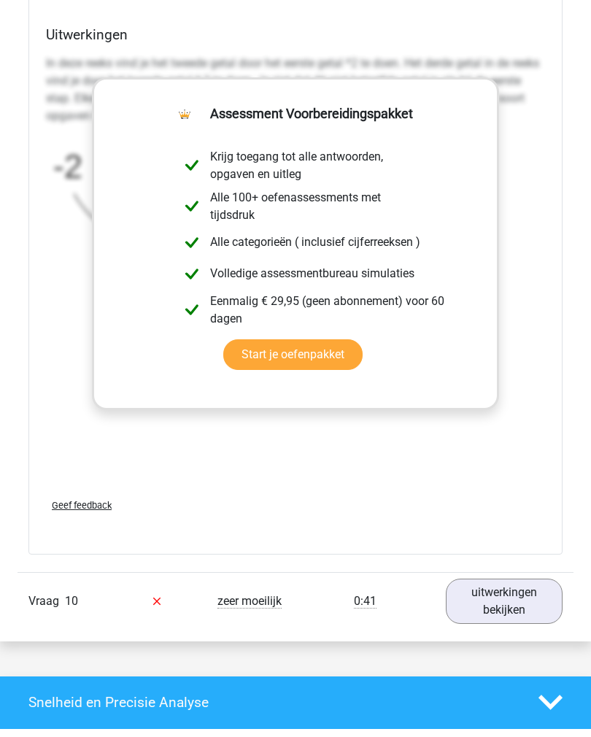
scroll to position [2784, 0]
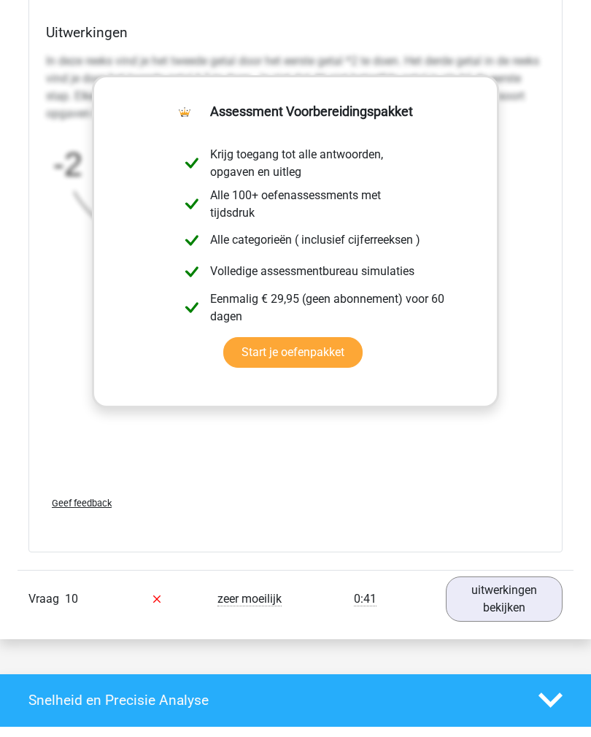
click at [504, 588] on link "uitwerkingen bekijken" at bounding box center [505, 599] width 118 height 45
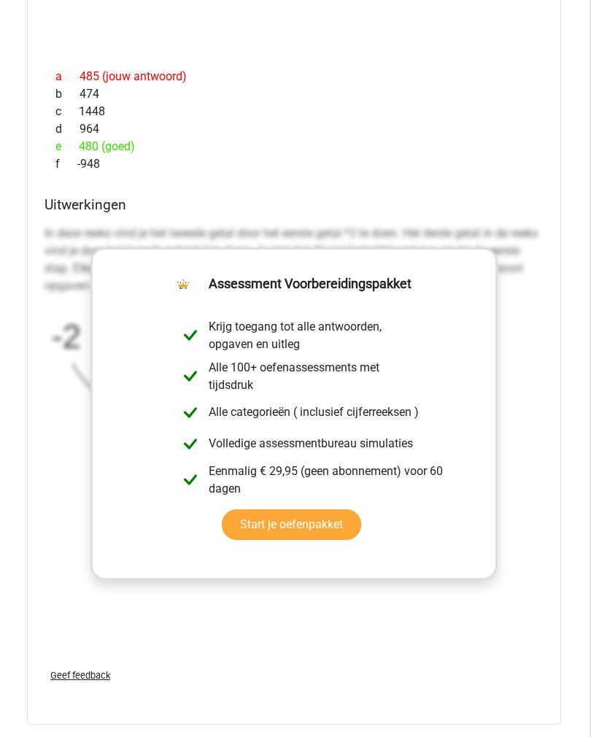
scroll to position [2594, 1]
